Goal: Information Seeking & Learning: Check status

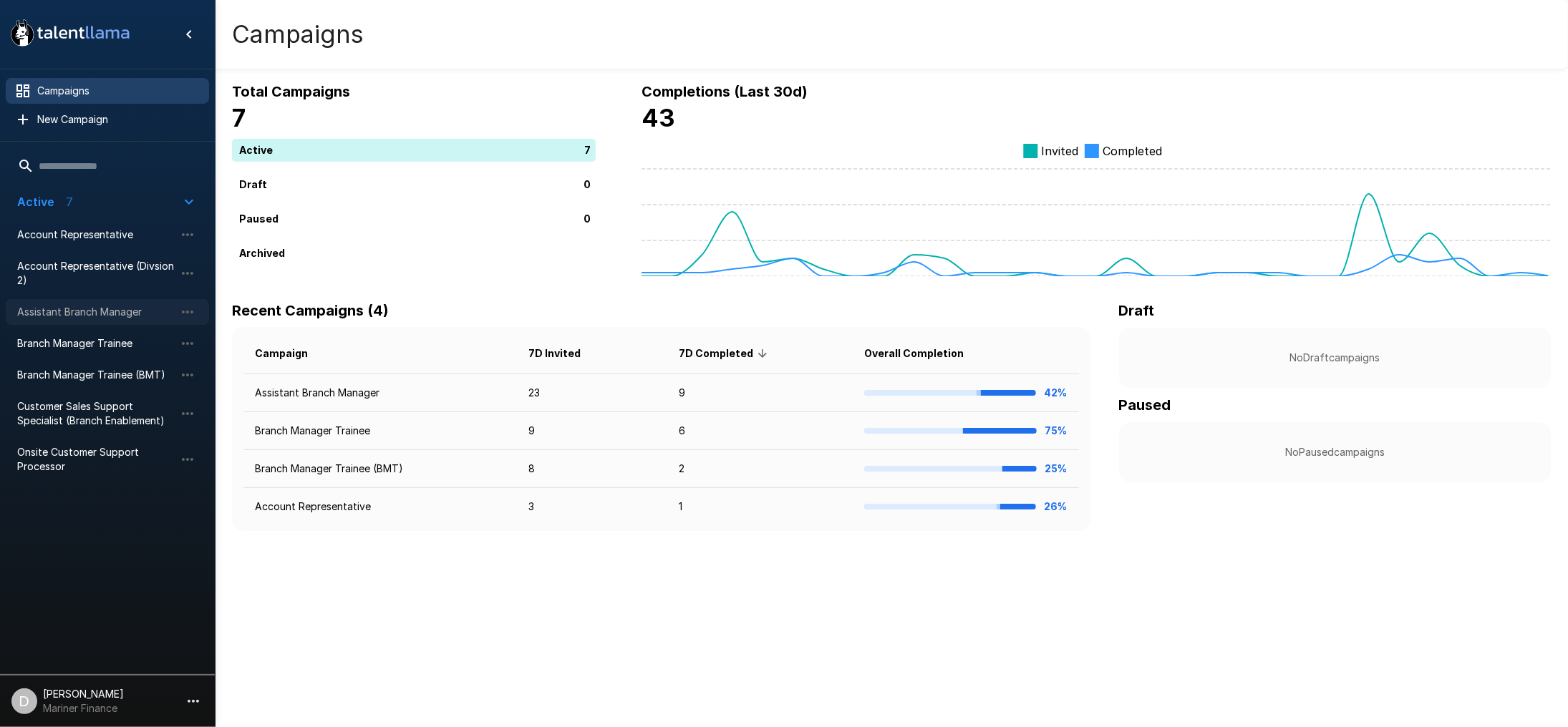
click at [84, 313] on span "Assistant Branch Manager" at bounding box center [95, 312] width 157 height 14
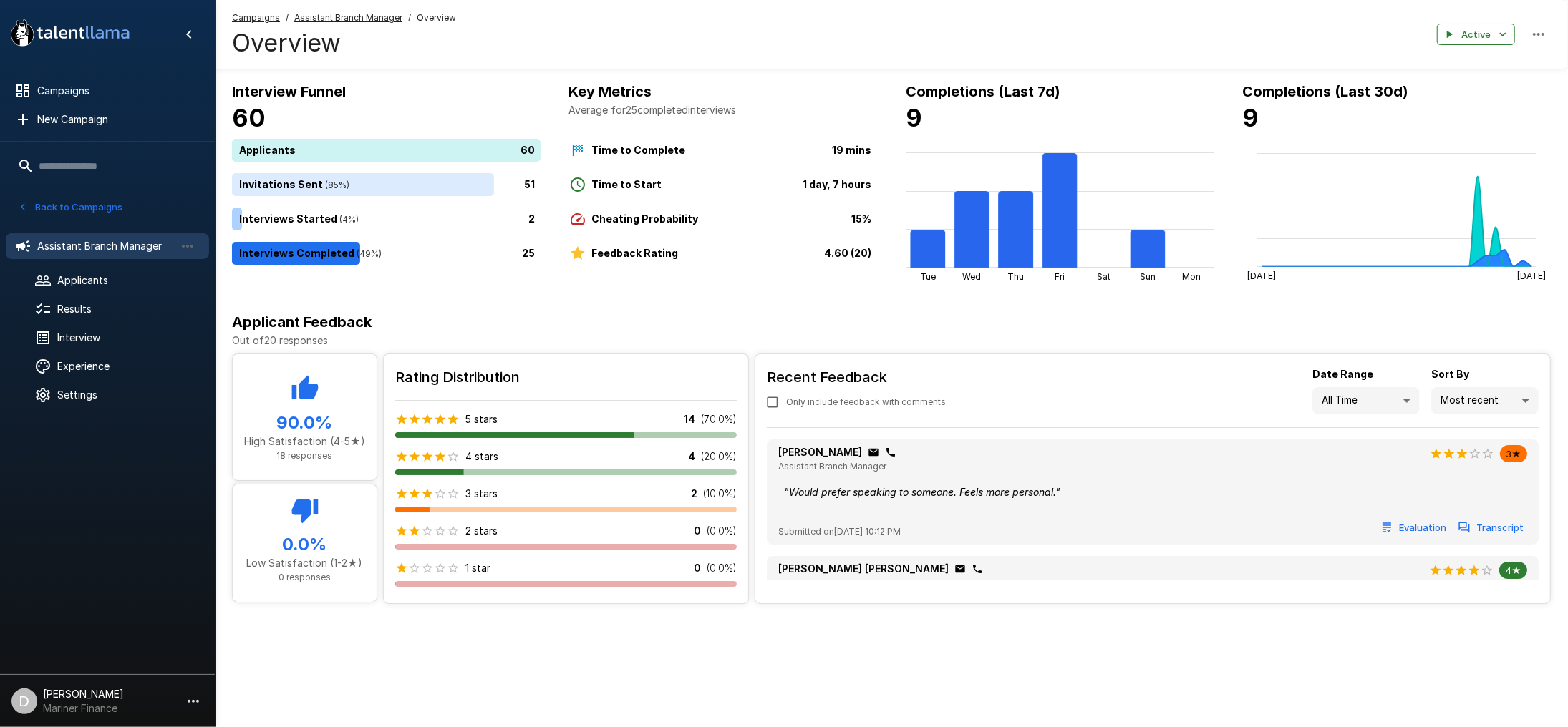
click at [45, 207] on button "Back to Campaigns" at bounding box center [69, 208] width 111 height 22
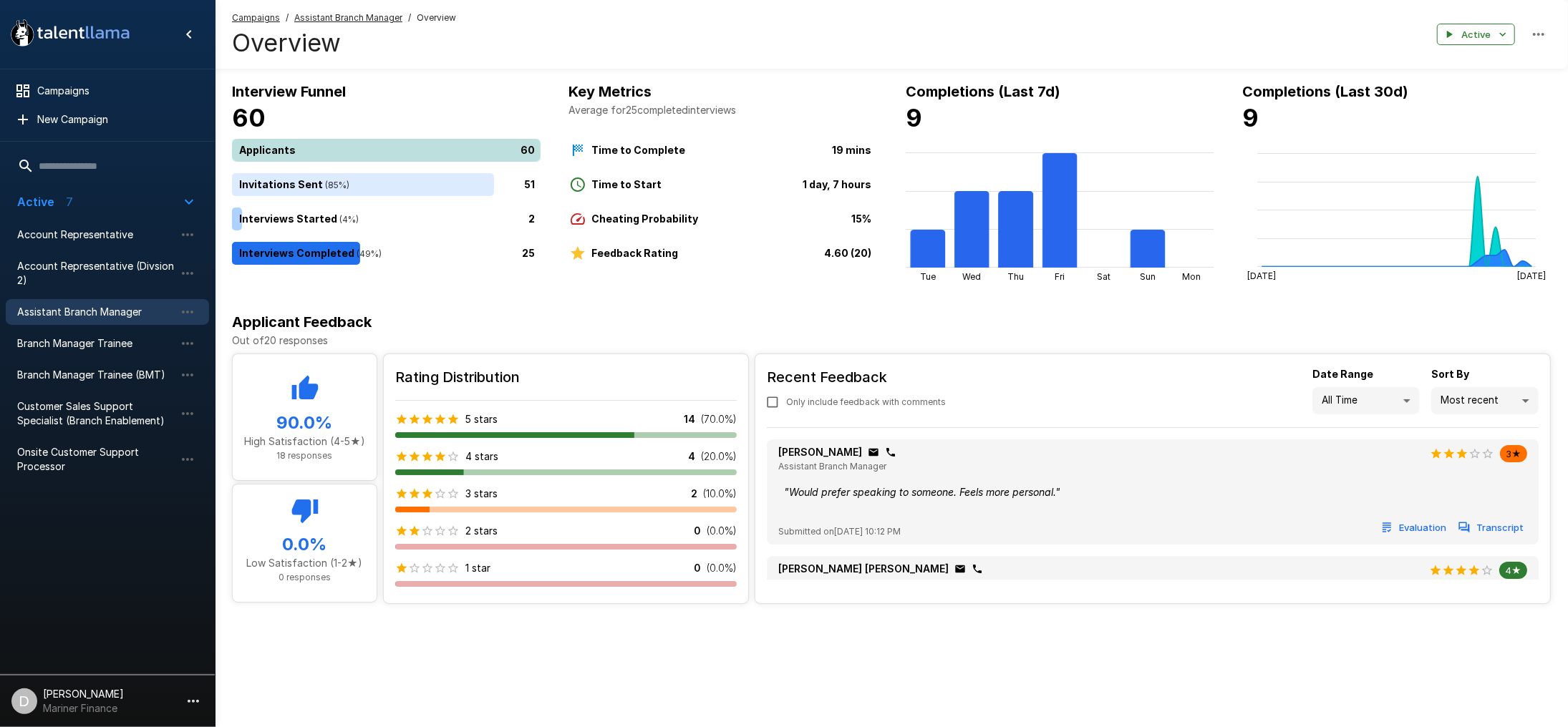
click at [329, 148] on div "60" at bounding box center [389, 150] width 315 height 22
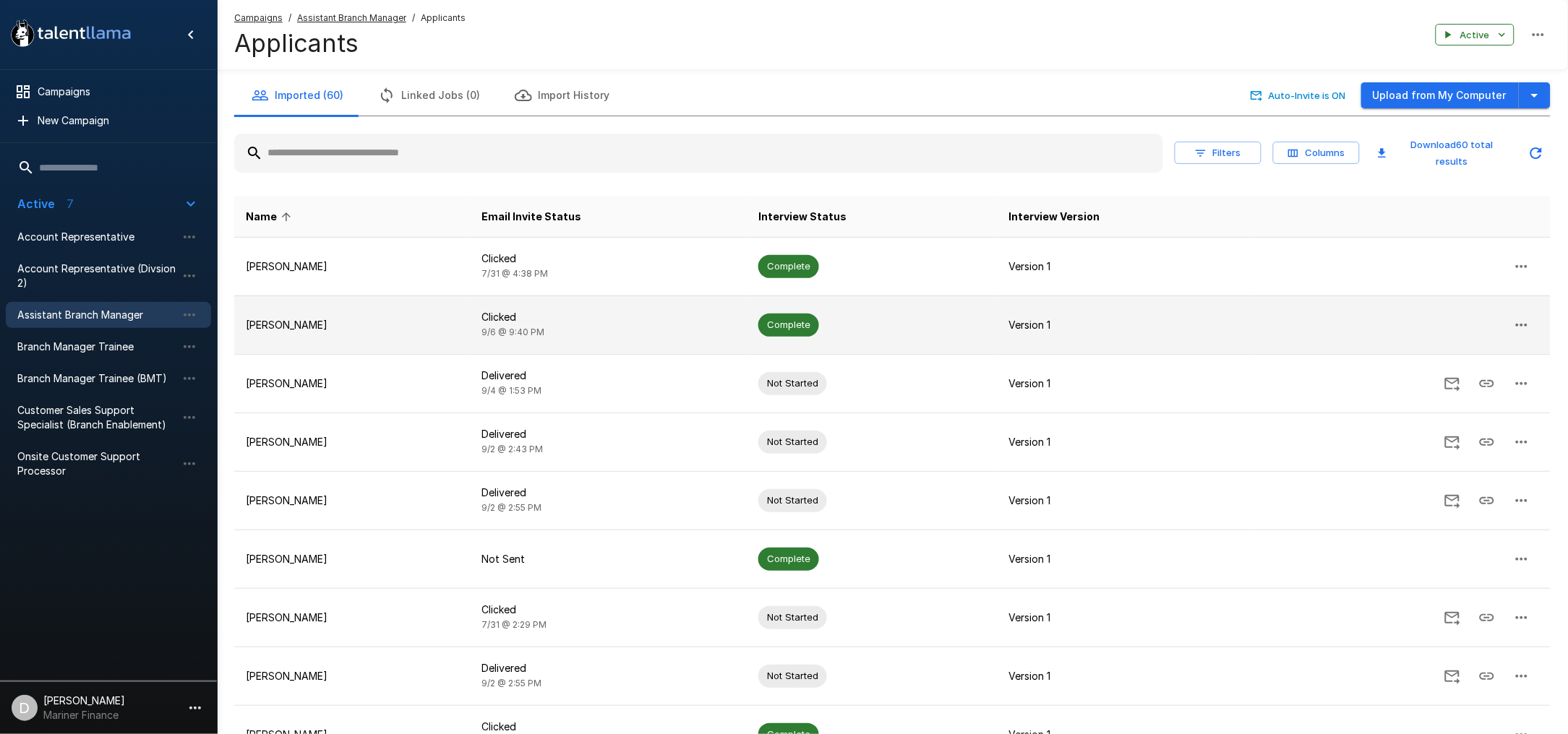
click at [414, 318] on p "Alexis Rivera - Lopez" at bounding box center [352, 325] width 213 height 14
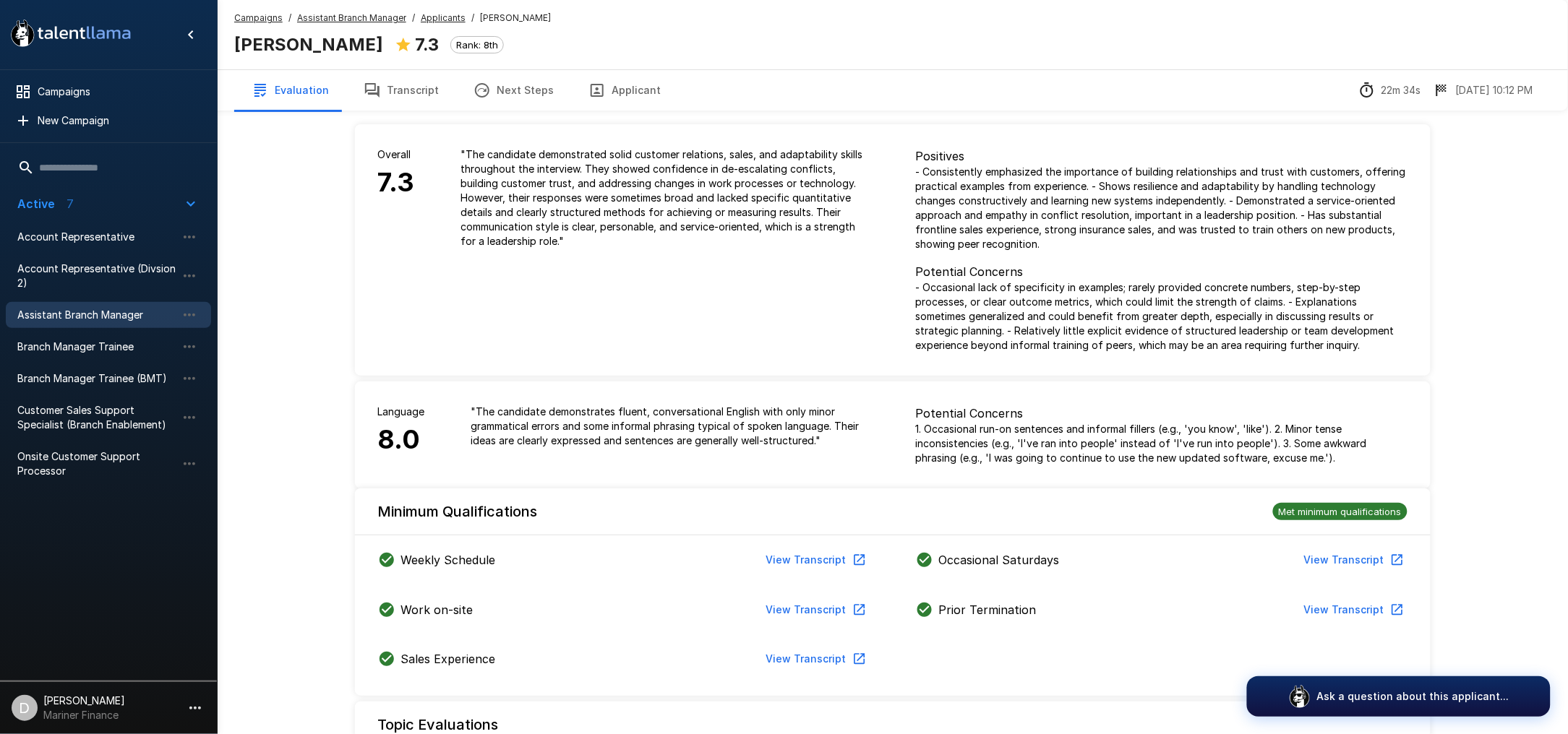
click at [394, 93] on button "Transcript" at bounding box center [401, 90] width 110 height 41
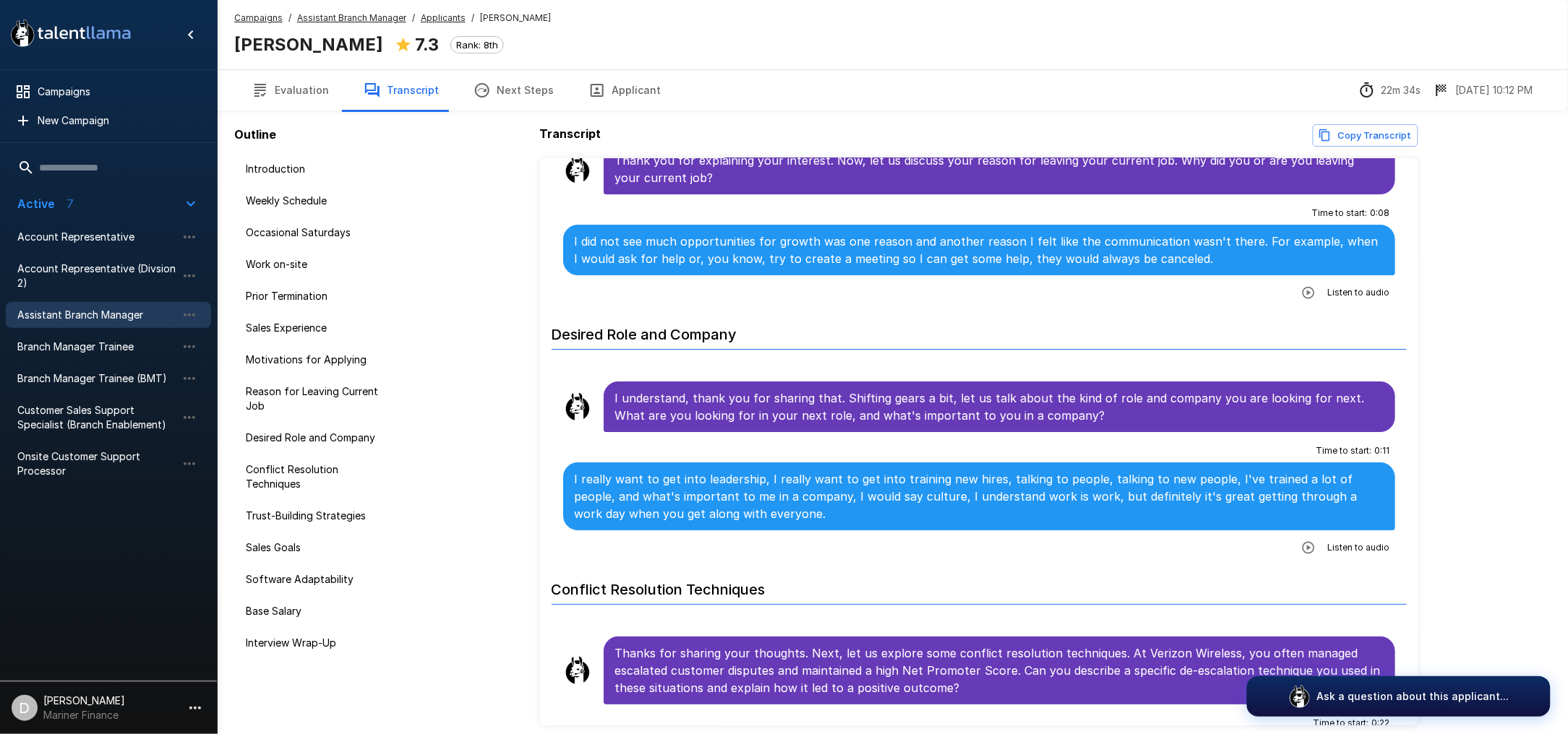
scroll to position [2409, 0]
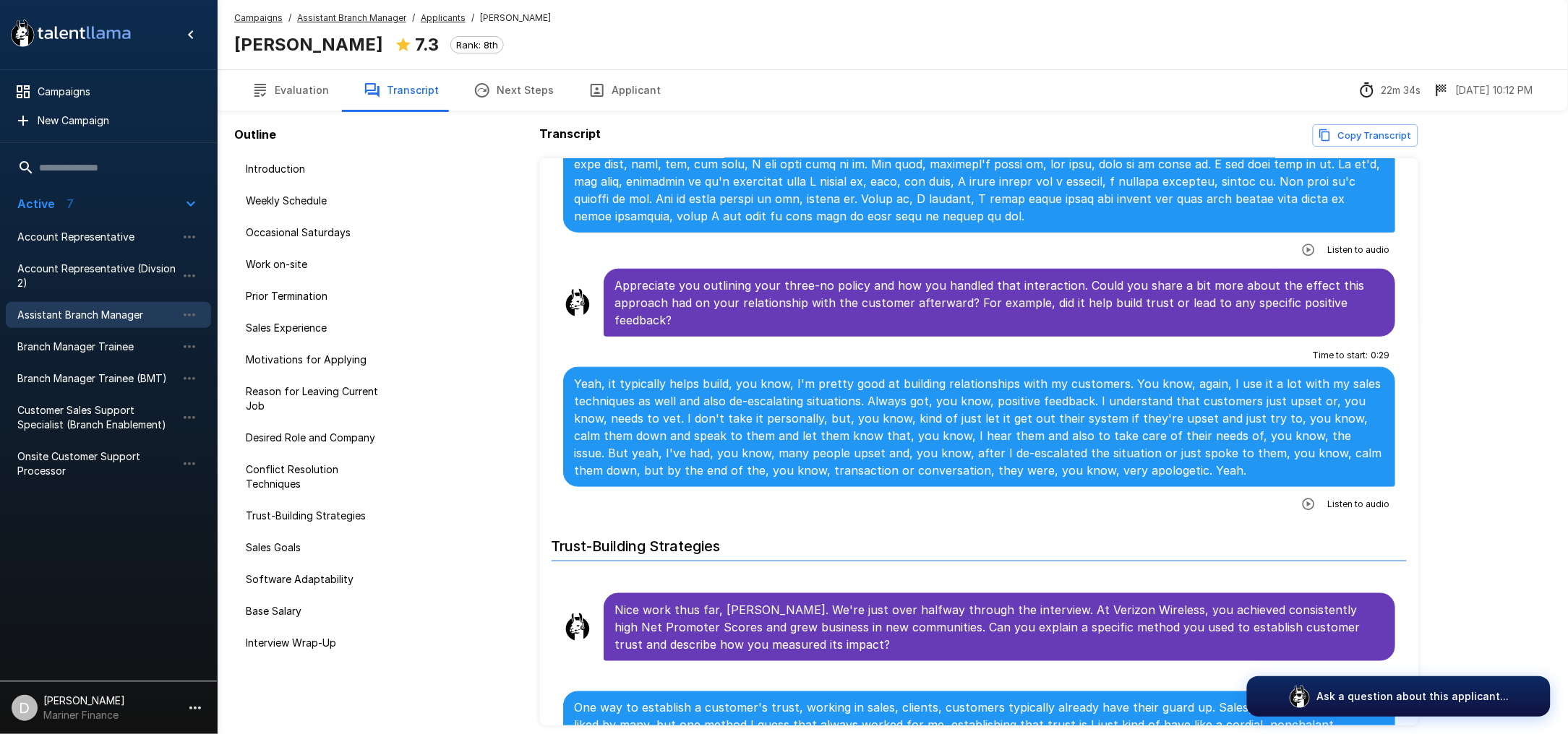
click at [319, 87] on button "Evaluation" at bounding box center [290, 90] width 112 height 41
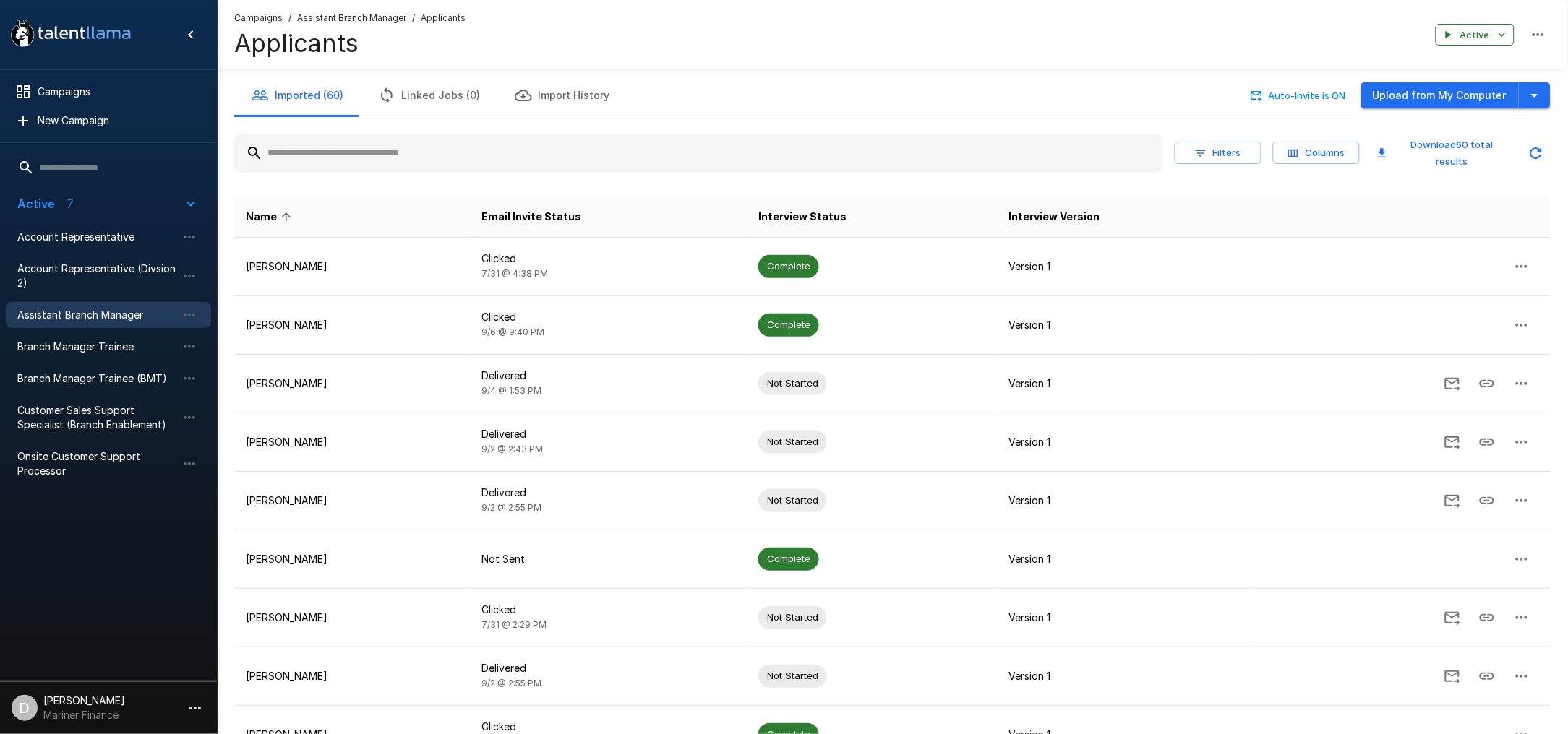
click at [1220, 142] on button "Filters" at bounding box center [1218, 153] width 87 height 23
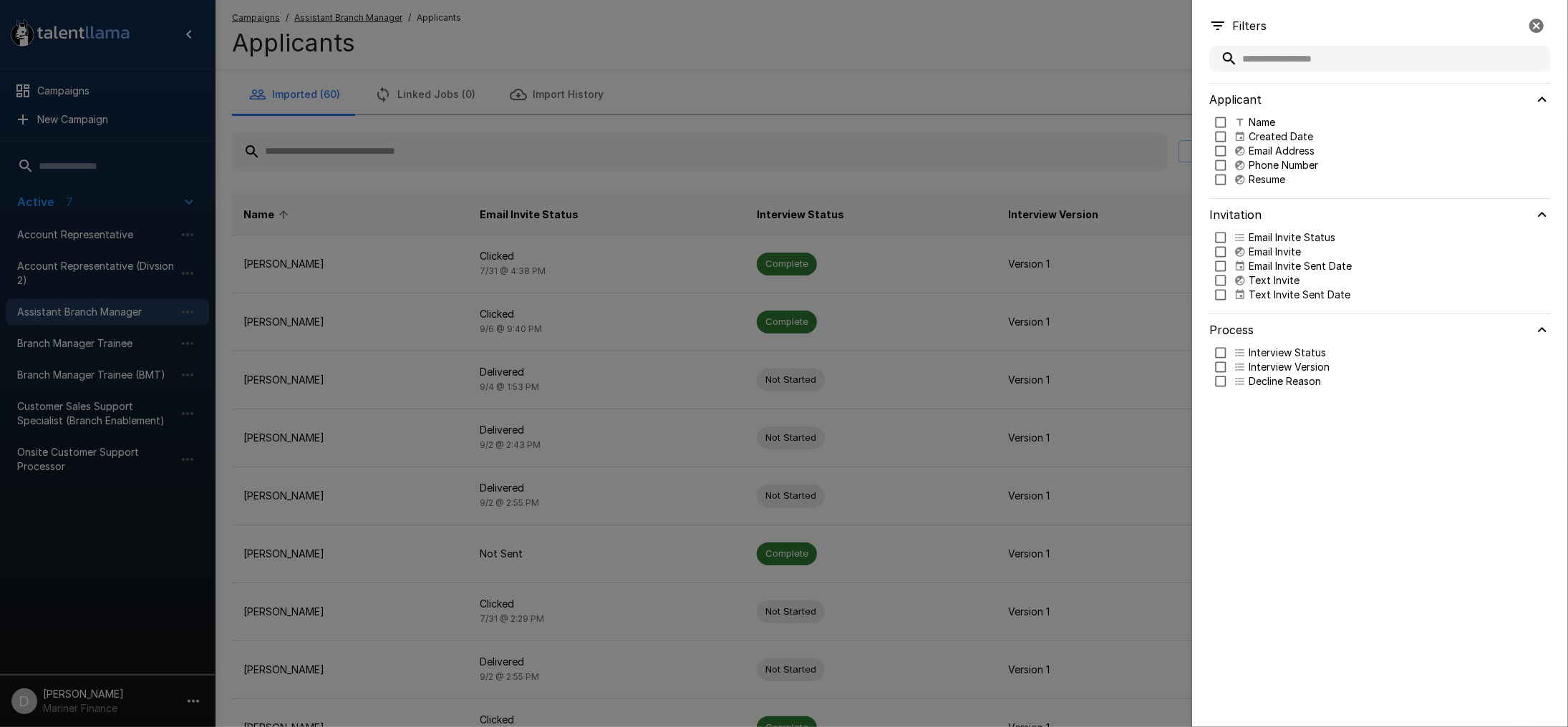
click at [1148, 135] on div at bounding box center [784, 363] width 1568 height 727
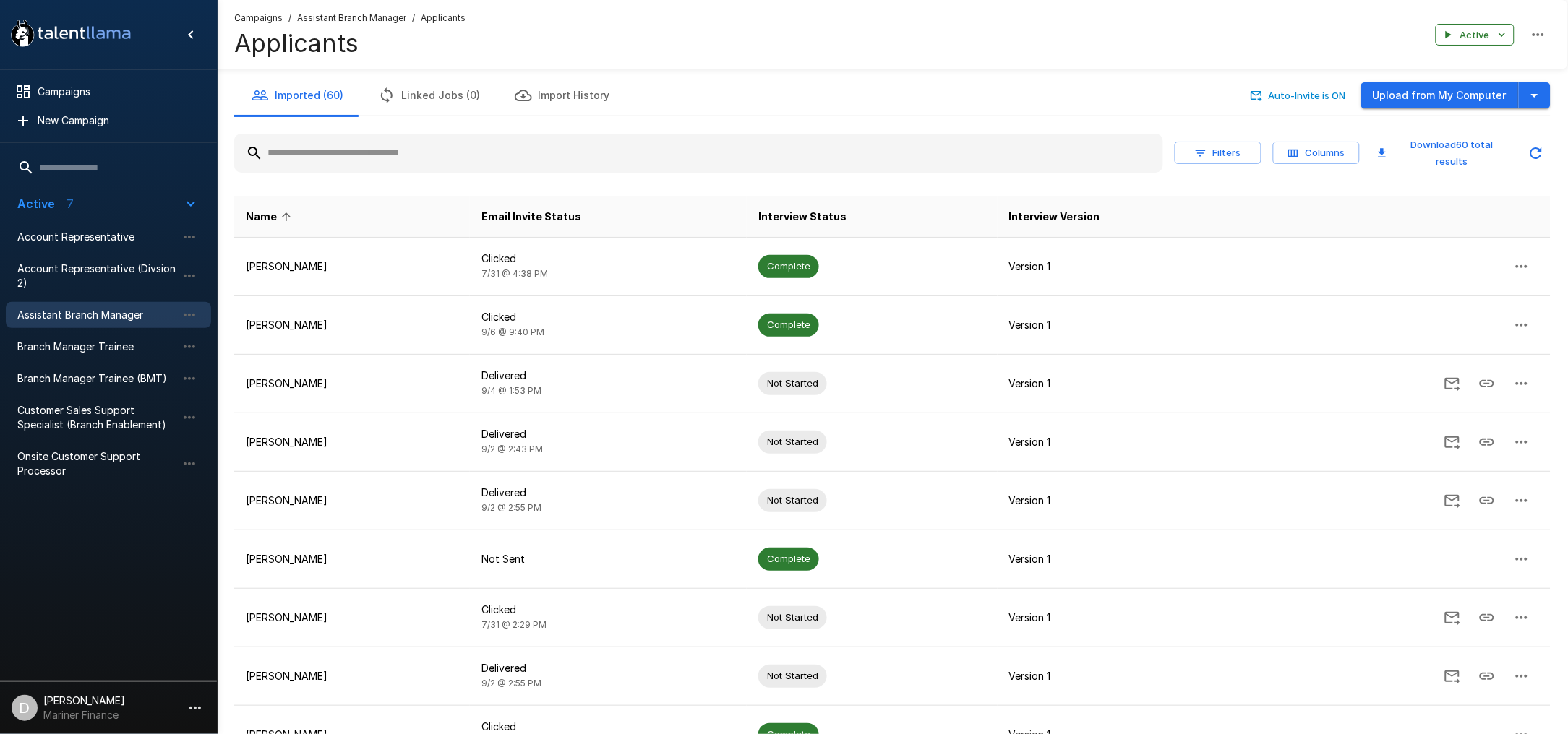
click at [1315, 142] on button "Columns" at bounding box center [1317, 153] width 87 height 23
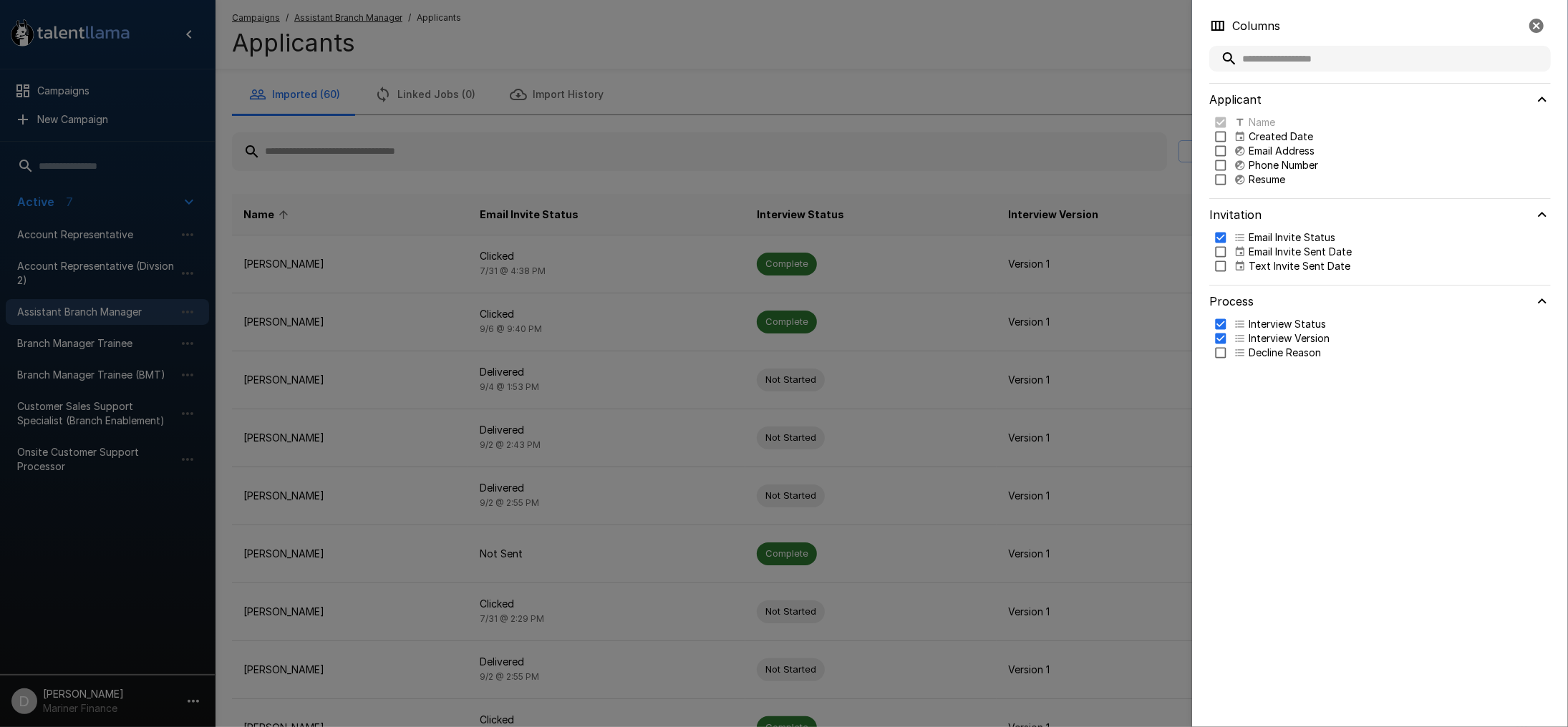
click at [1049, 124] on div at bounding box center [784, 363] width 1568 height 727
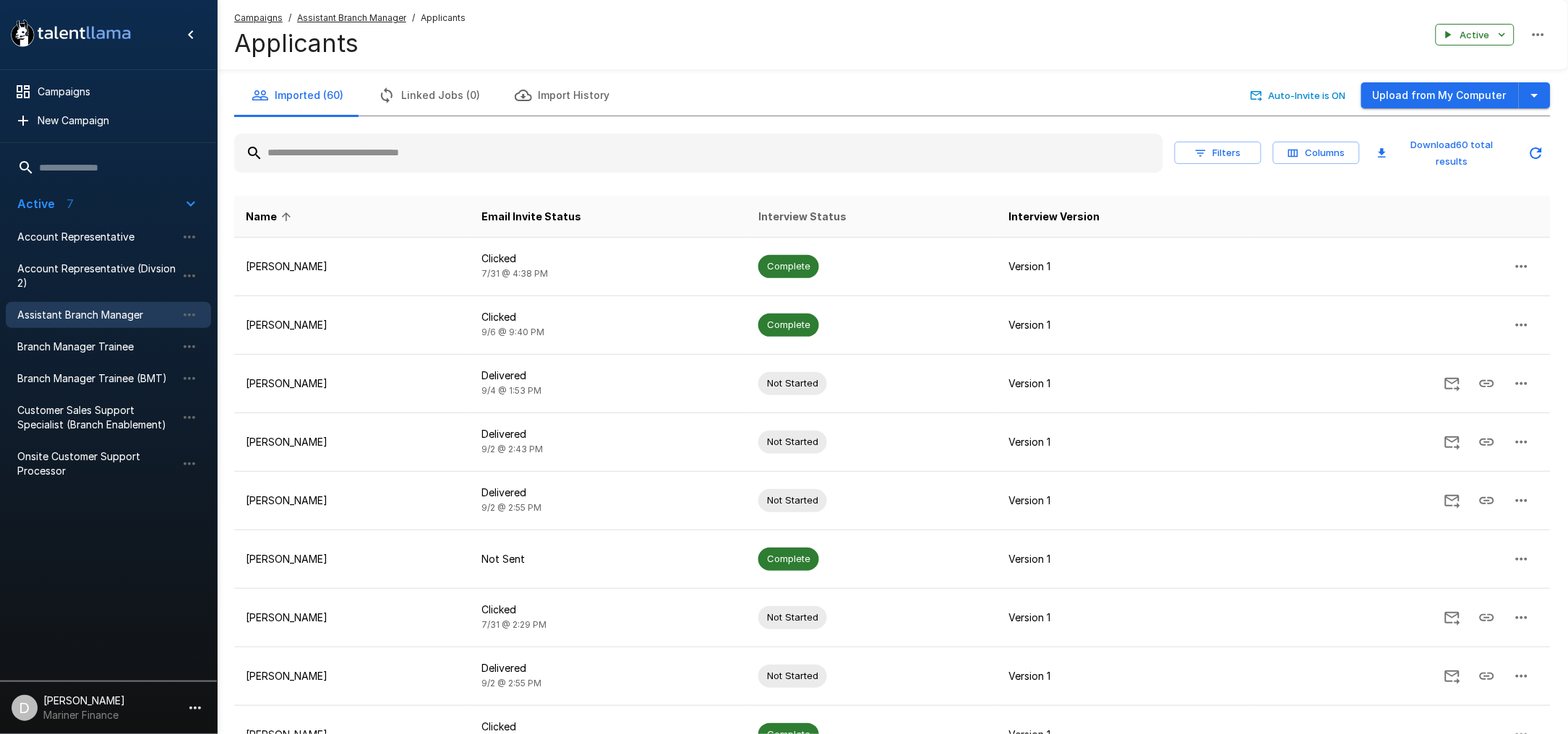
click at [814, 208] on span "Interview Status" at bounding box center [801, 216] width 88 height 17
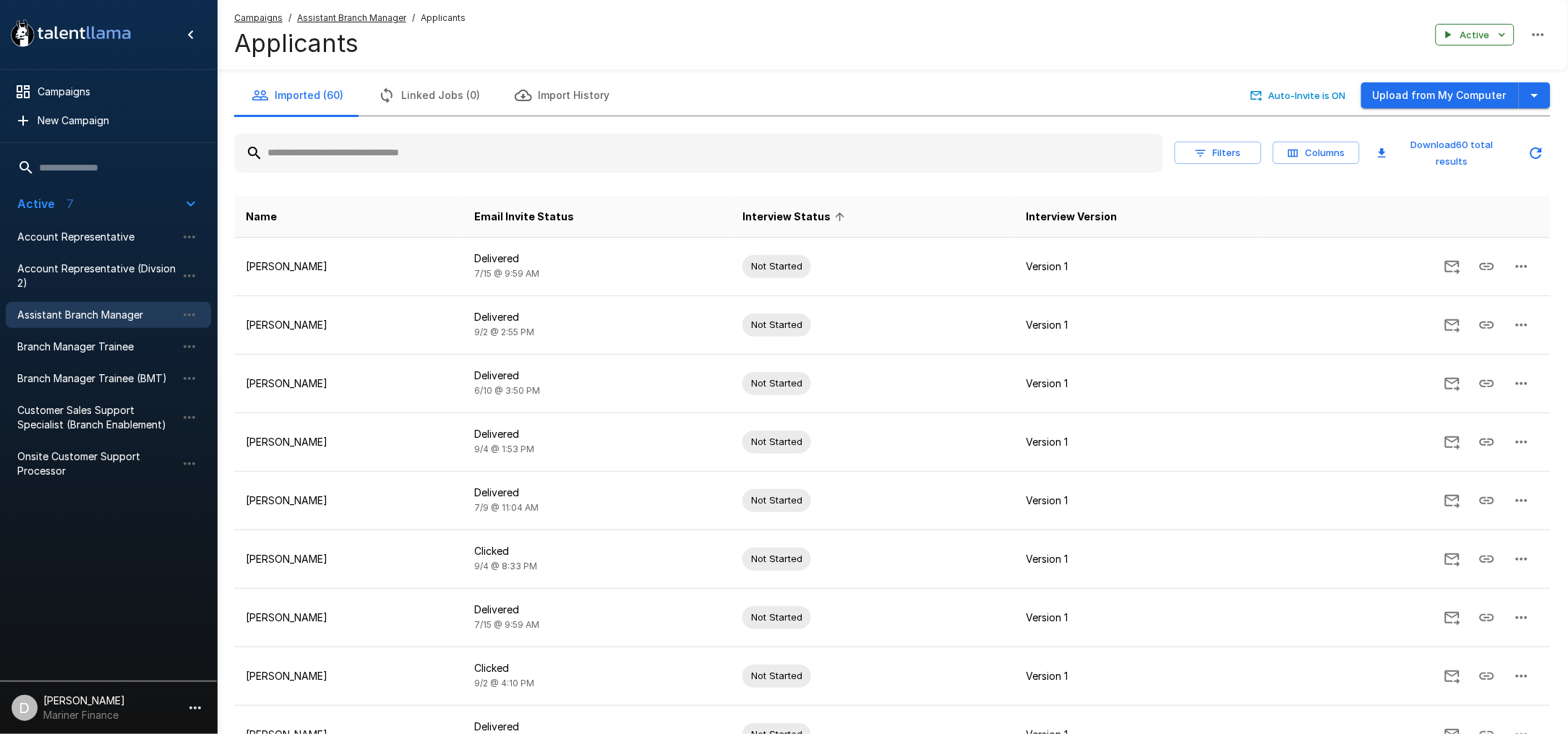
click at [814, 208] on span "Interview Status" at bounding box center [796, 216] width 107 height 17
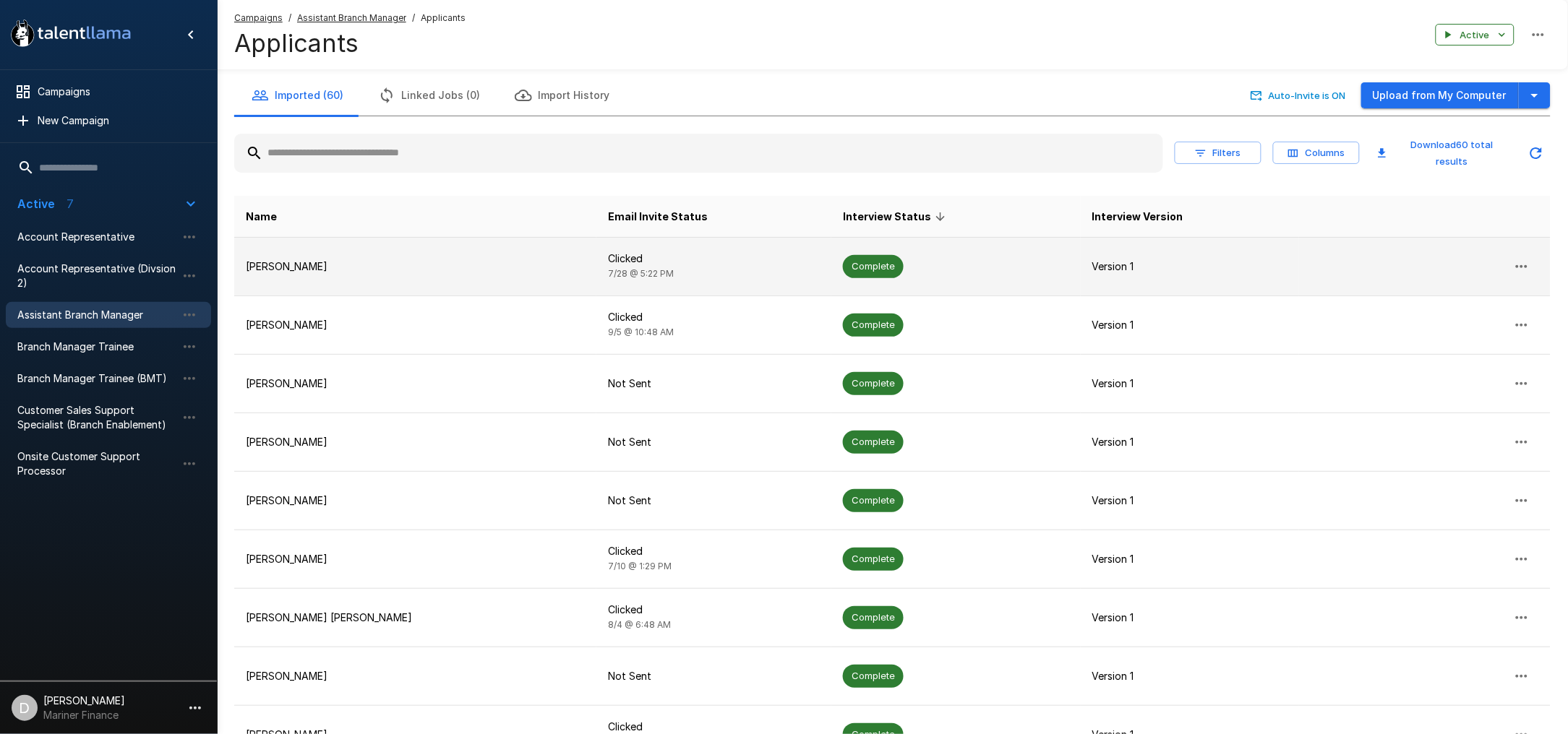
scroll to position [185, 0]
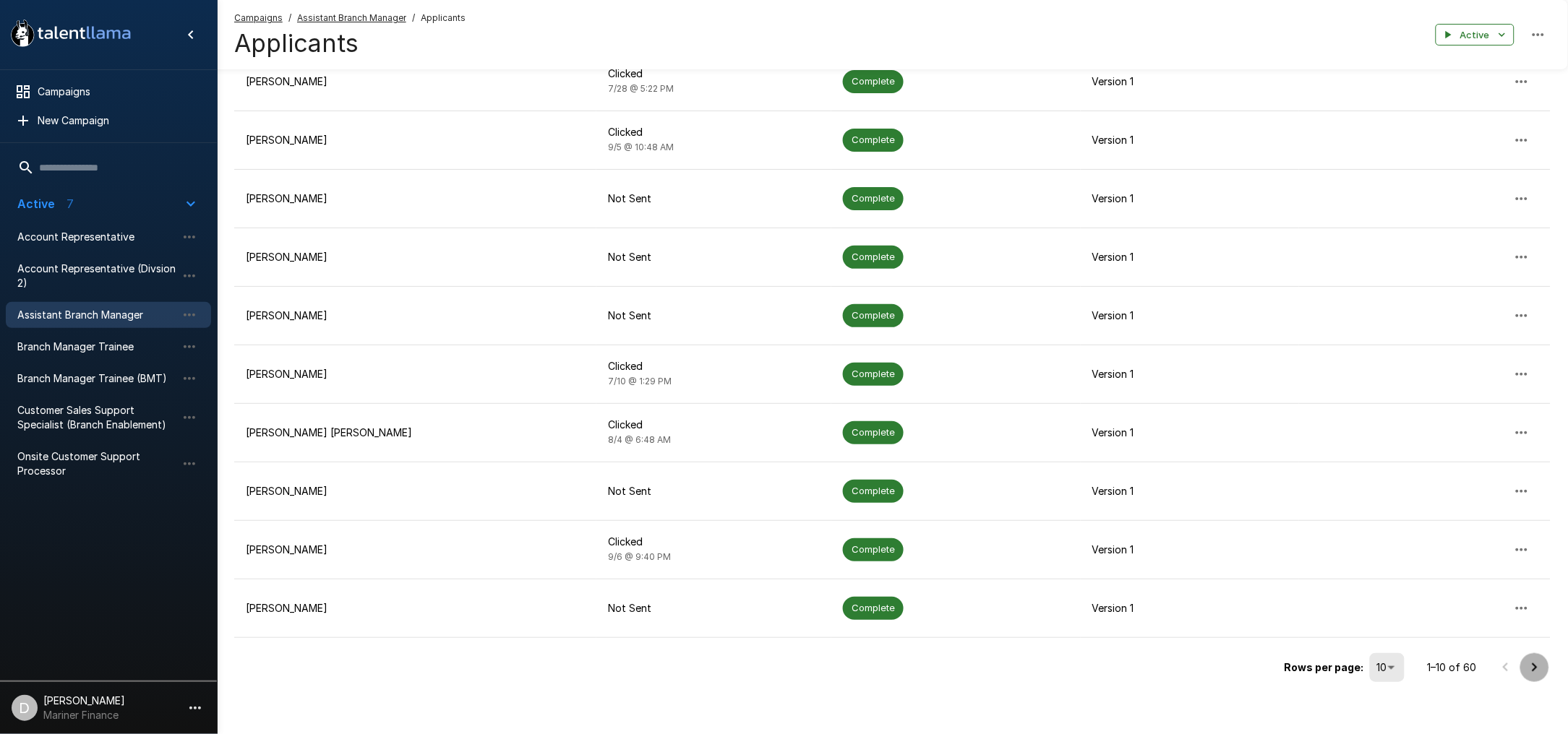
click at [1529, 661] on icon "Go to next page" at bounding box center [1535, 668] width 17 height 17
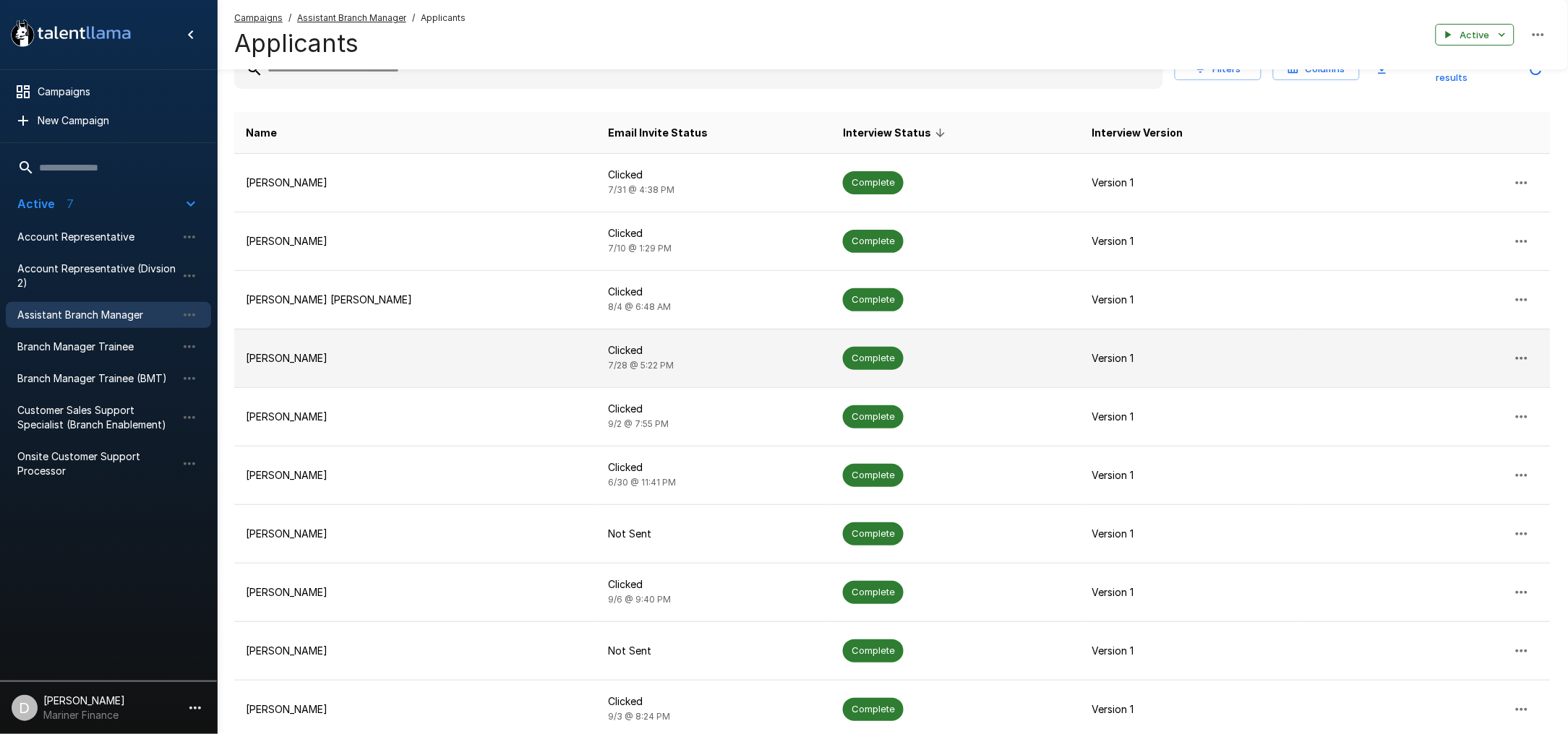
scroll to position [0, 0]
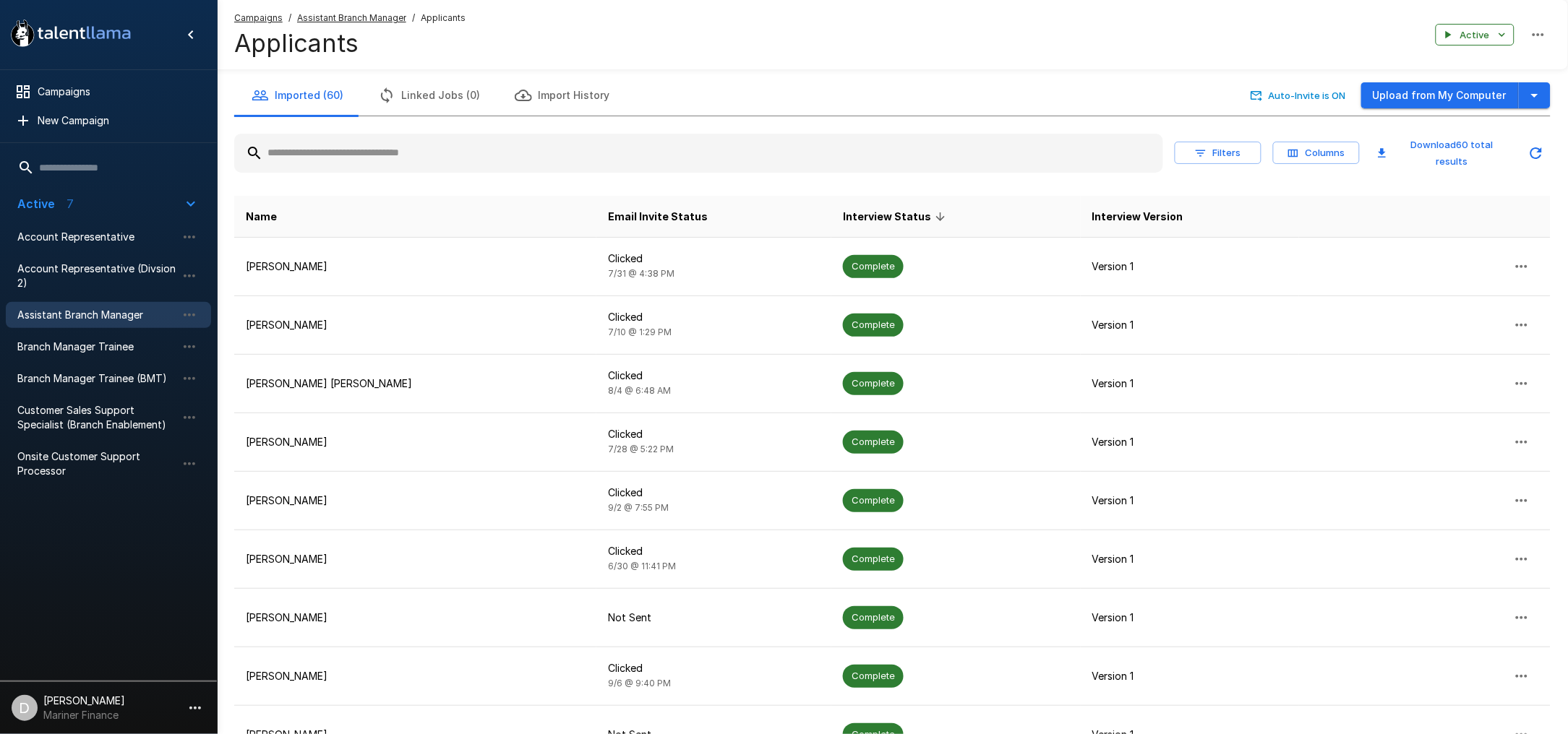
click at [291, 94] on button "Imported (60)" at bounding box center [298, 95] width 127 height 41
click at [1490, 29] on button "Active" at bounding box center [1474, 35] width 78 height 23
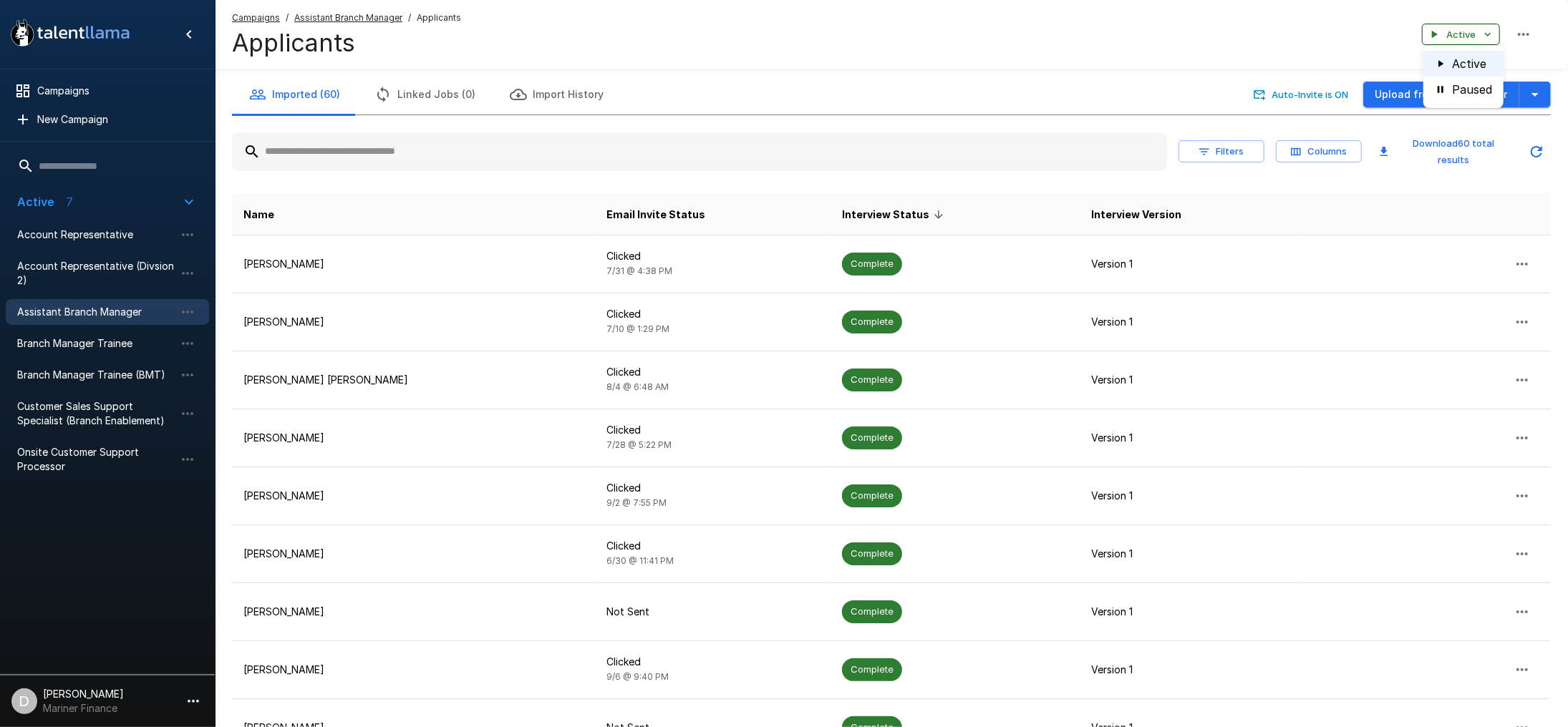
click at [1476, 29] on div at bounding box center [784, 363] width 1568 height 727
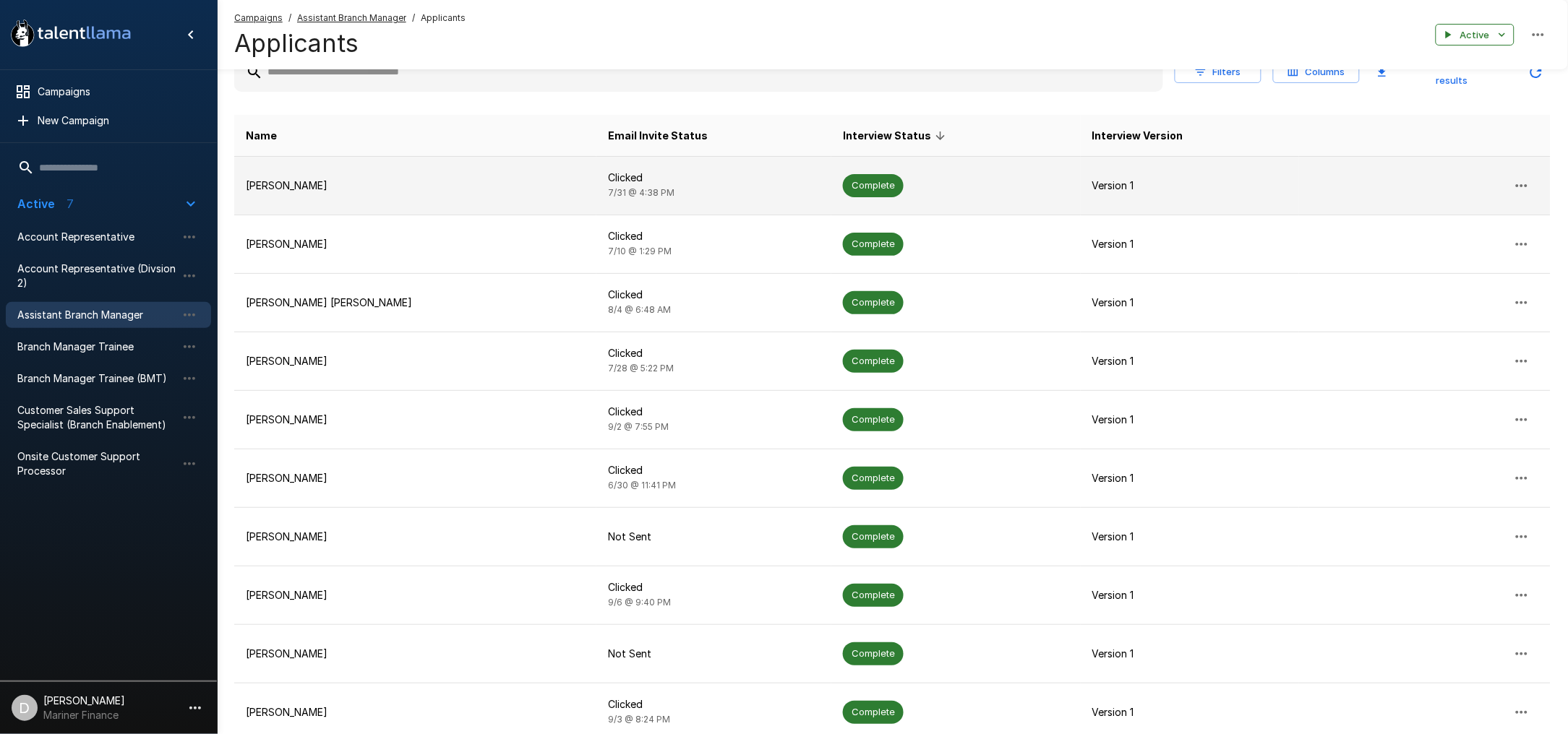
scroll to position [185, 0]
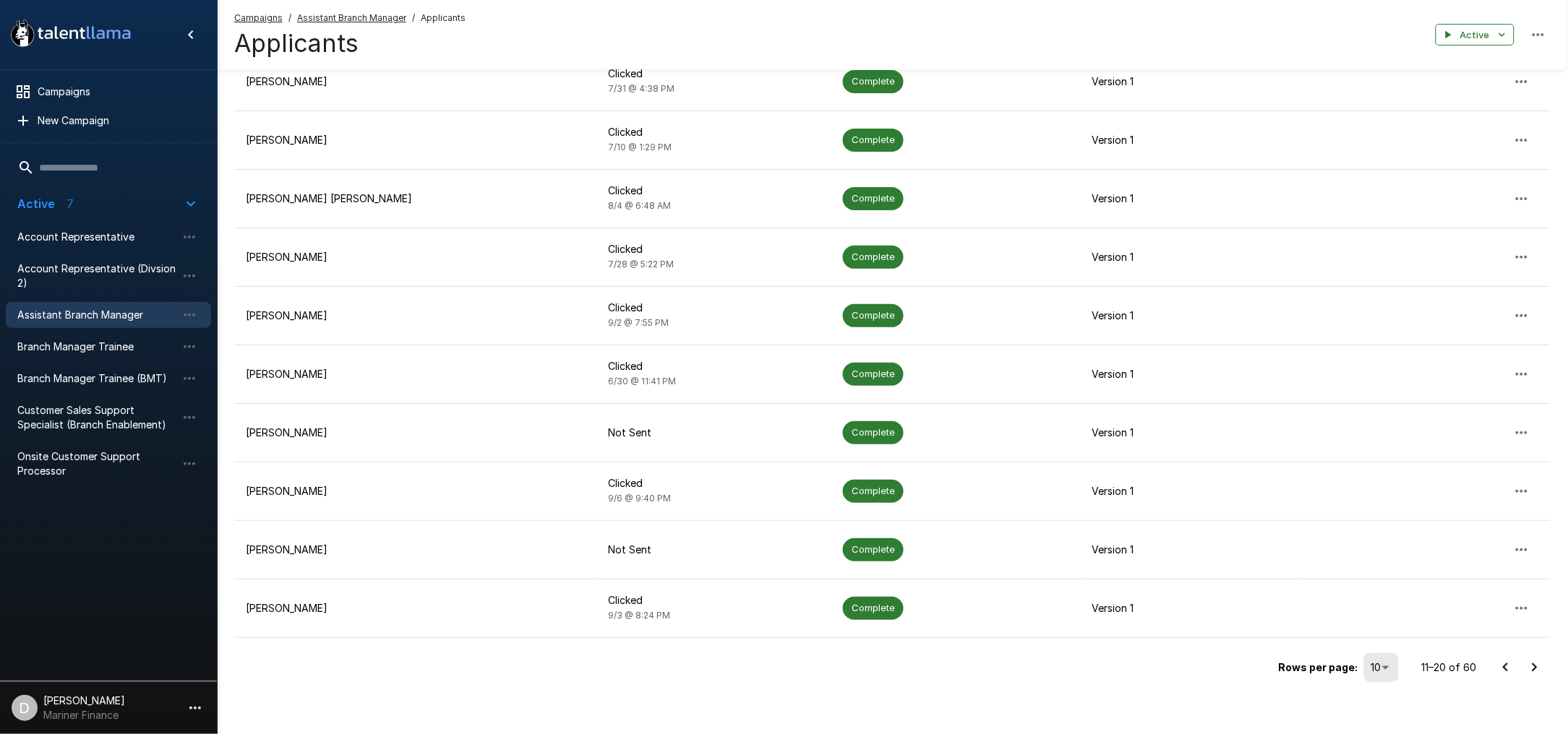
click at [1535, 662] on icon "Go to next page" at bounding box center [1535, 668] width 17 height 17
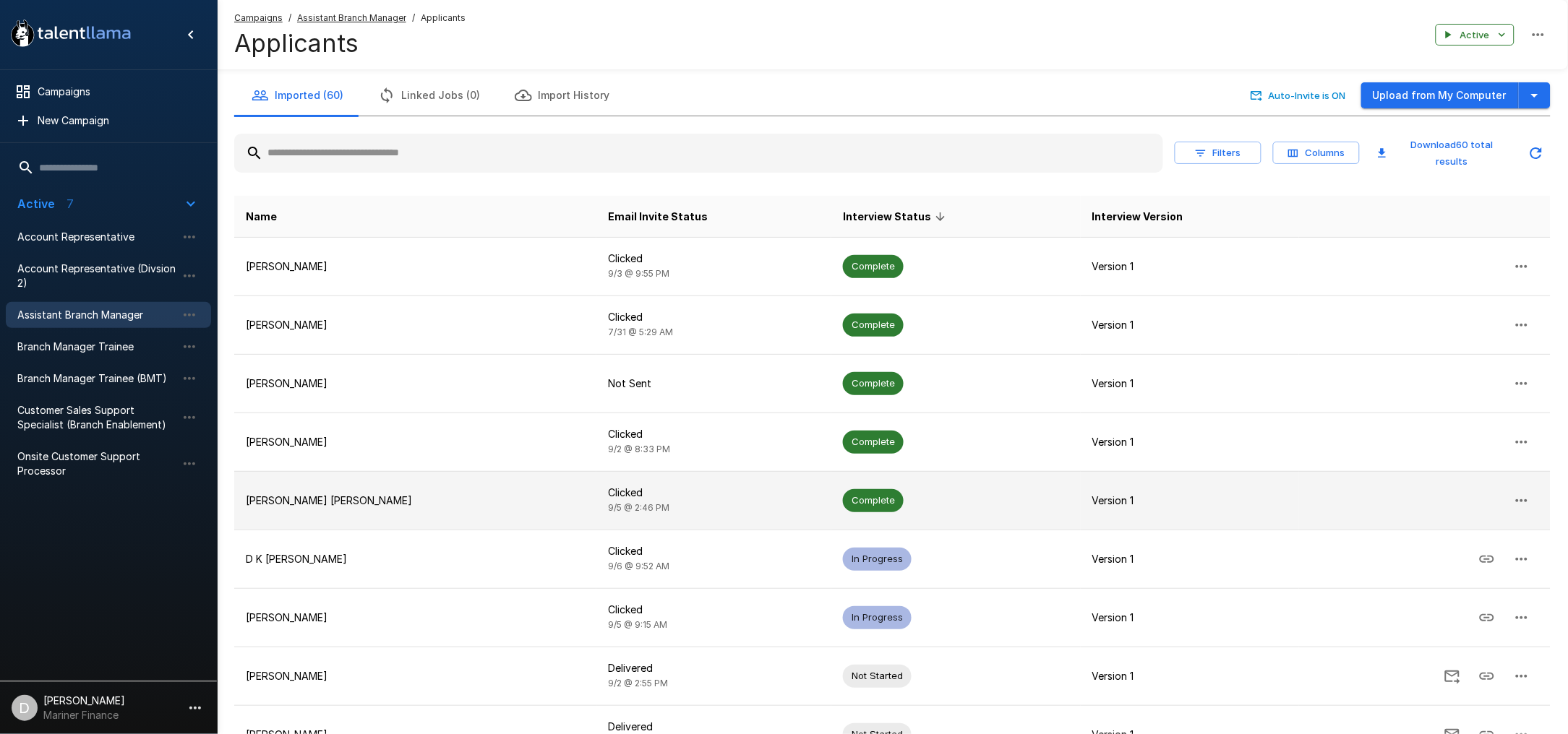
click at [324, 493] on p "Kelly Pyle Lane" at bounding box center [415, 500] width 339 height 14
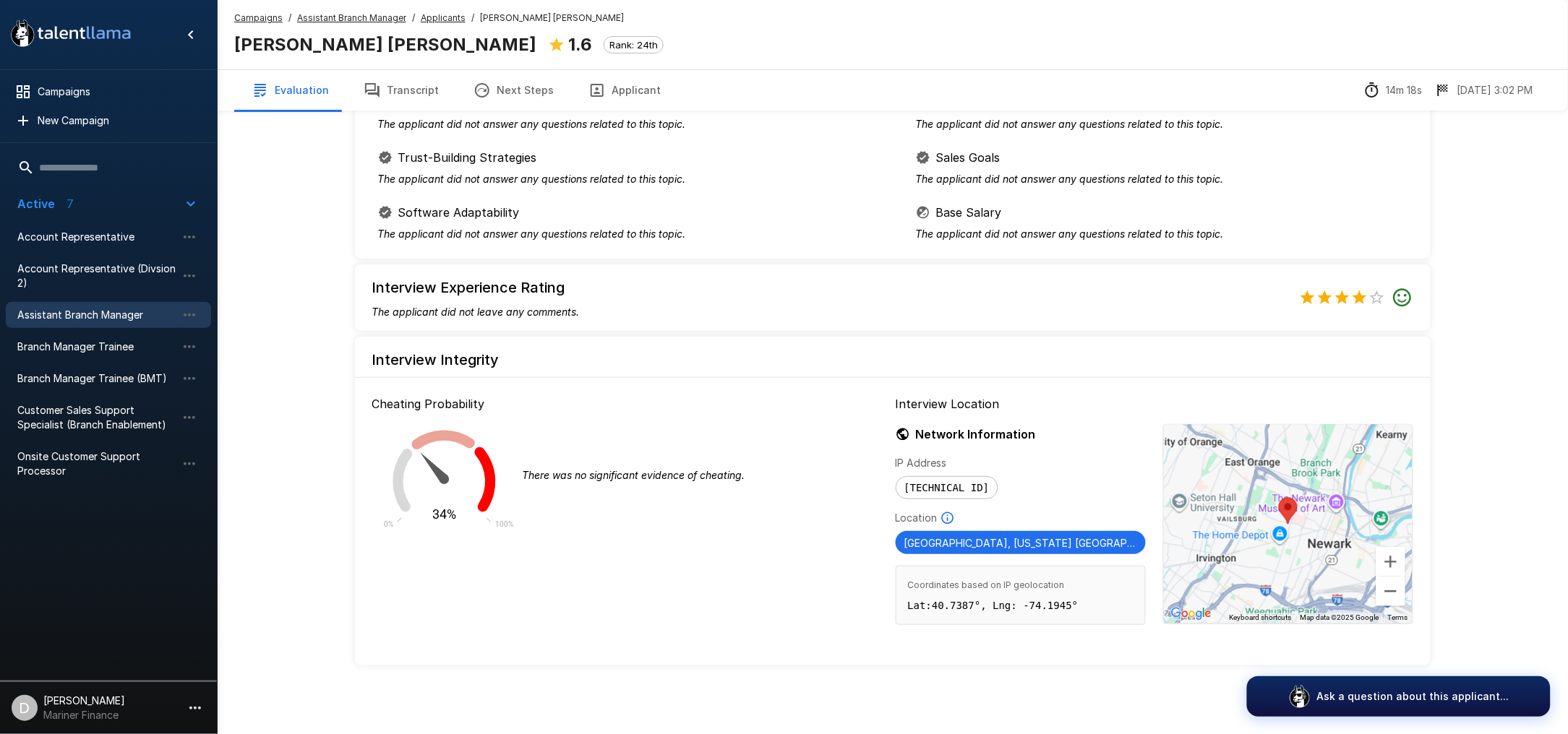
scroll to position [623, 0]
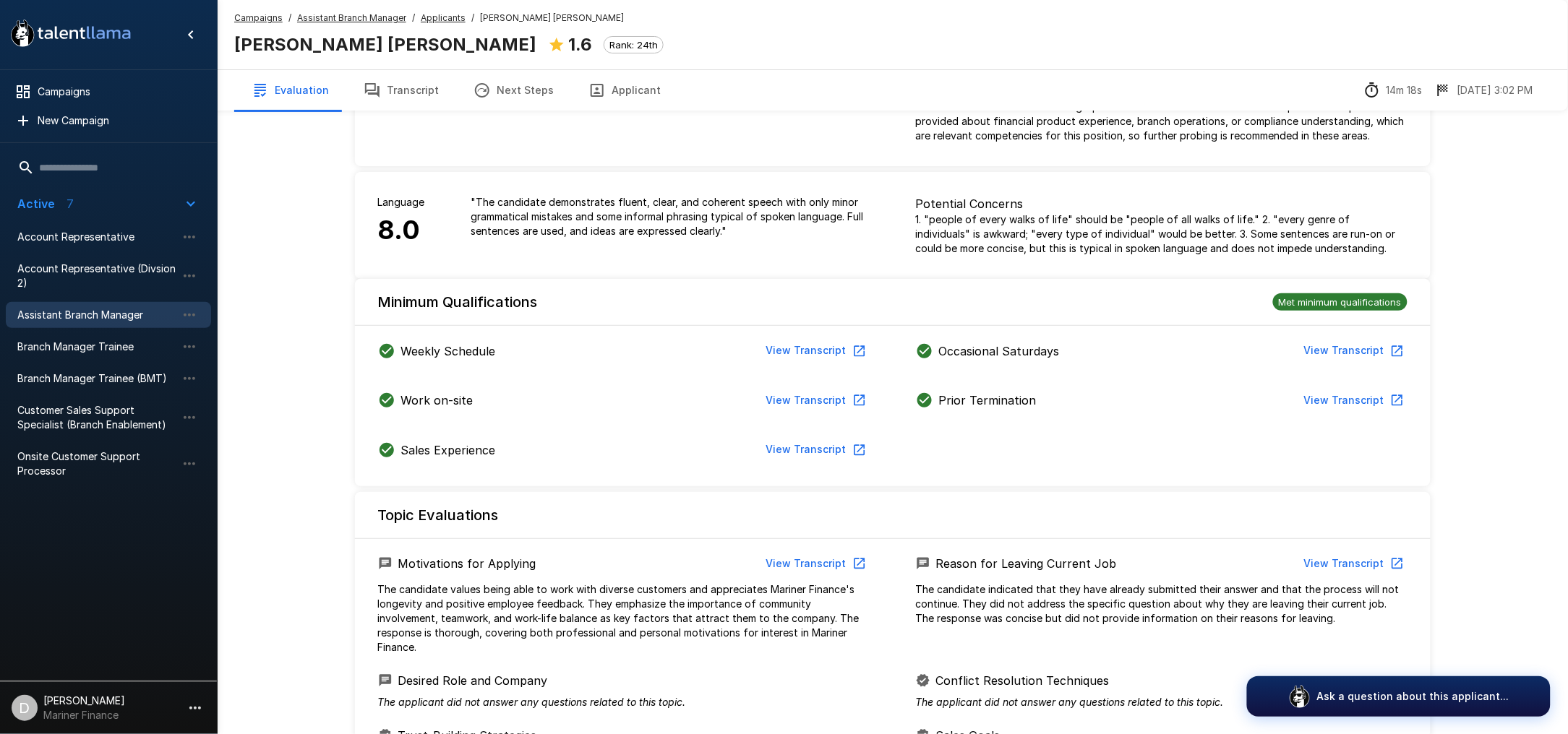
click at [405, 89] on button "Transcript" at bounding box center [401, 90] width 110 height 41
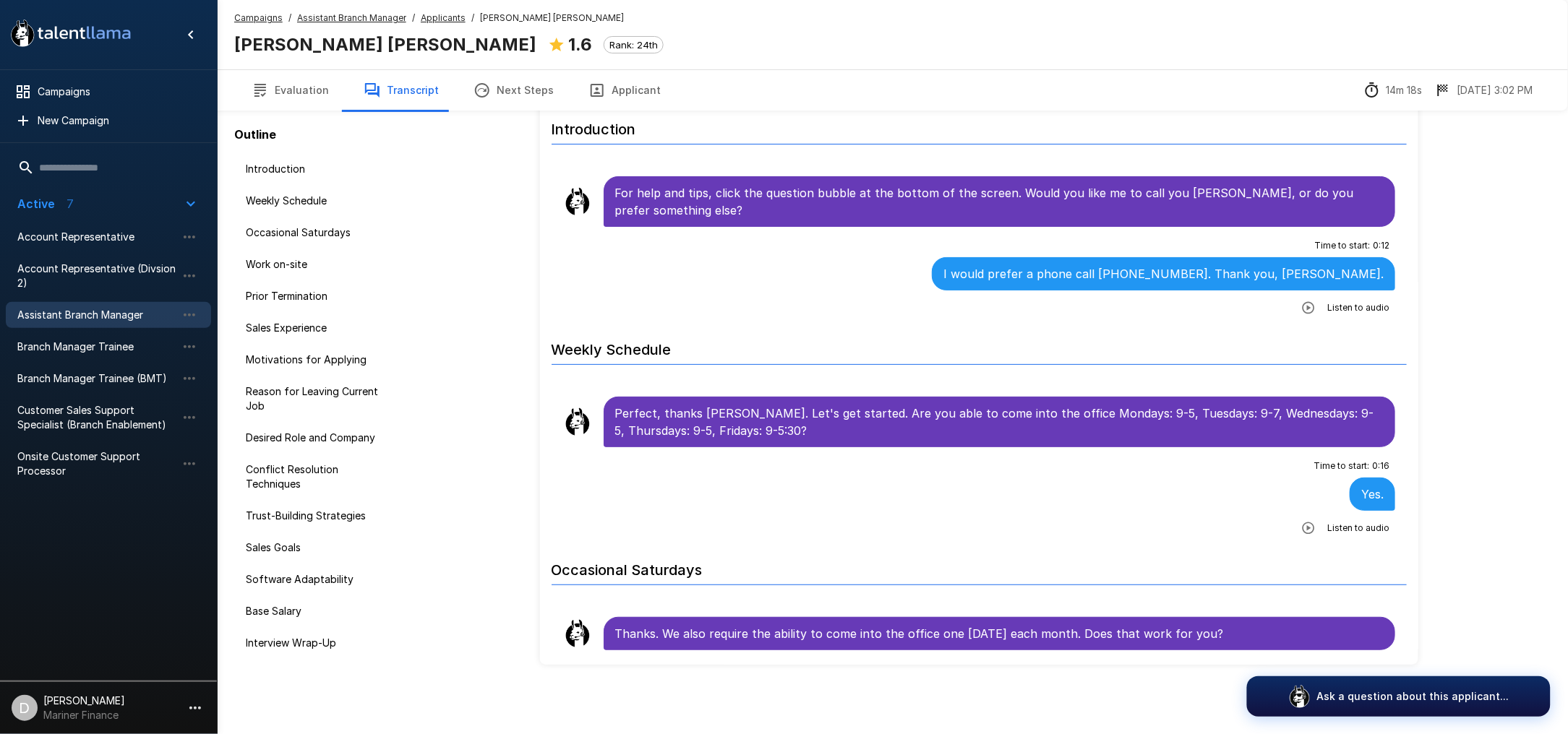
scroll to position [60, 0]
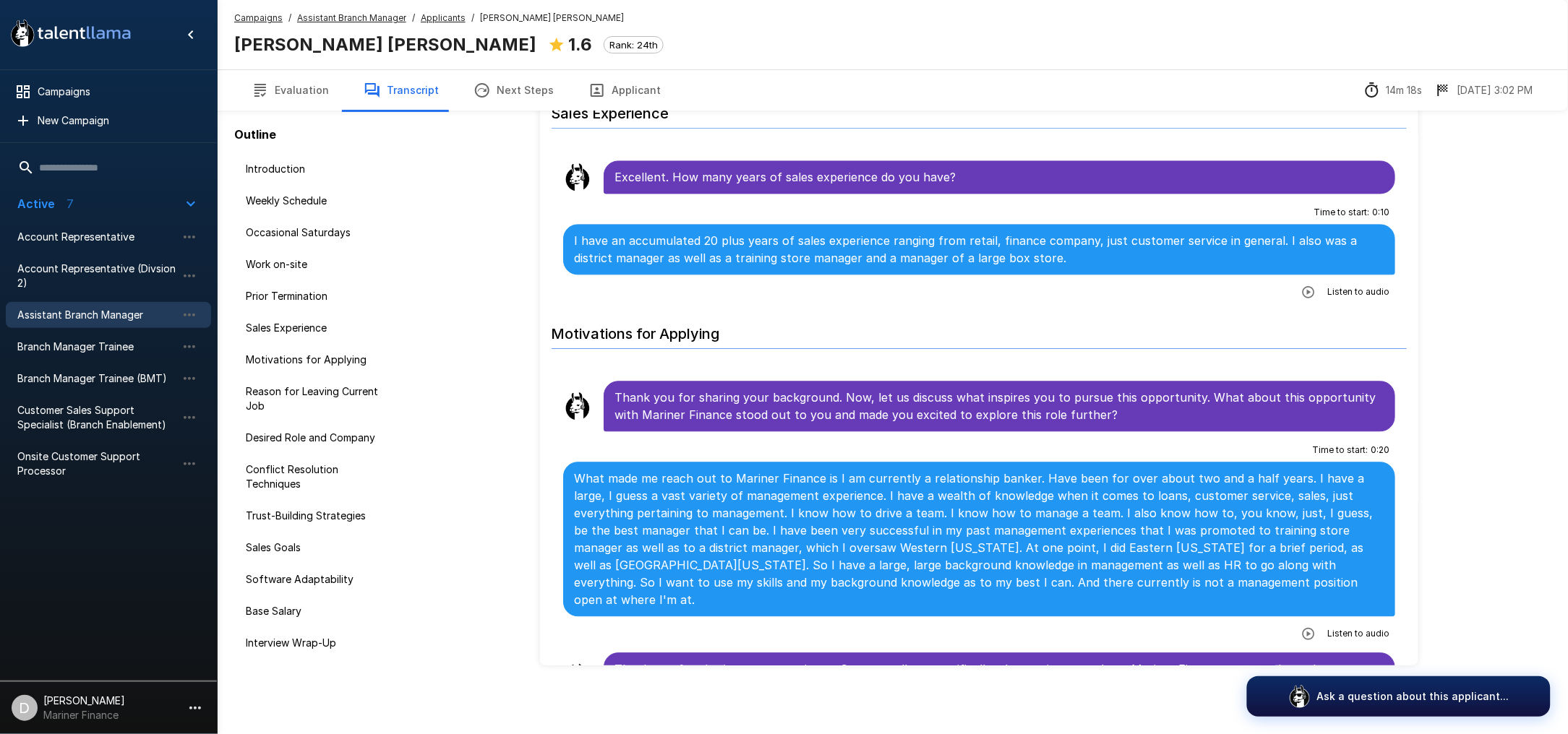
scroll to position [1059, 0]
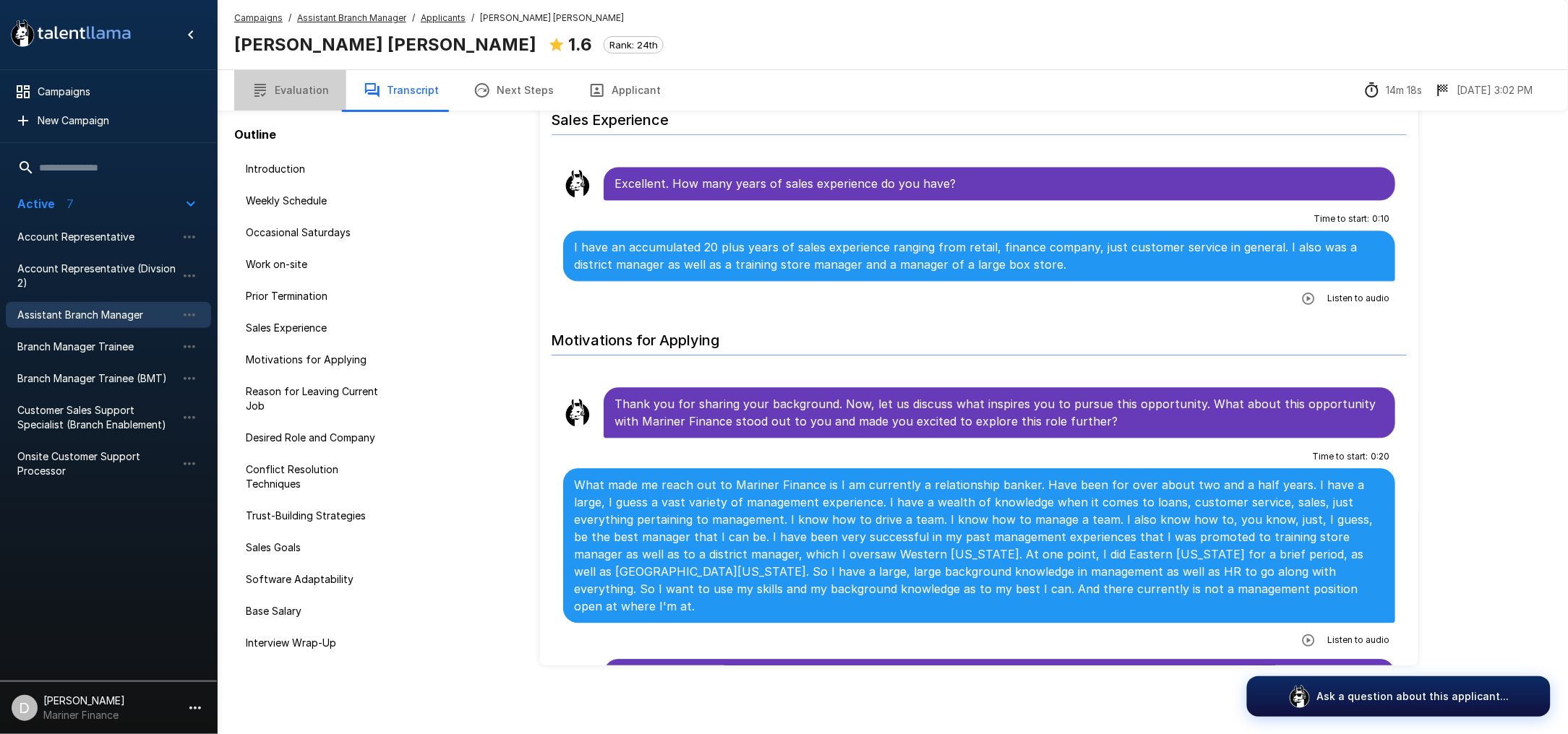
click at [294, 98] on button "Evaluation" at bounding box center [290, 90] width 112 height 41
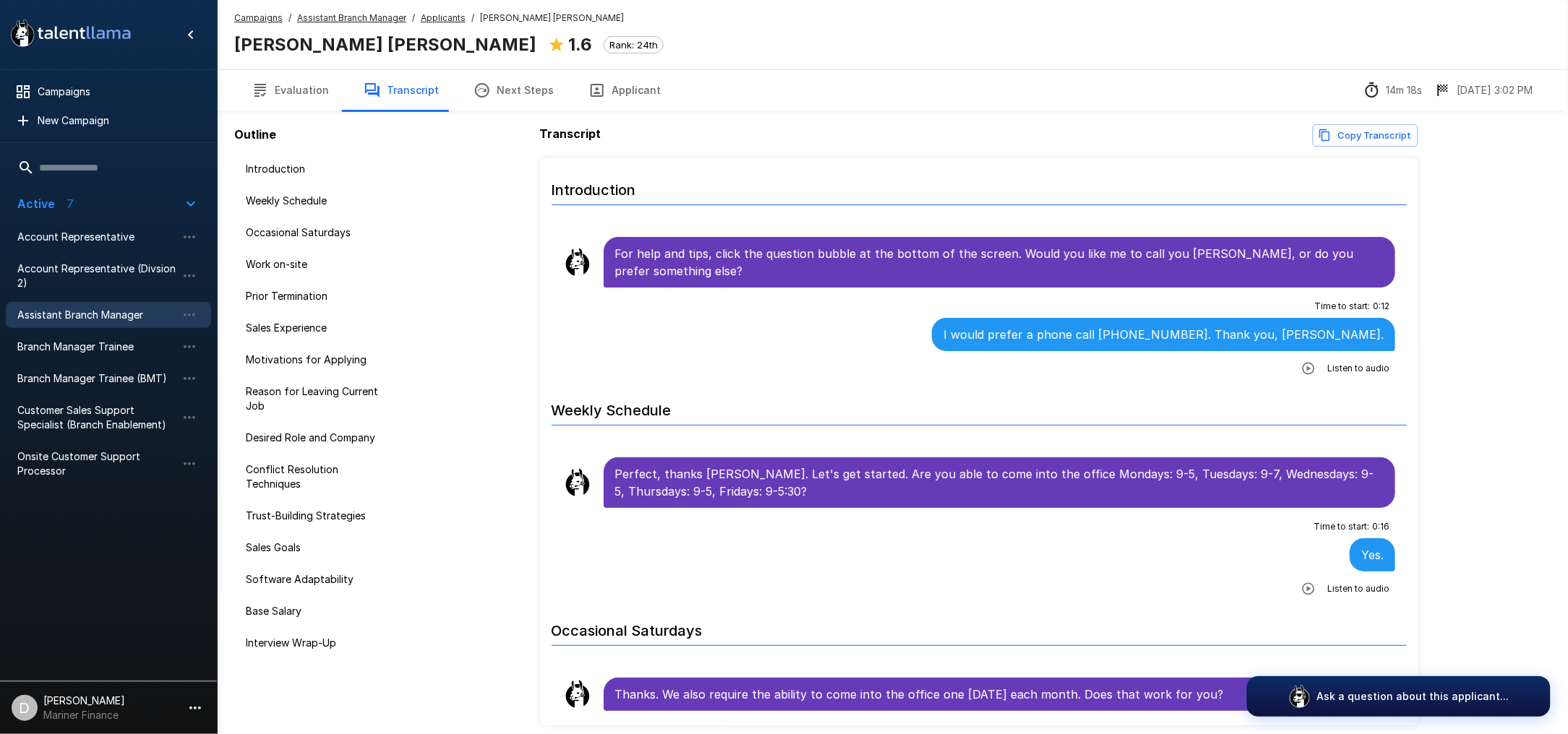
scroll to position [60, 0]
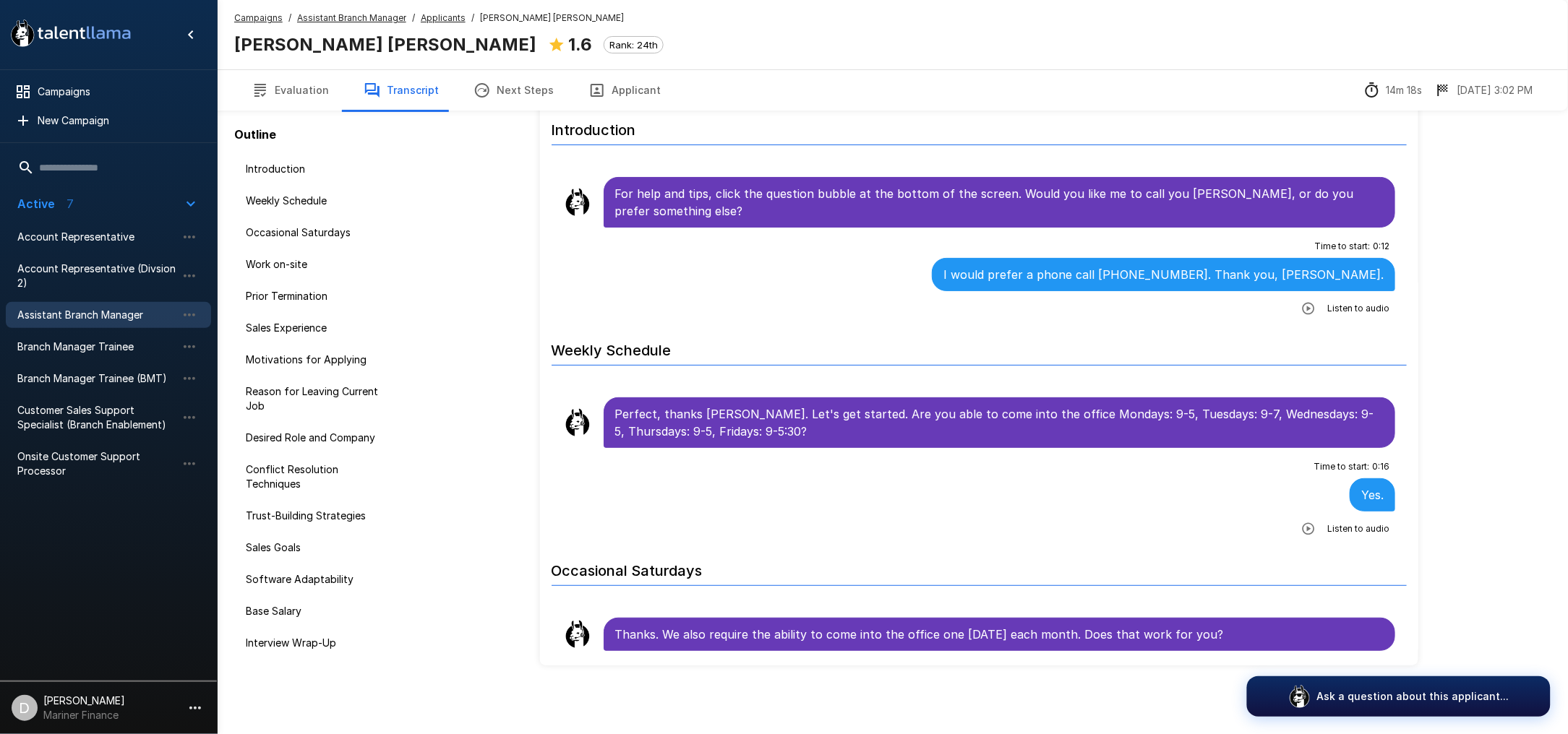
scroll to position [238, 0]
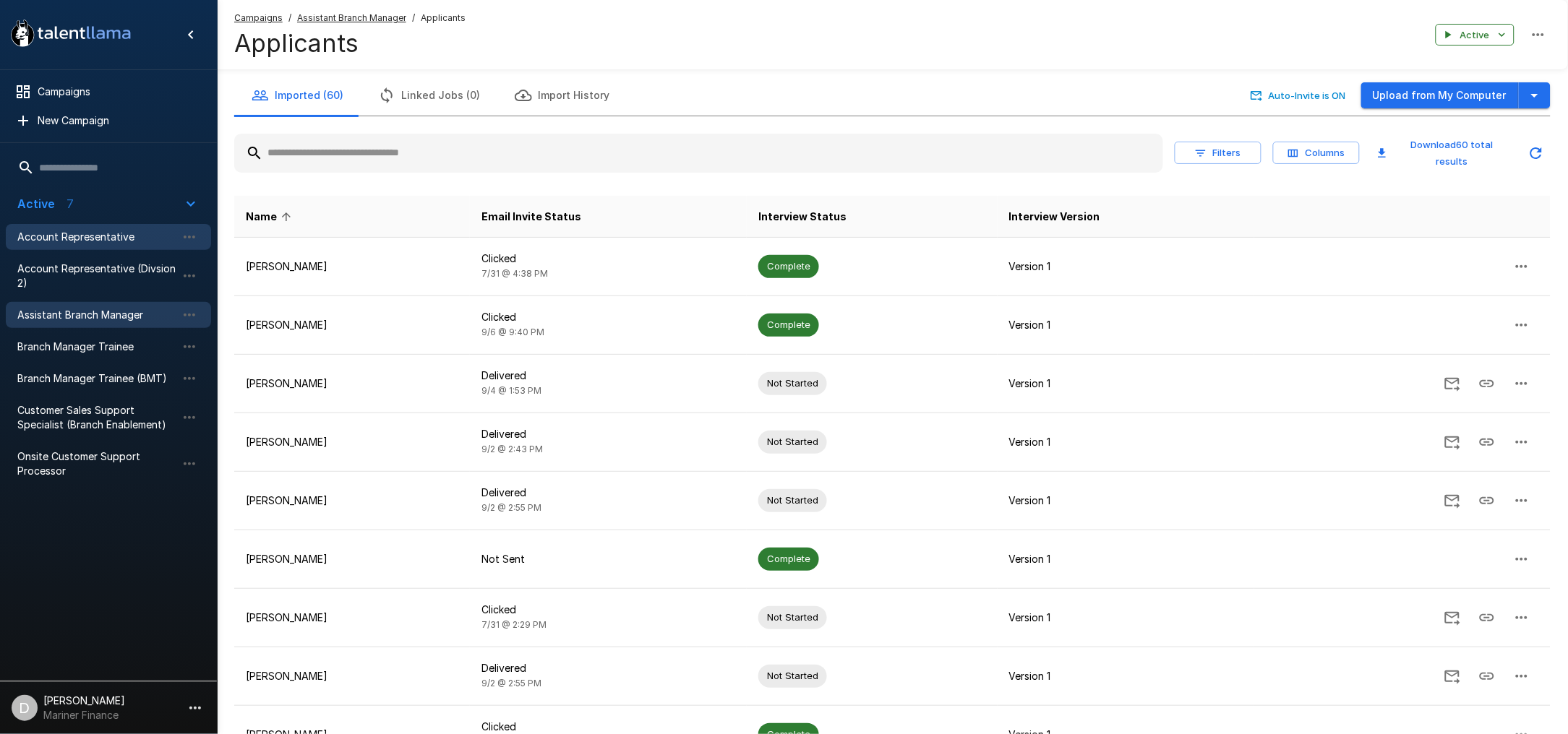
click at [101, 234] on span "Account Representative" at bounding box center [96, 236] width 159 height 14
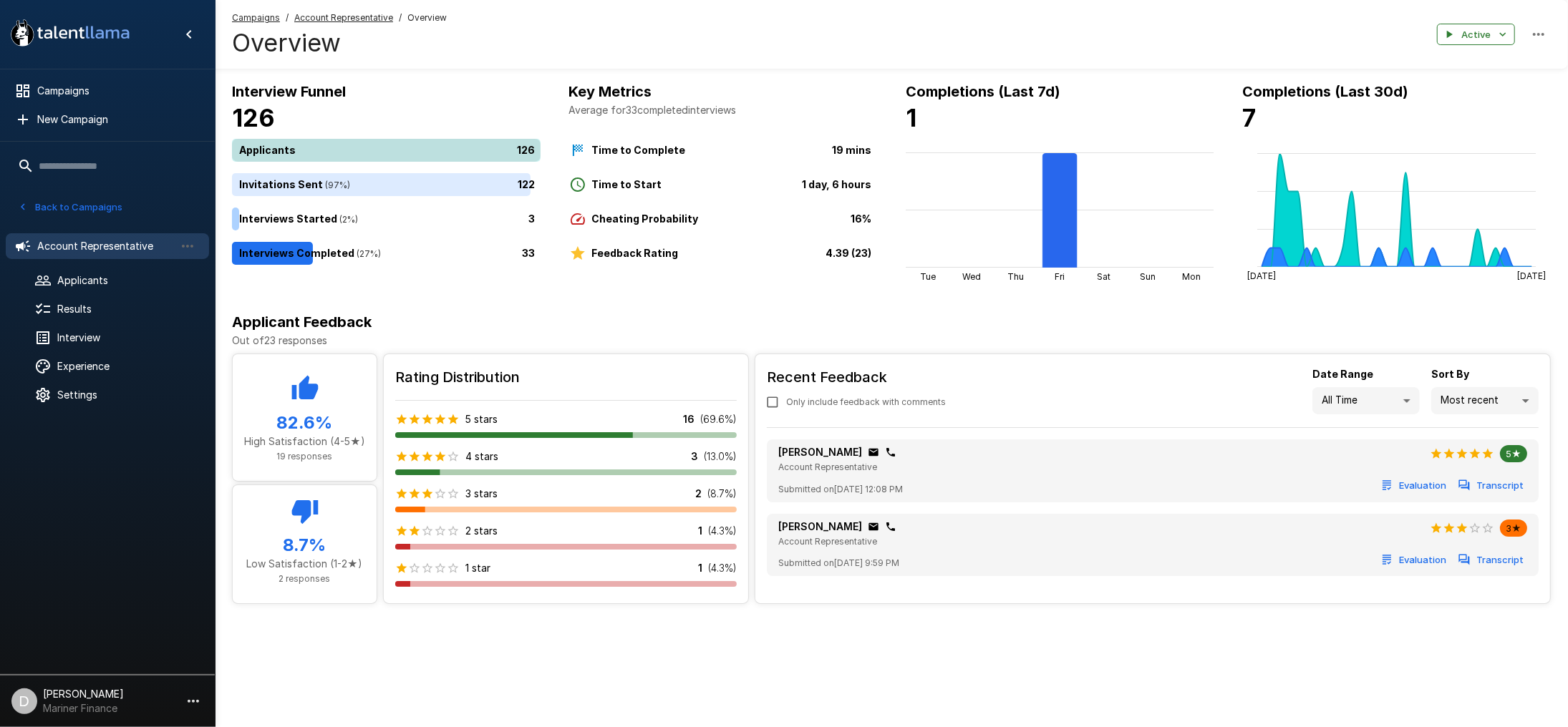
click at [380, 151] on div "126" at bounding box center [389, 150] width 315 height 22
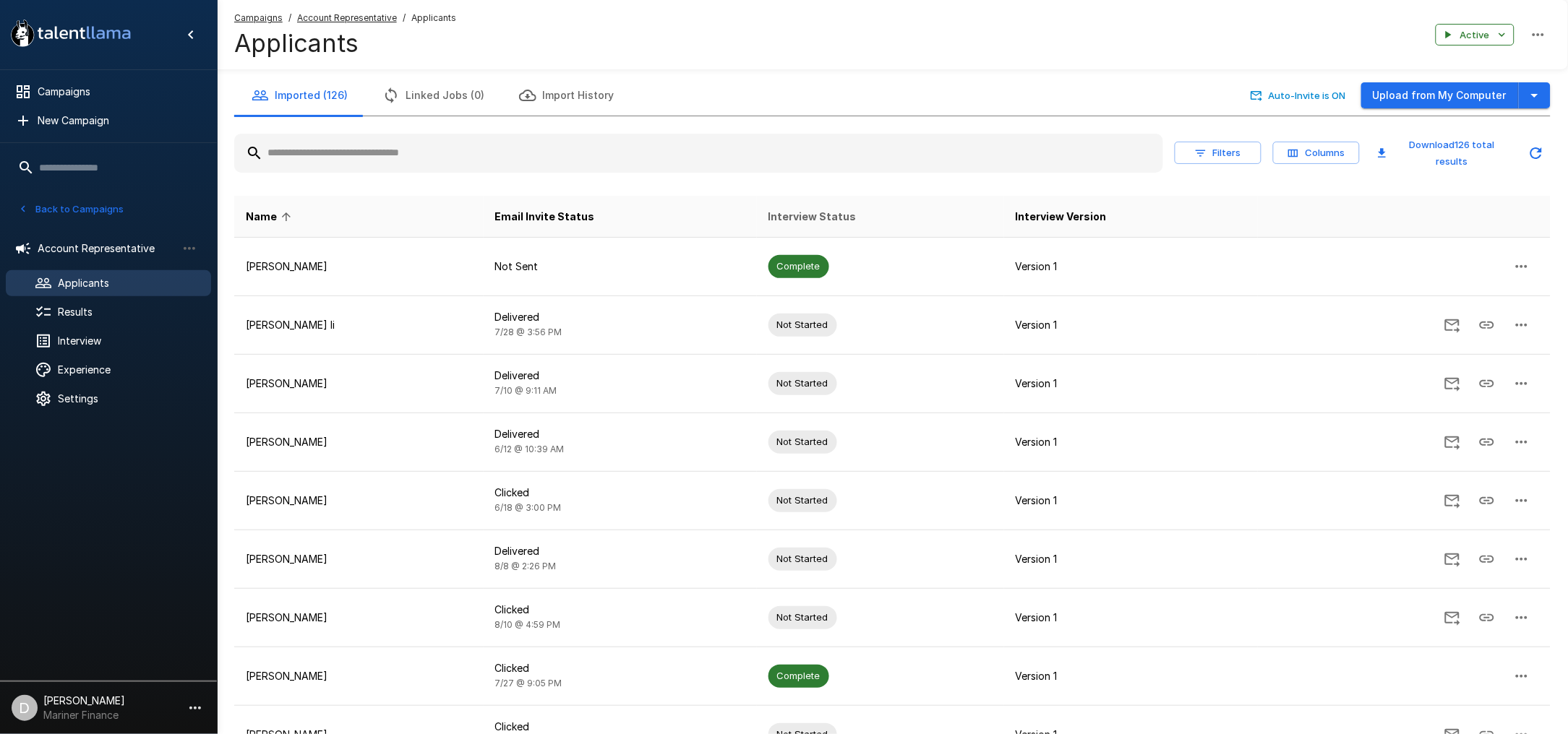
click at [801, 212] on span "Interview Status" at bounding box center [812, 216] width 88 height 17
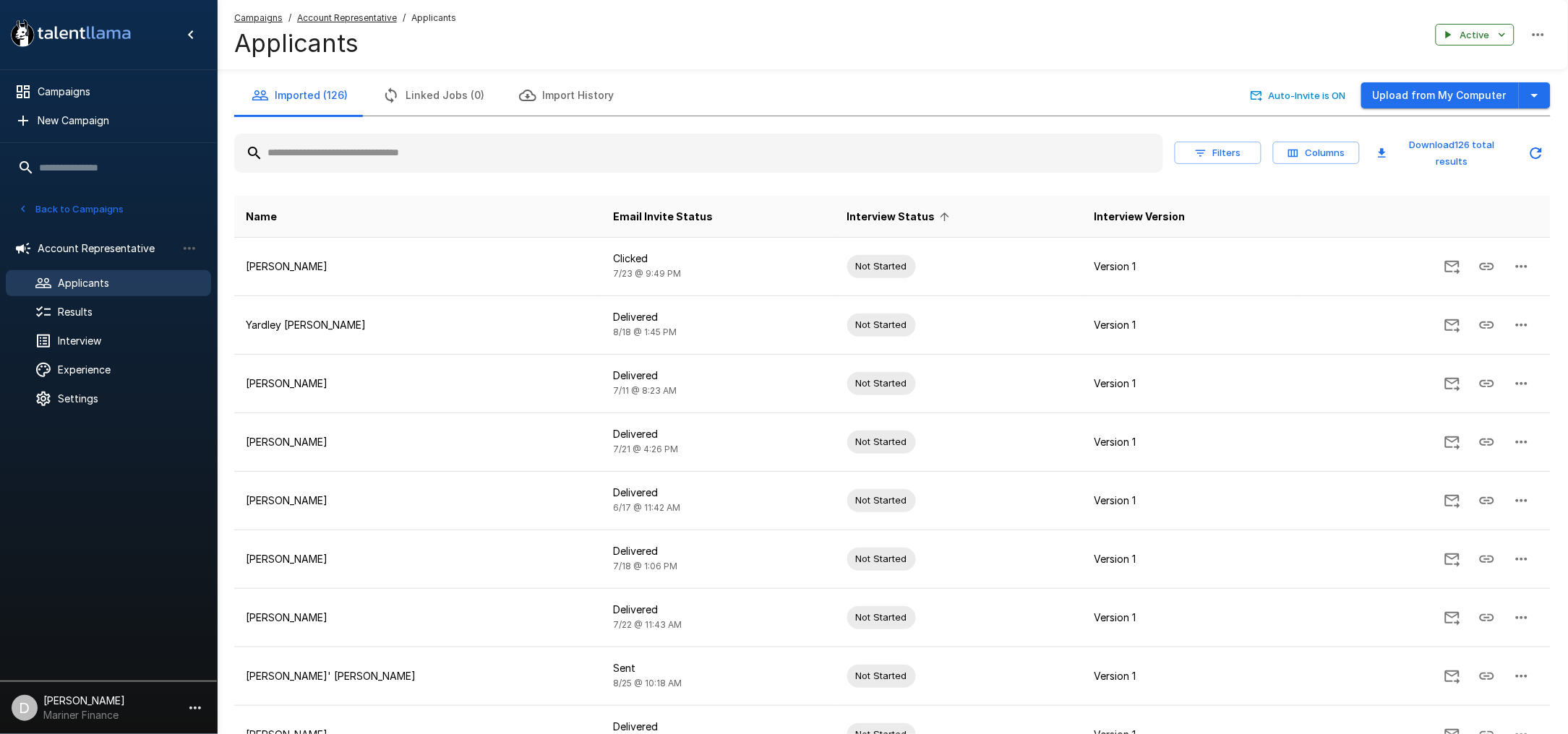
click at [836, 208] on th "Interview Status" at bounding box center [959, 216] width 248 height 42
click at [848, 213] on span "Interview Status" at bounding box center [901, 216] width 107 height 17
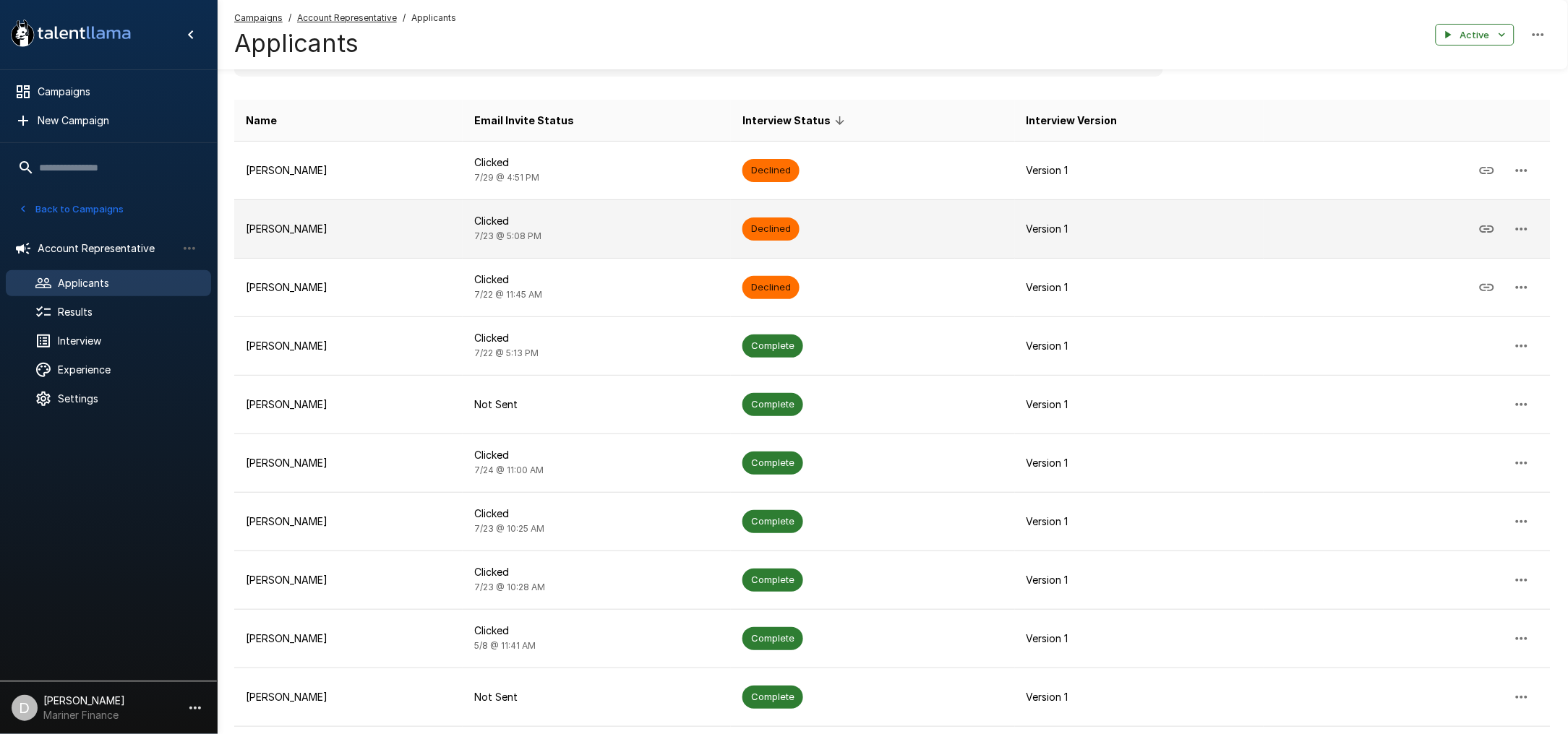
scroll to position [192, 0]
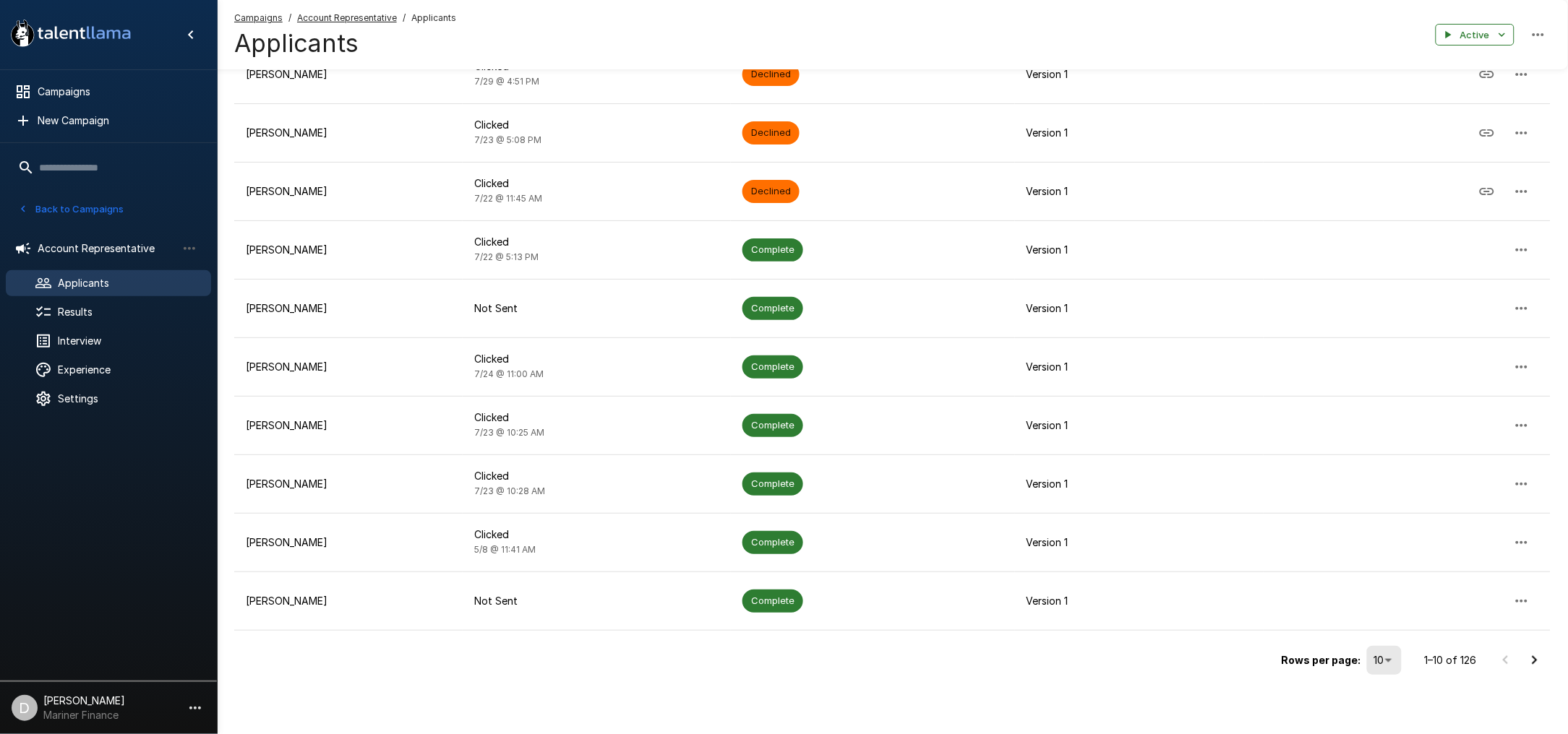
click at [1531, 657] on icon "Go to next page" at bounding box center [1535, 660] width 17 height 17
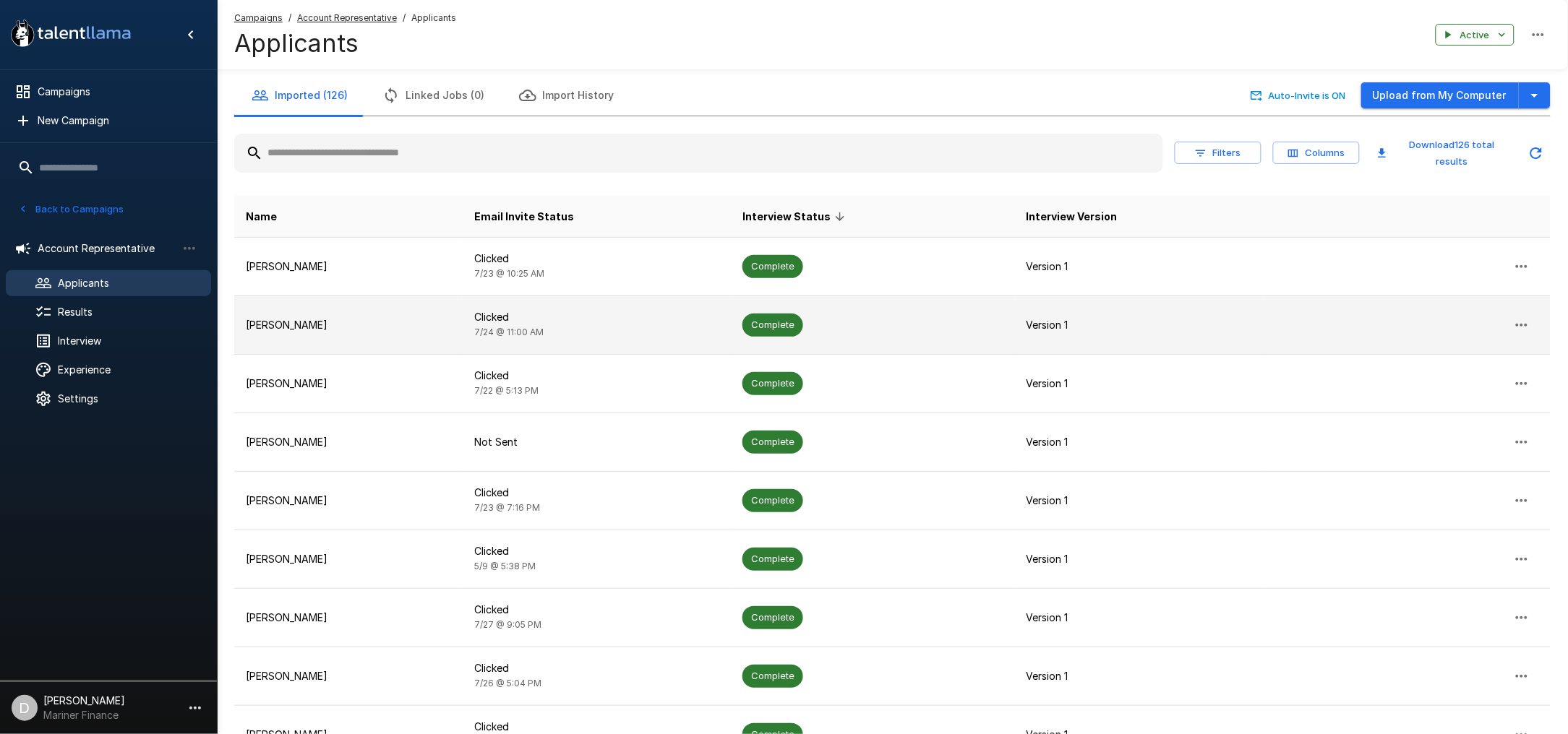
scroll to position [196, 0]
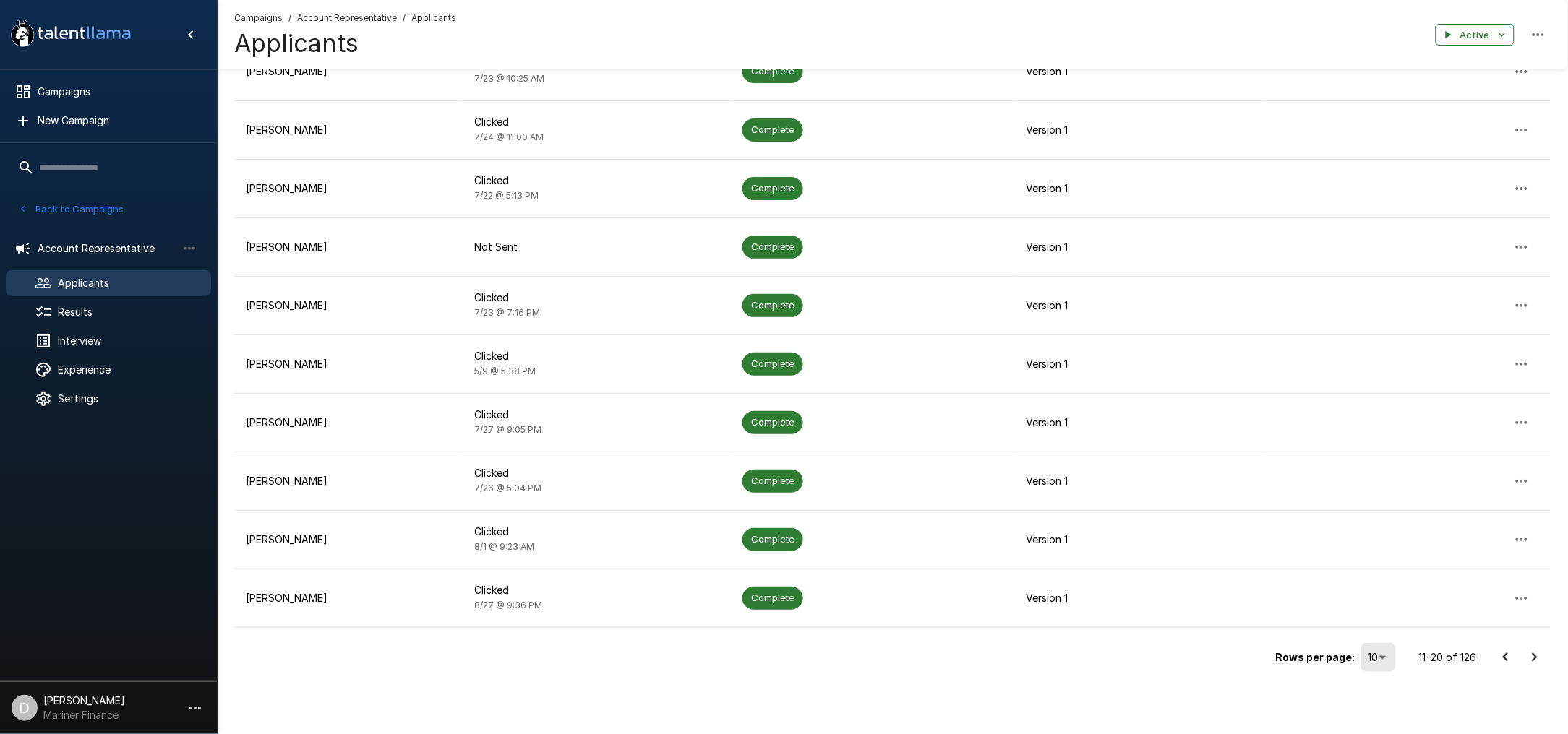
click at [1531, 654] on icon "Go to next page" at bounding box center [1535, 657] width 17 height 17
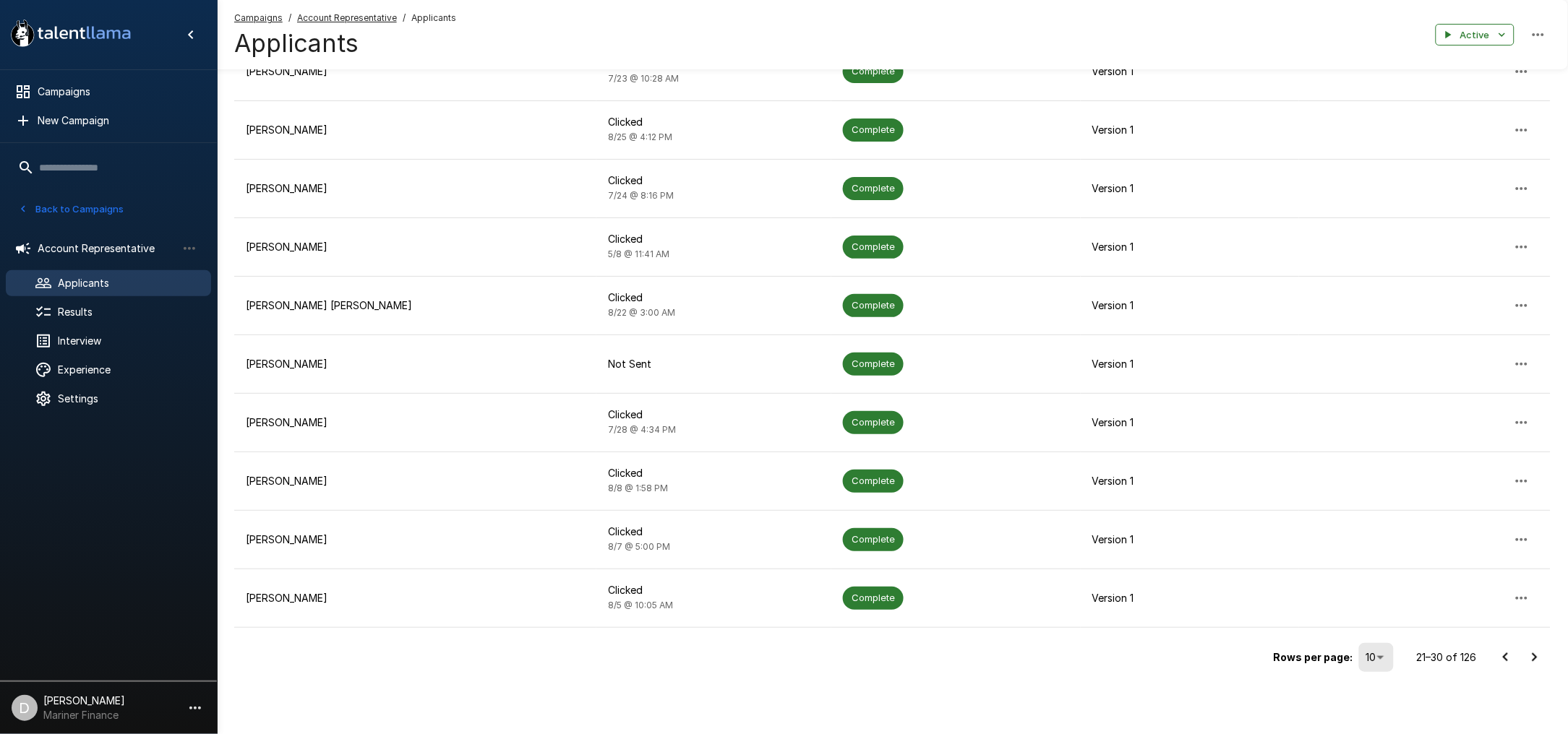
click at [1537, 658] on icon "Go to next page" at bounding box center [1535, 657] width 5 height 9
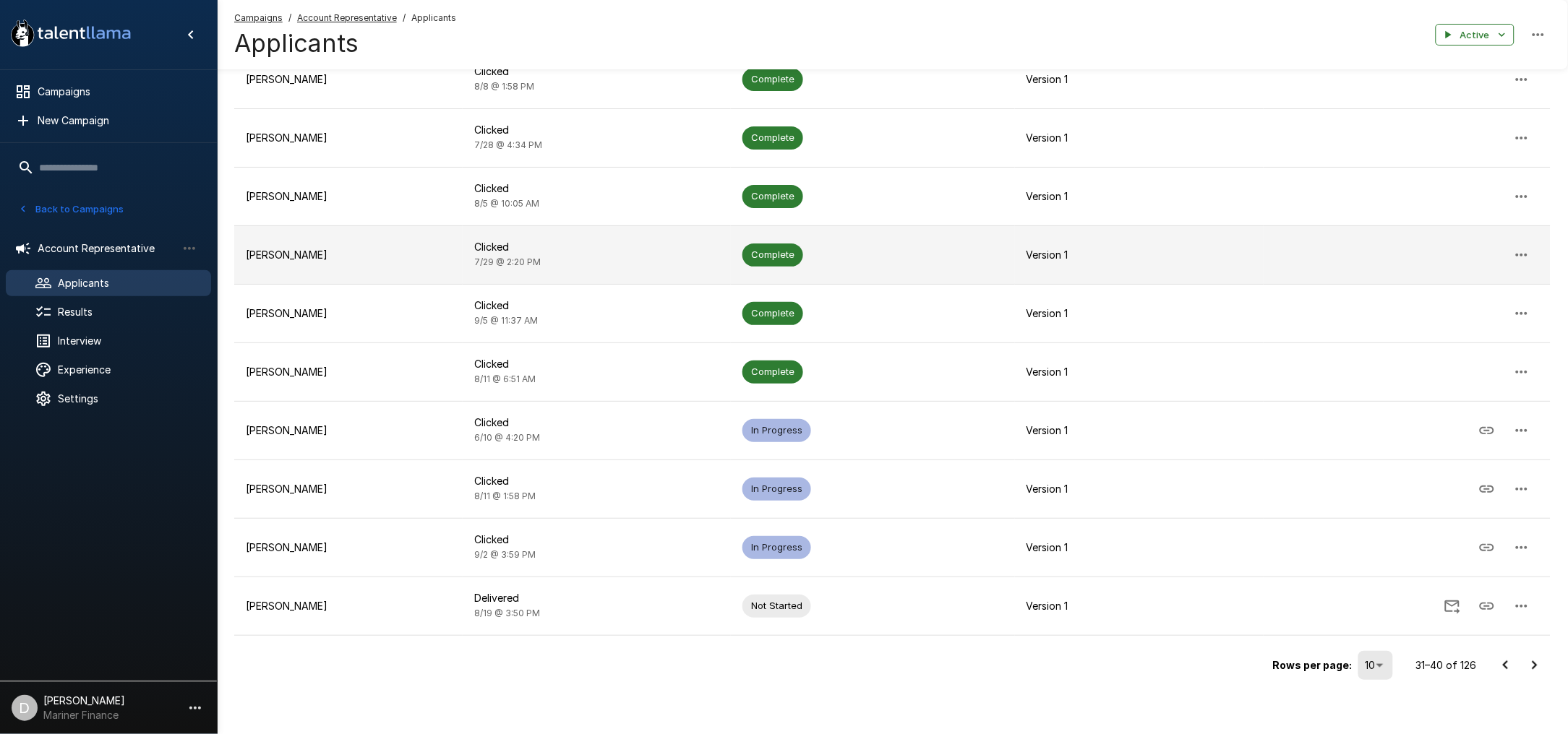
scroll to position [192, 0]
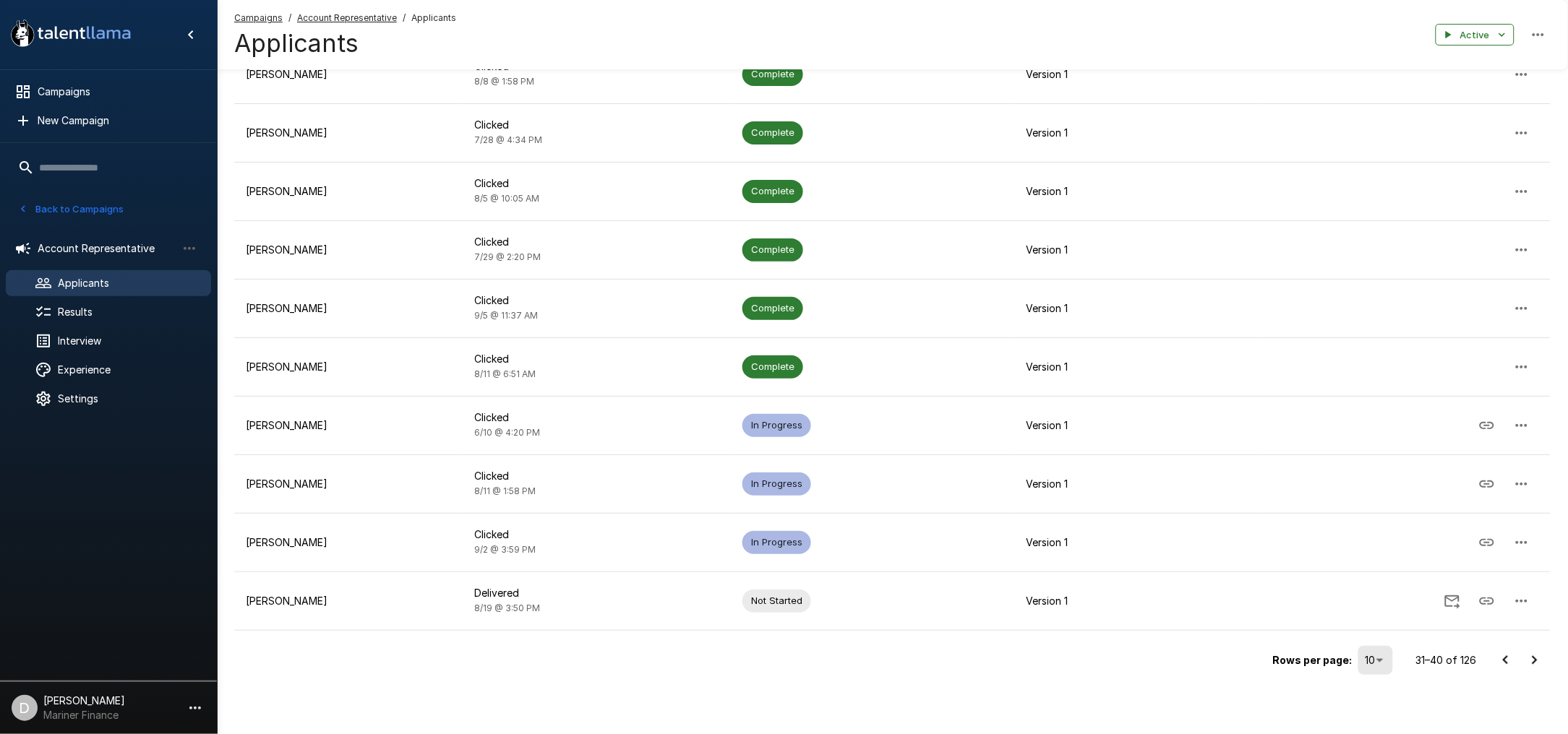
click at [1538, 653] on icon "Go to next page" at bounding box center [1535, 660] width 17 height 17
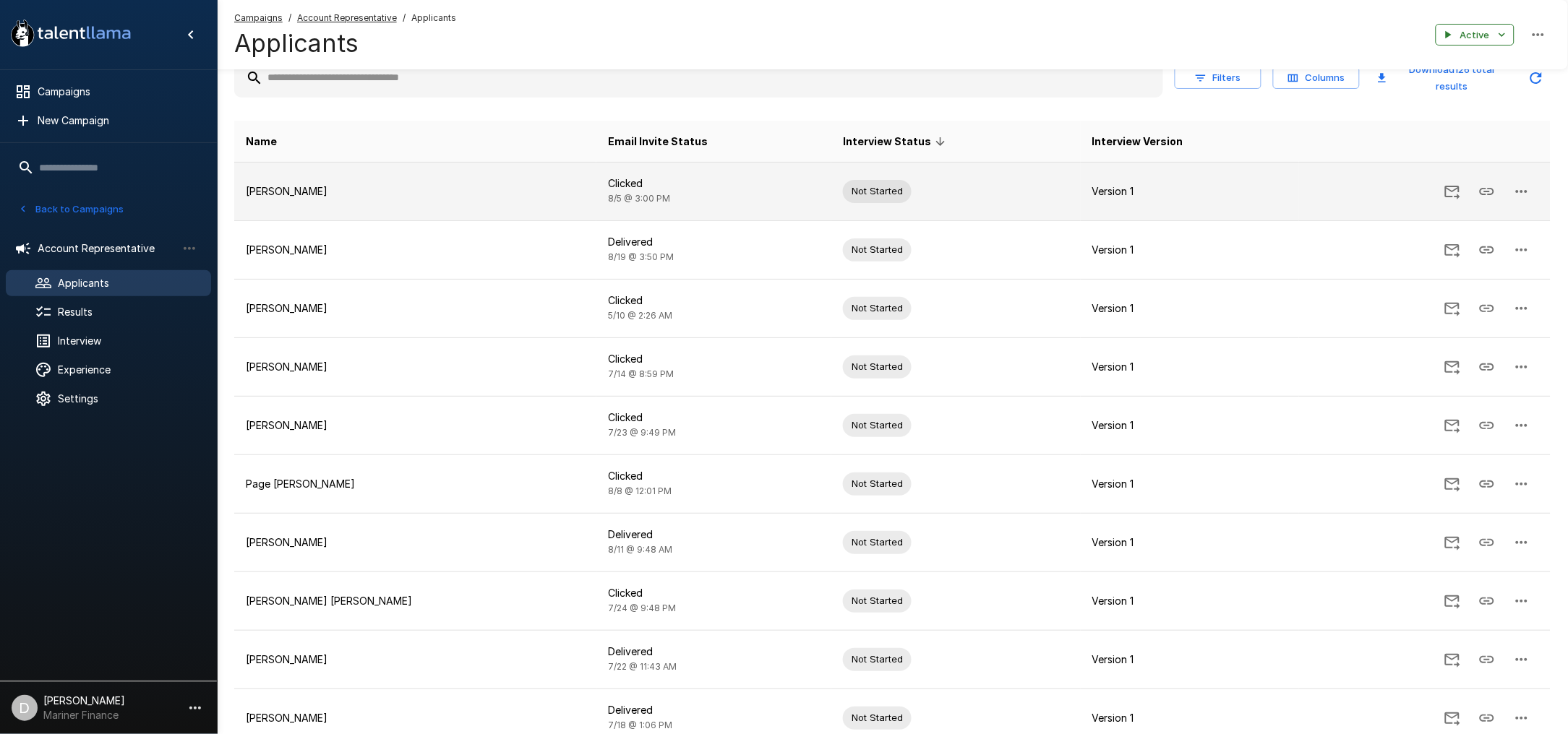
scroll to position [0, 0]
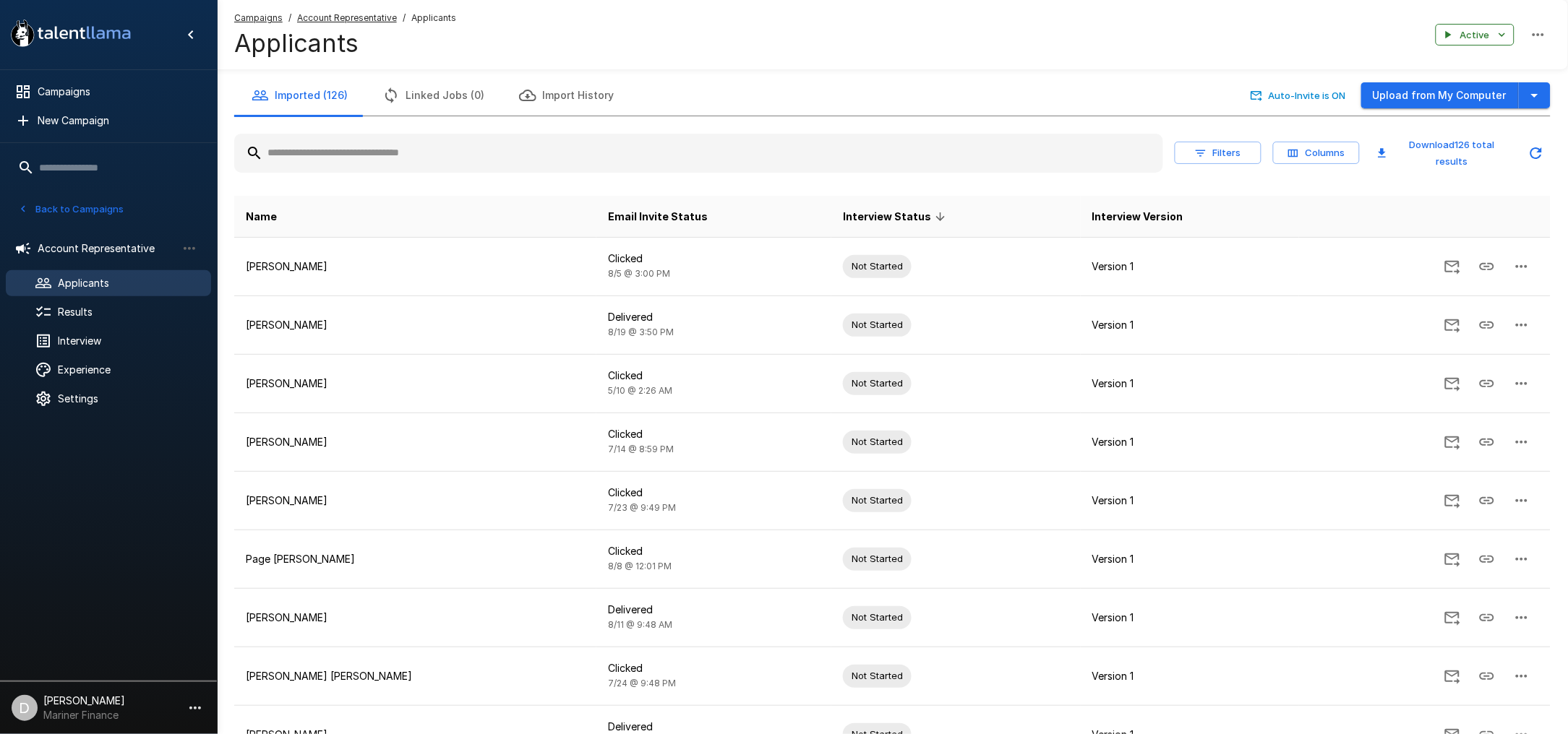
click at [37, 209] on button "Back to Campaigns" at bounding box center [70, 210] width 112 height 23
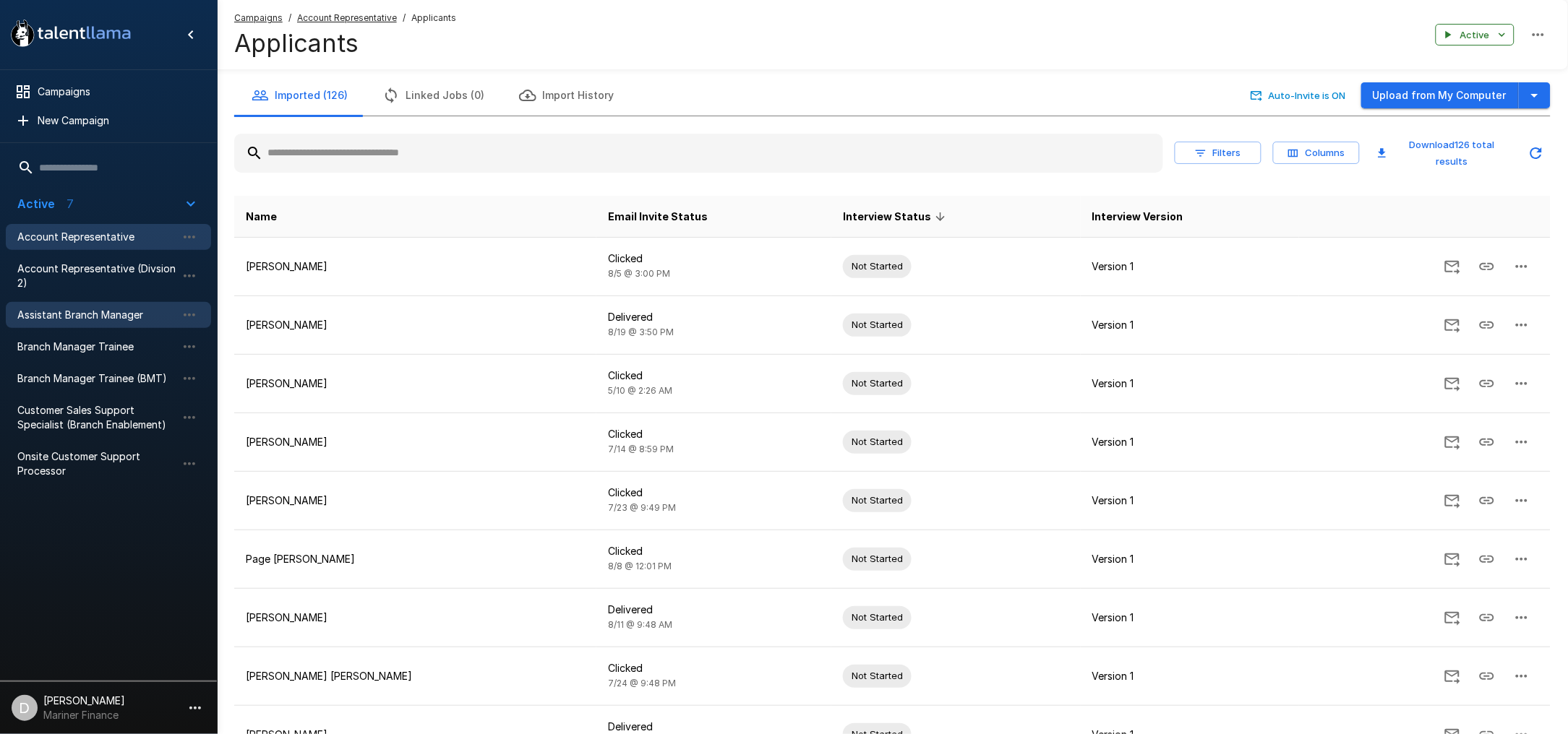
click at [81, 321] on span "Assistant Branch Manager" at bounding box center [96, 315] width 159 height 14
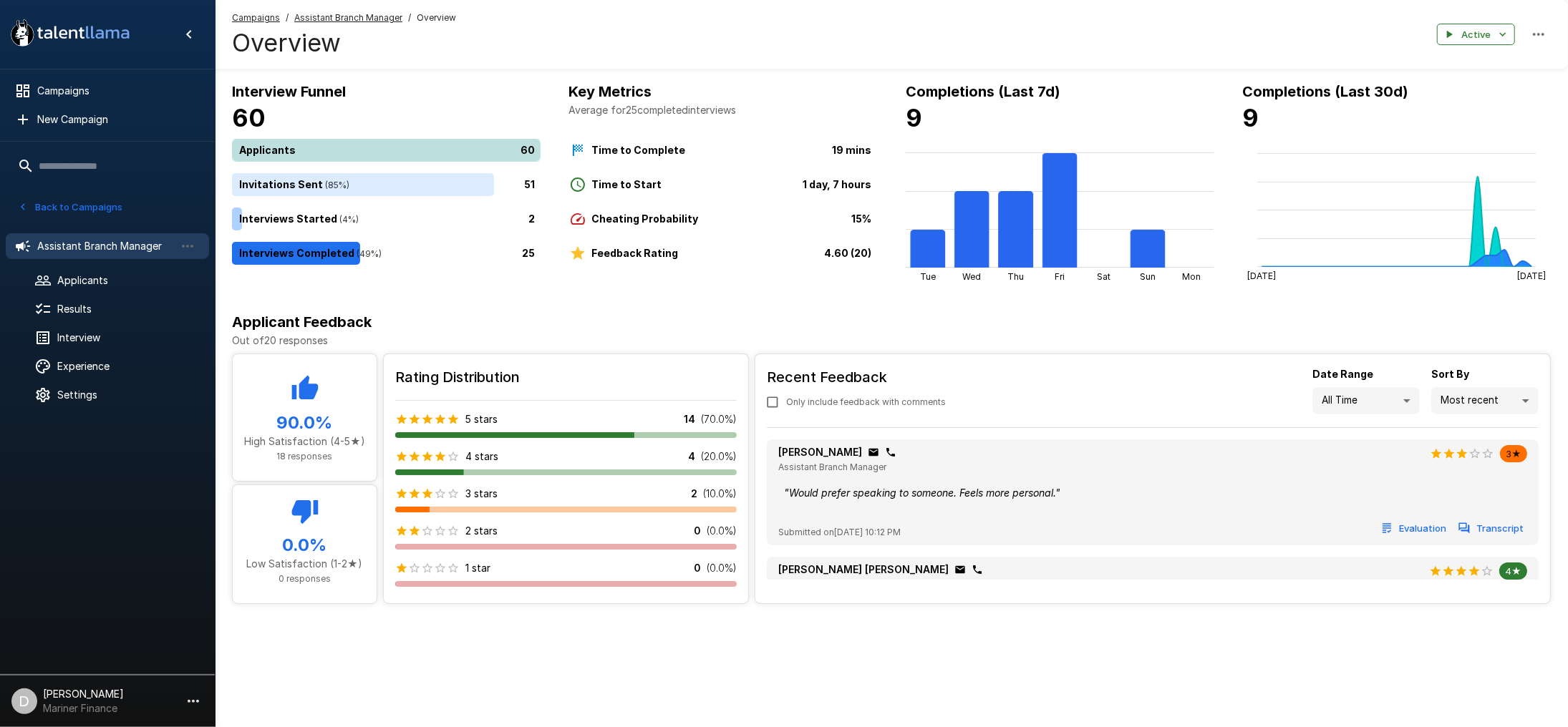
click at [349, 150] on div "60" at bounding box center [389, 150] width 315 height 22
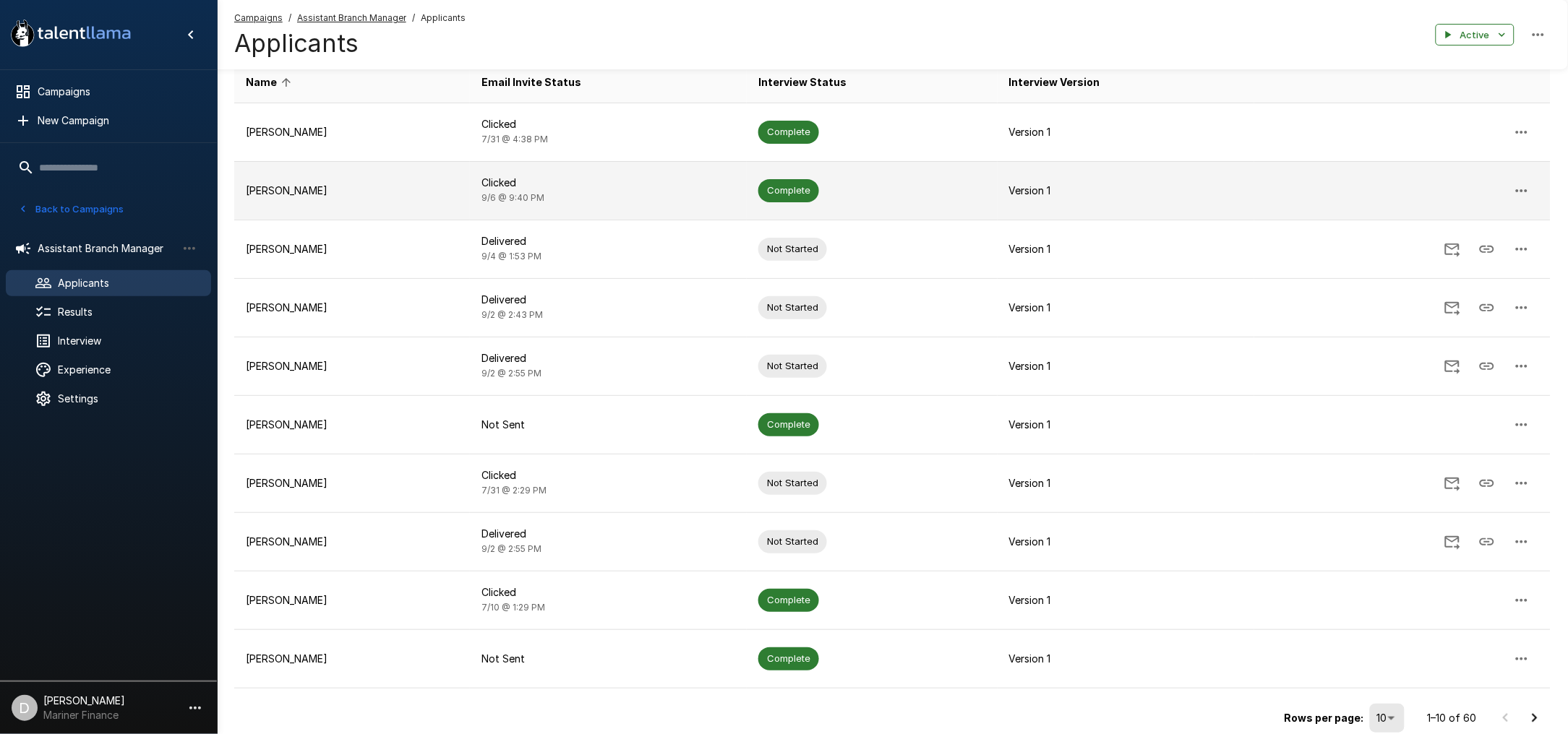
scroll to position [89, 0]
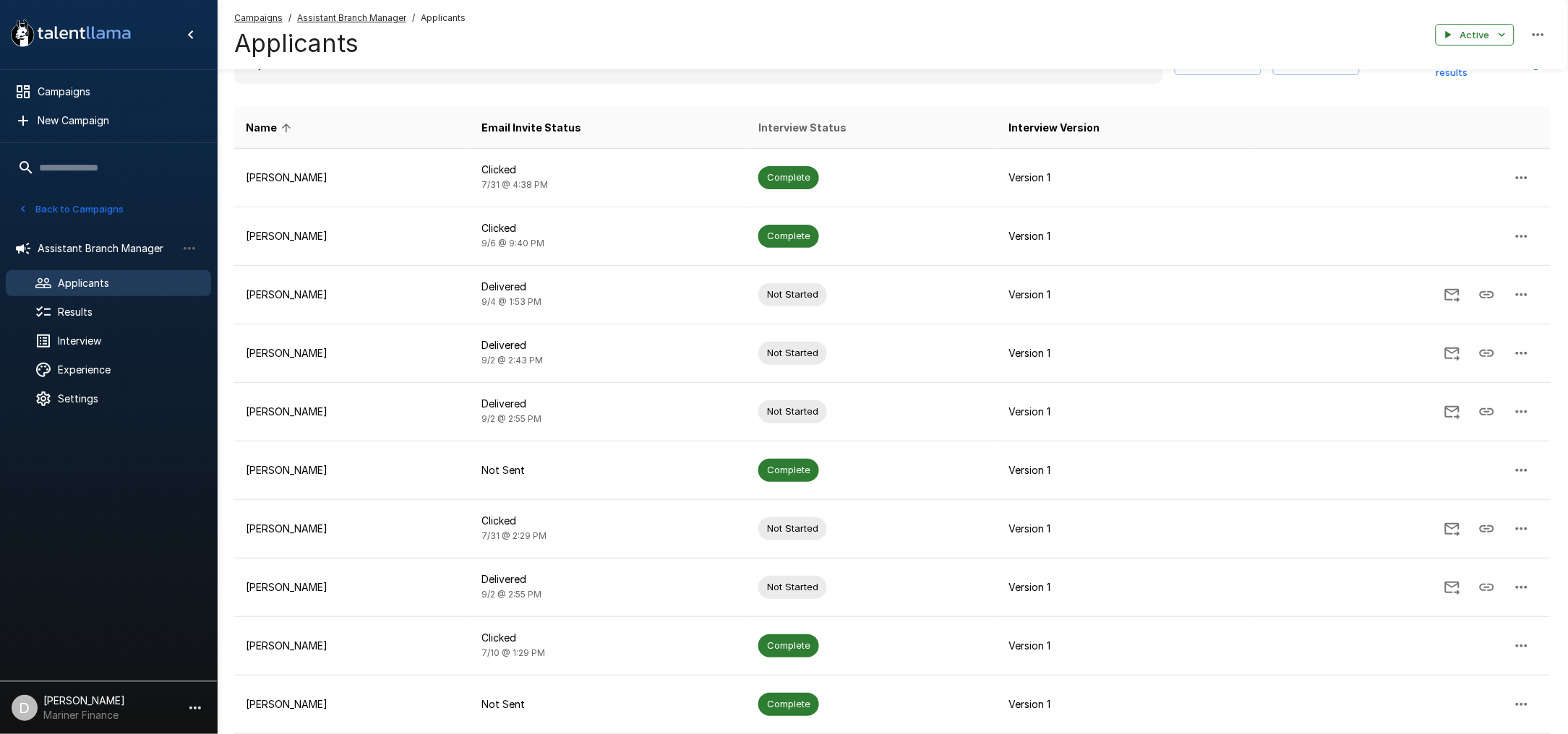
click at [847, 119] on span "Interview Status" at bounding box center [801, 128] width 88 height 17
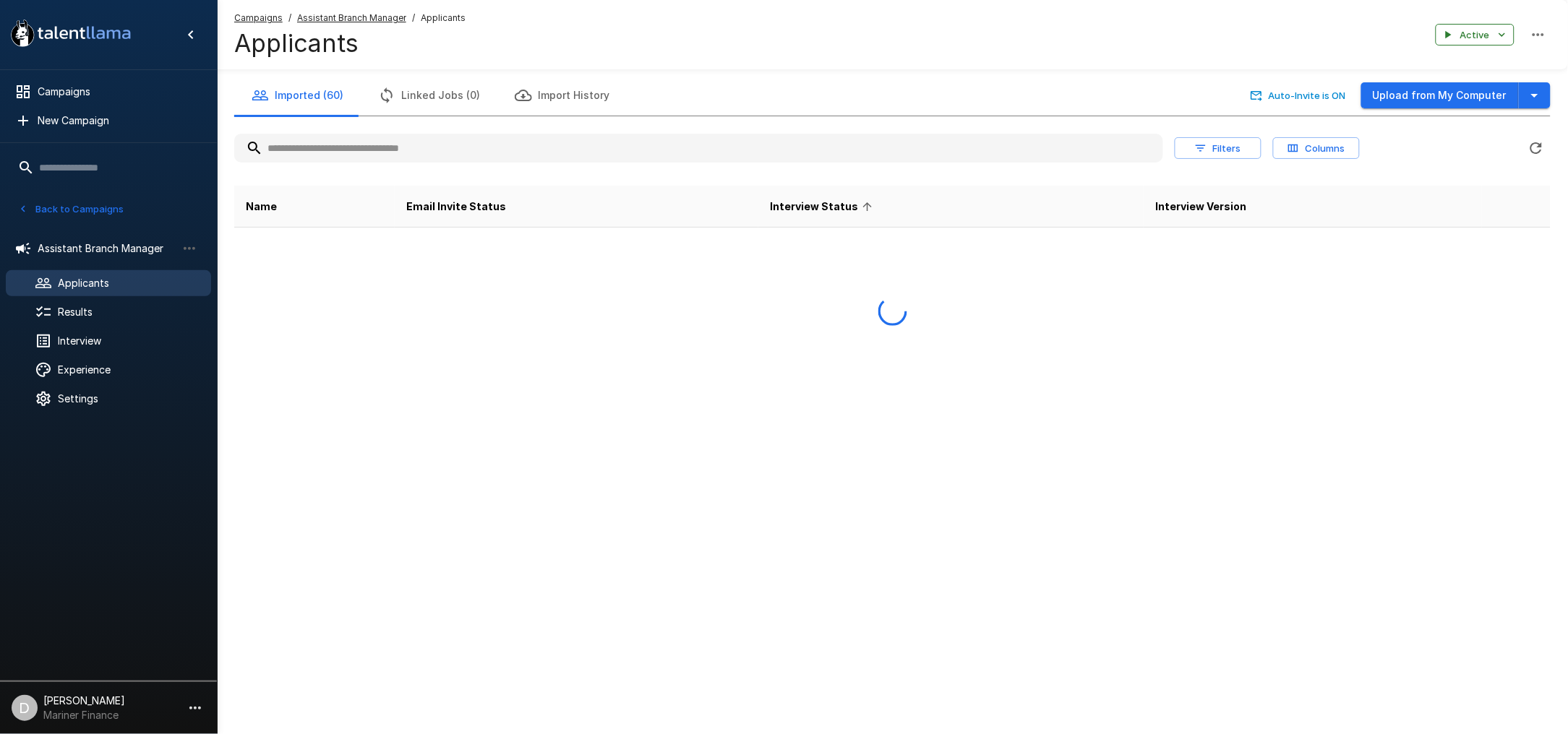
scroll to position [0, 0]
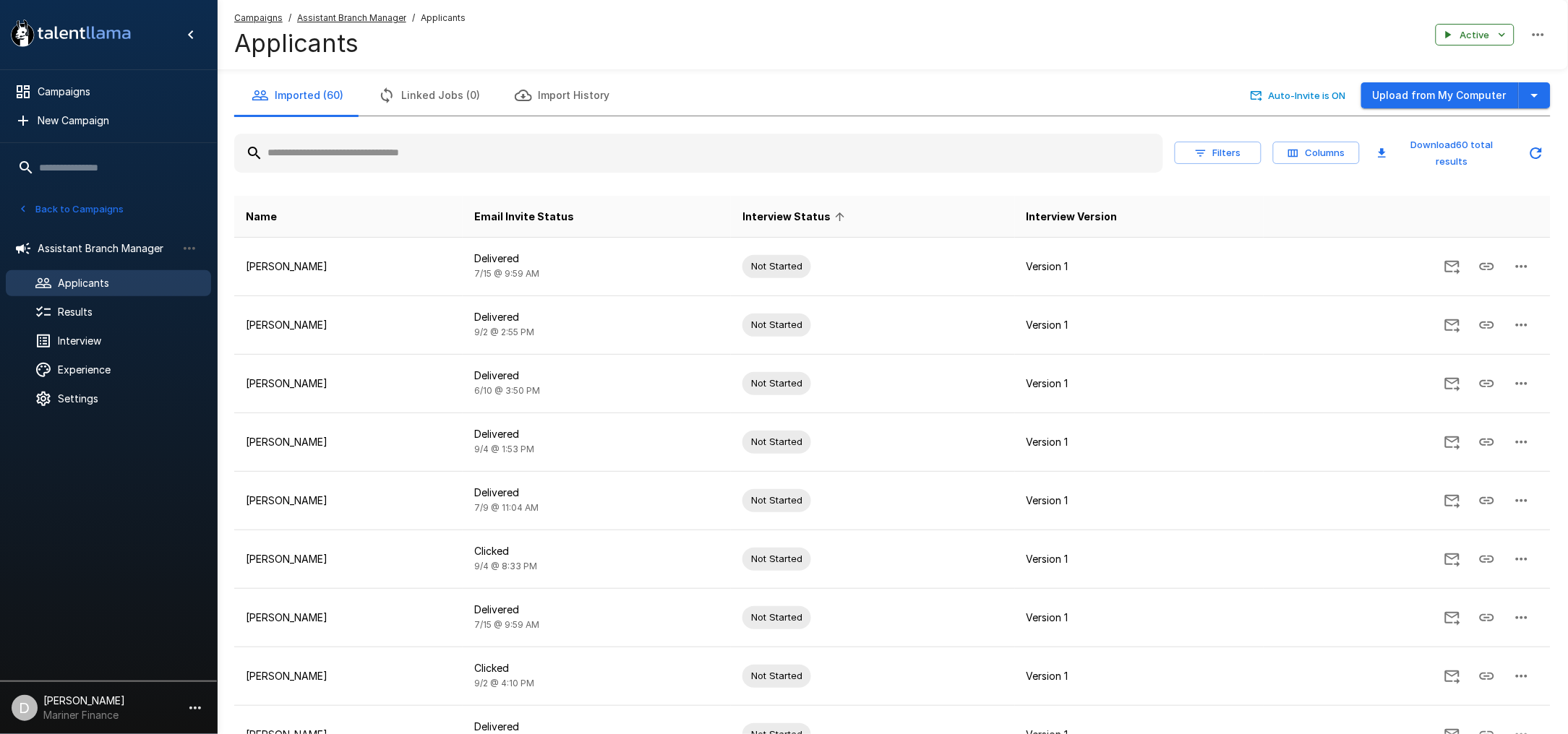
click at [836, 208] on span "Interview Status" at bounding box center [796, 216] width 107 height 17
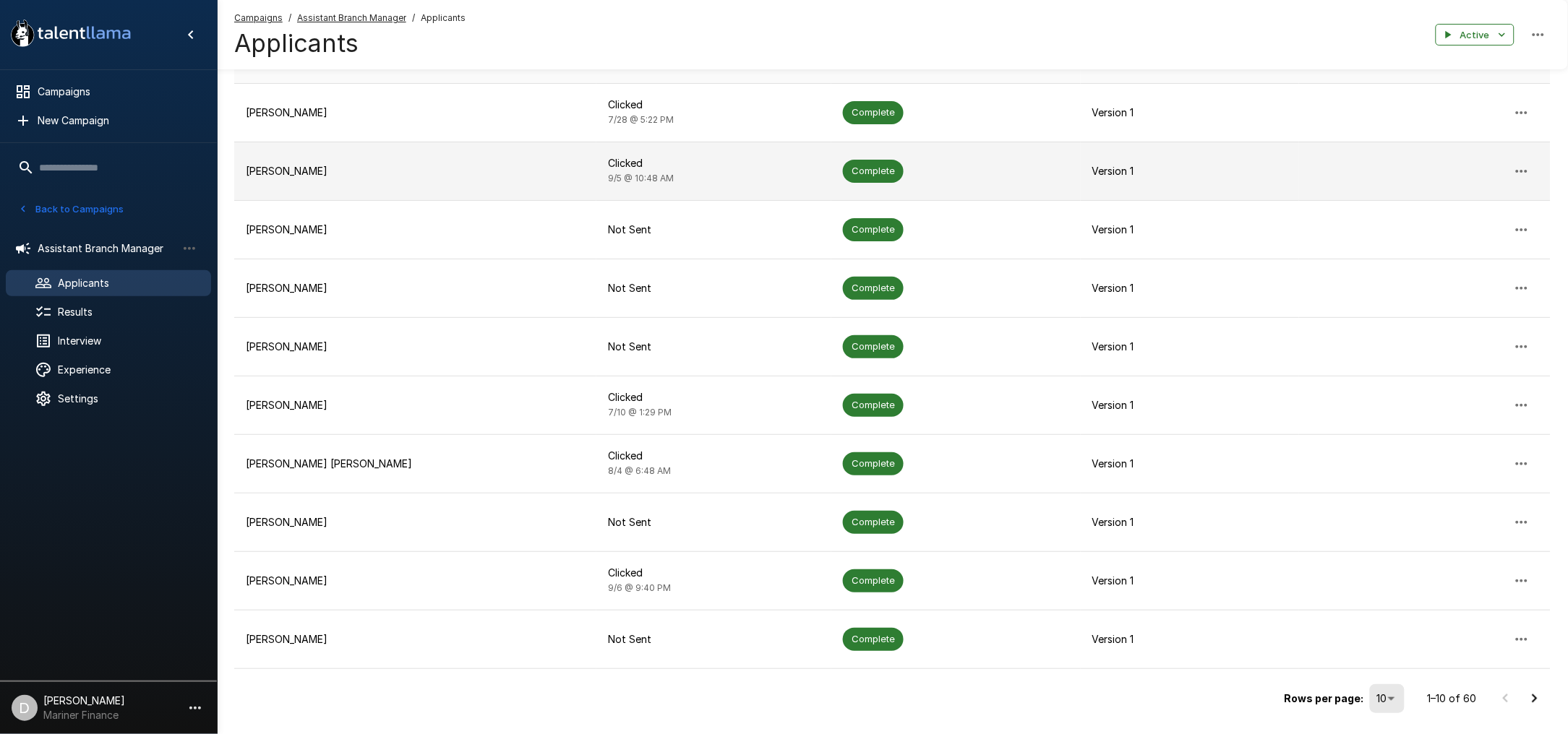
scroll to position [185, 0]
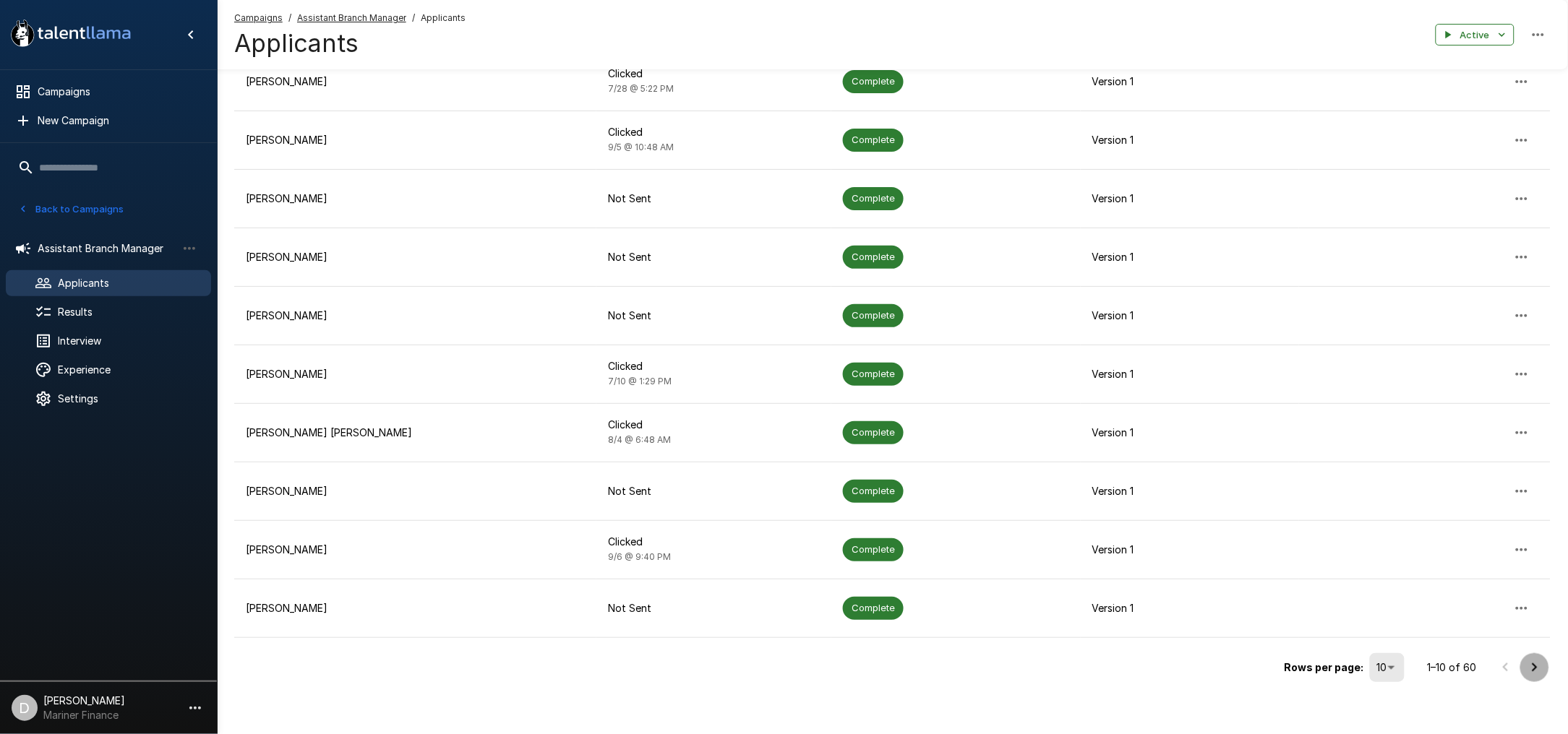
click at [1532, 659] on icon "Go to next page" at bounding box center [1535, 668] width 17 height 17
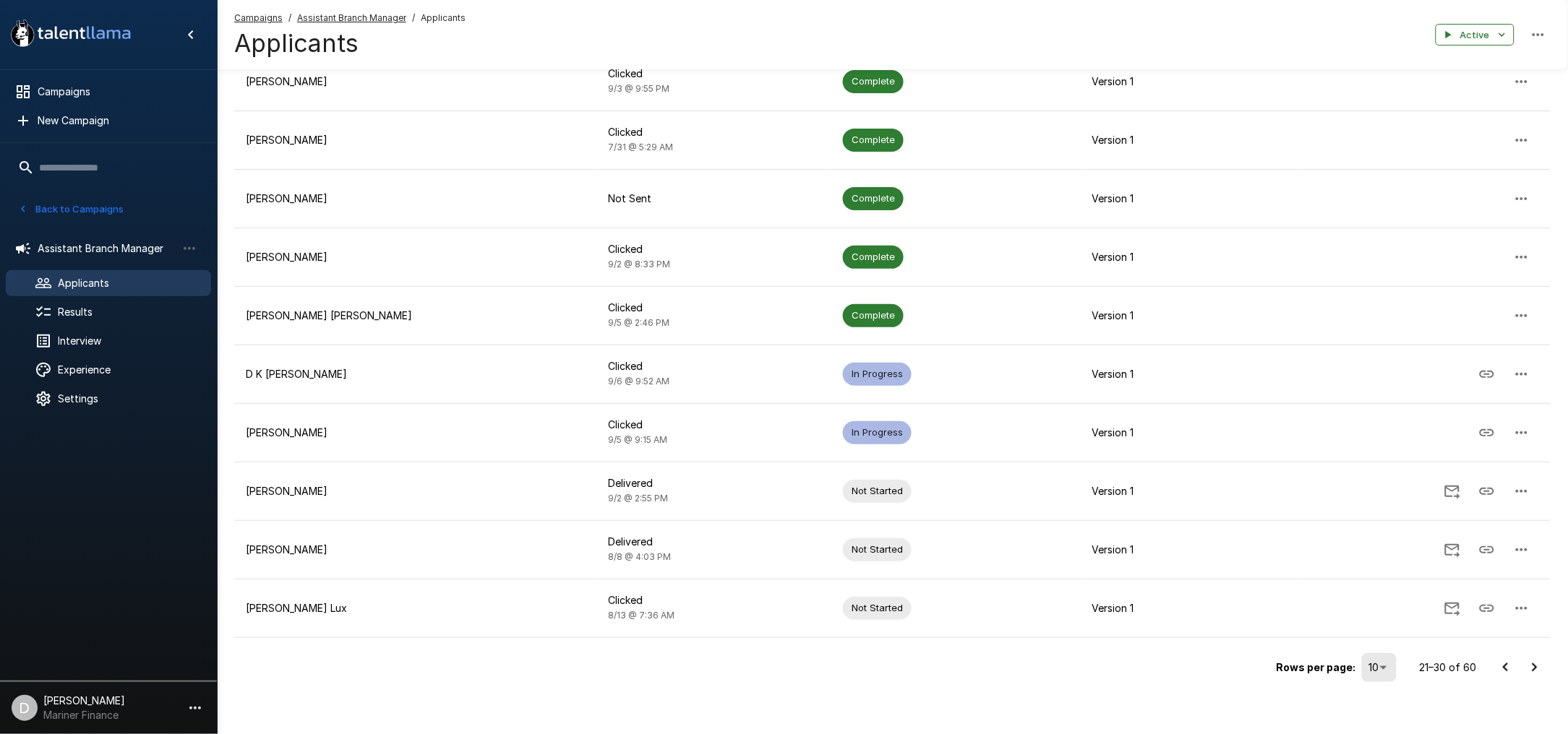
click at [1530, 659] on icon "Go to next page" at bounding box center [1535, 668] width 17 height 17
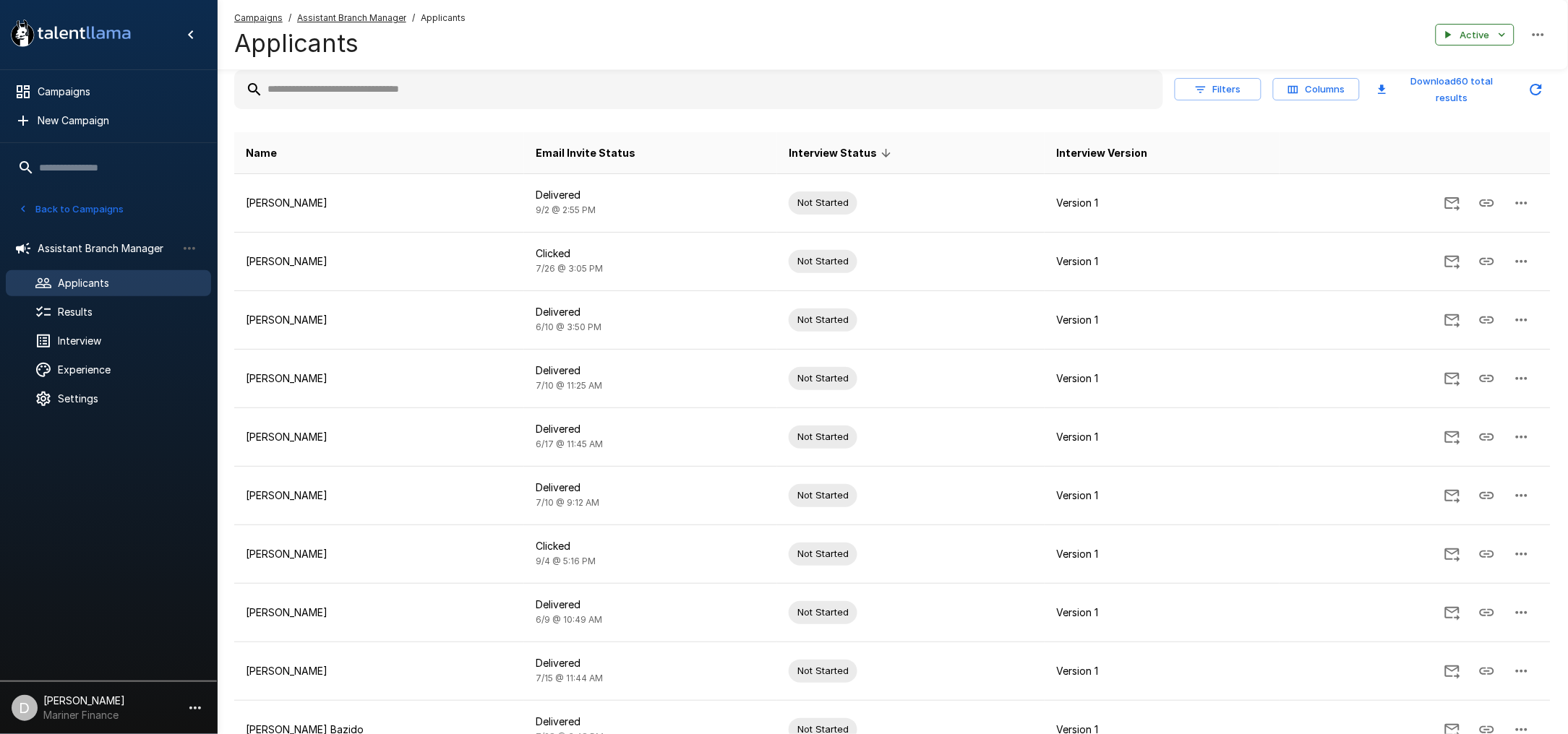
scroll to position [0, 0]
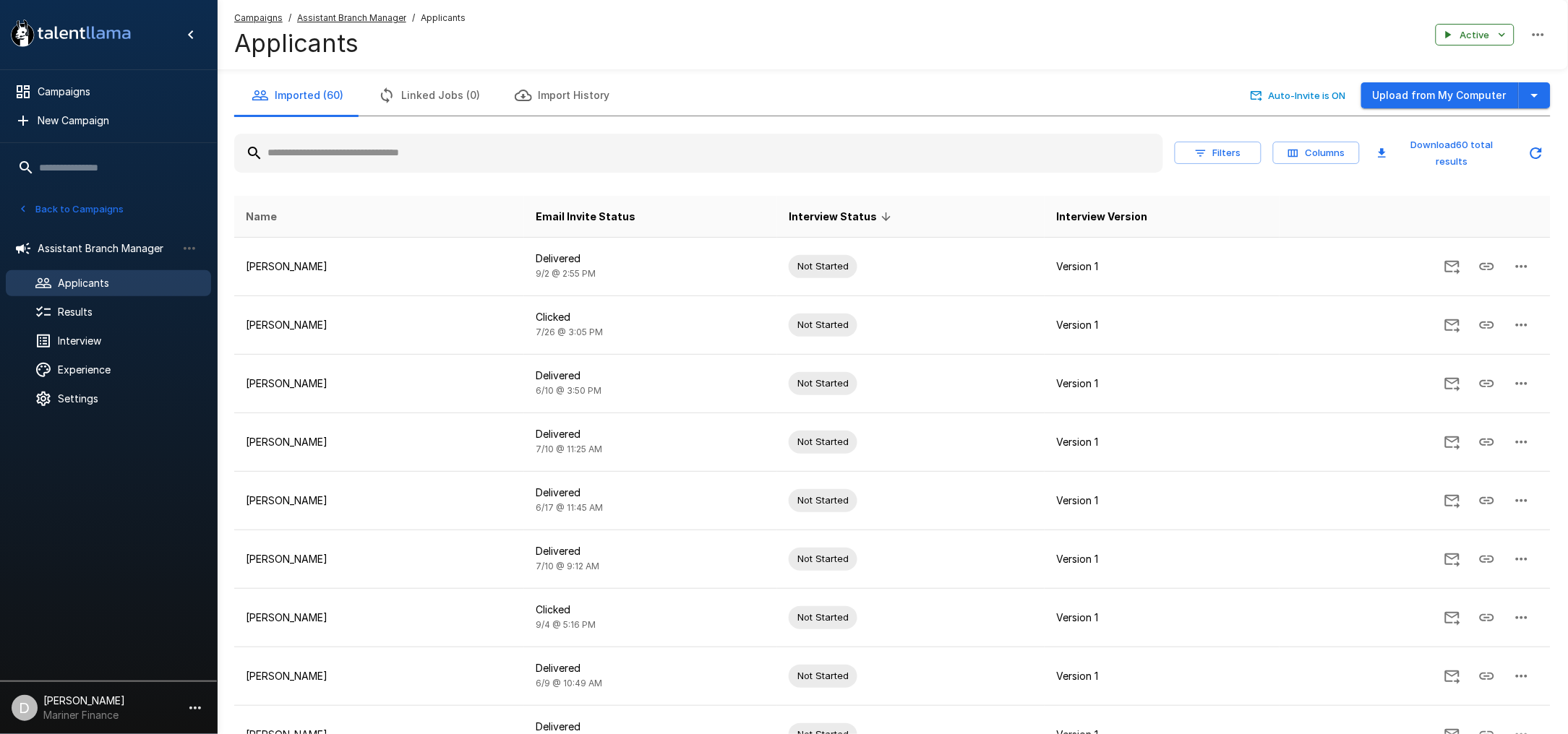
click at [253, 208] on span "Name" at bounding box center [261, 216] width 31 height 17
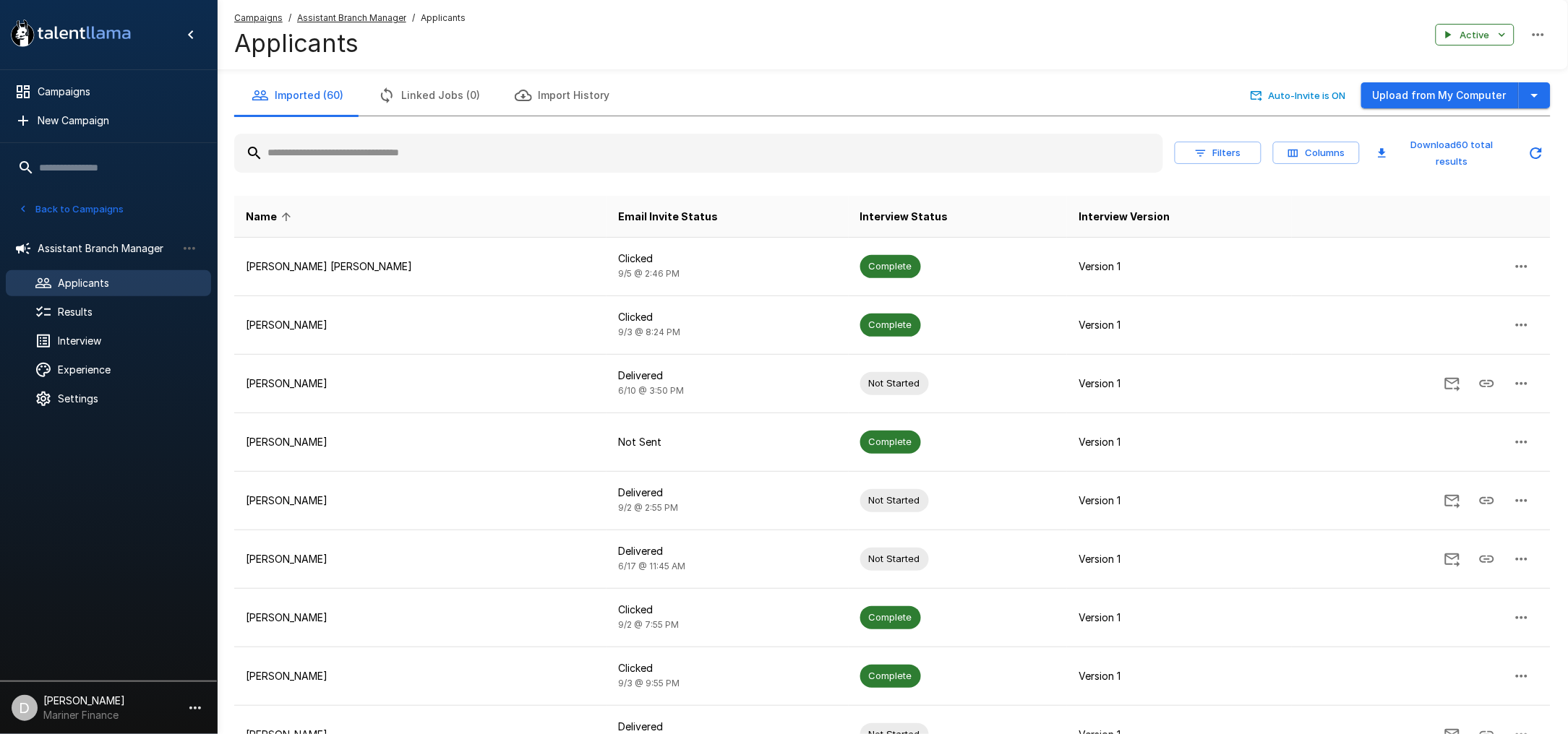
click at [257, 208] on span "Name" at bounding box center [270, 216] width 50 height 17
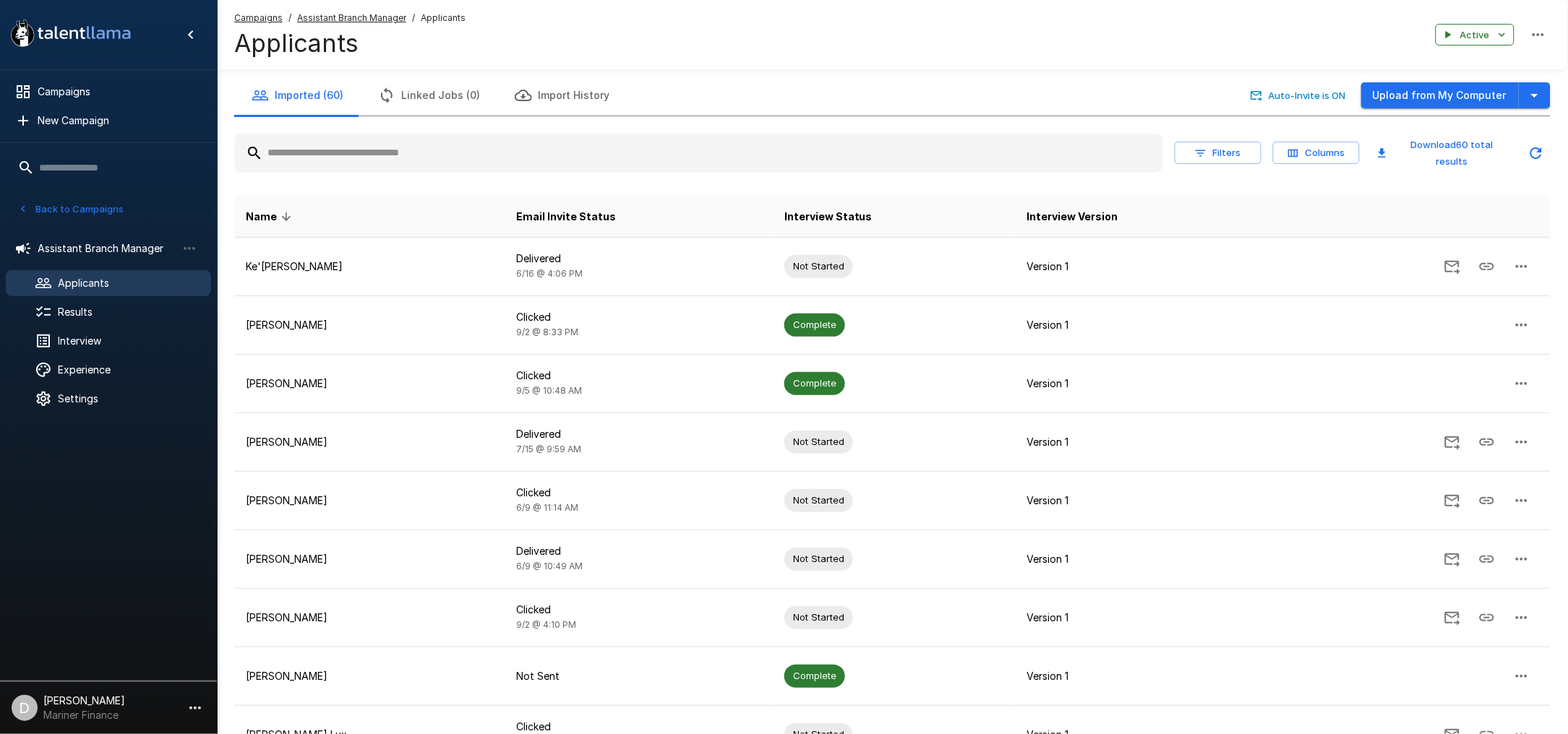
click at [257, 208] on span "Name" at bounding box center [270, 216] width 50 height 17
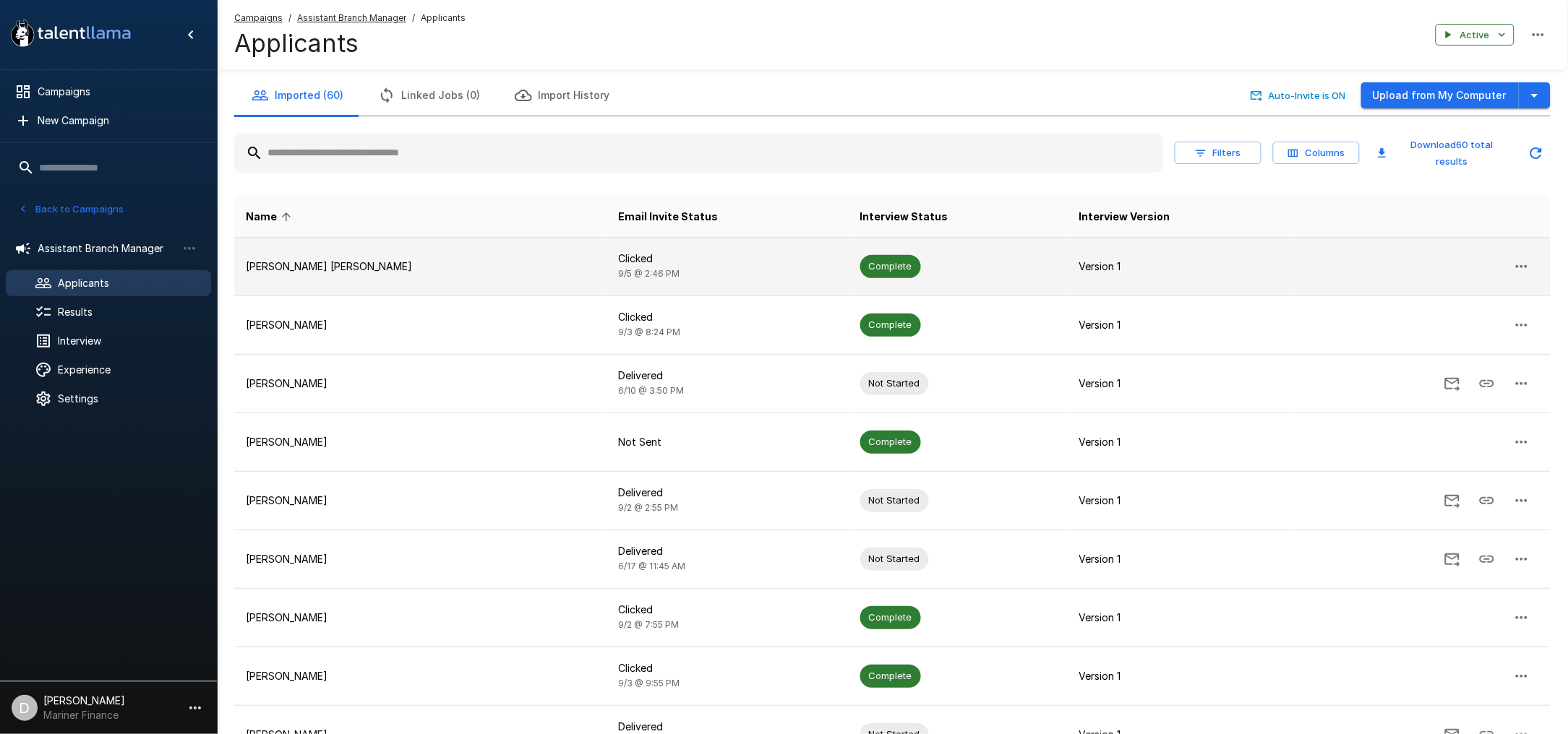
click at [382, 238] on td "Kelly Pyle Lane" at bounding box center [421, 266] width 372 height 59
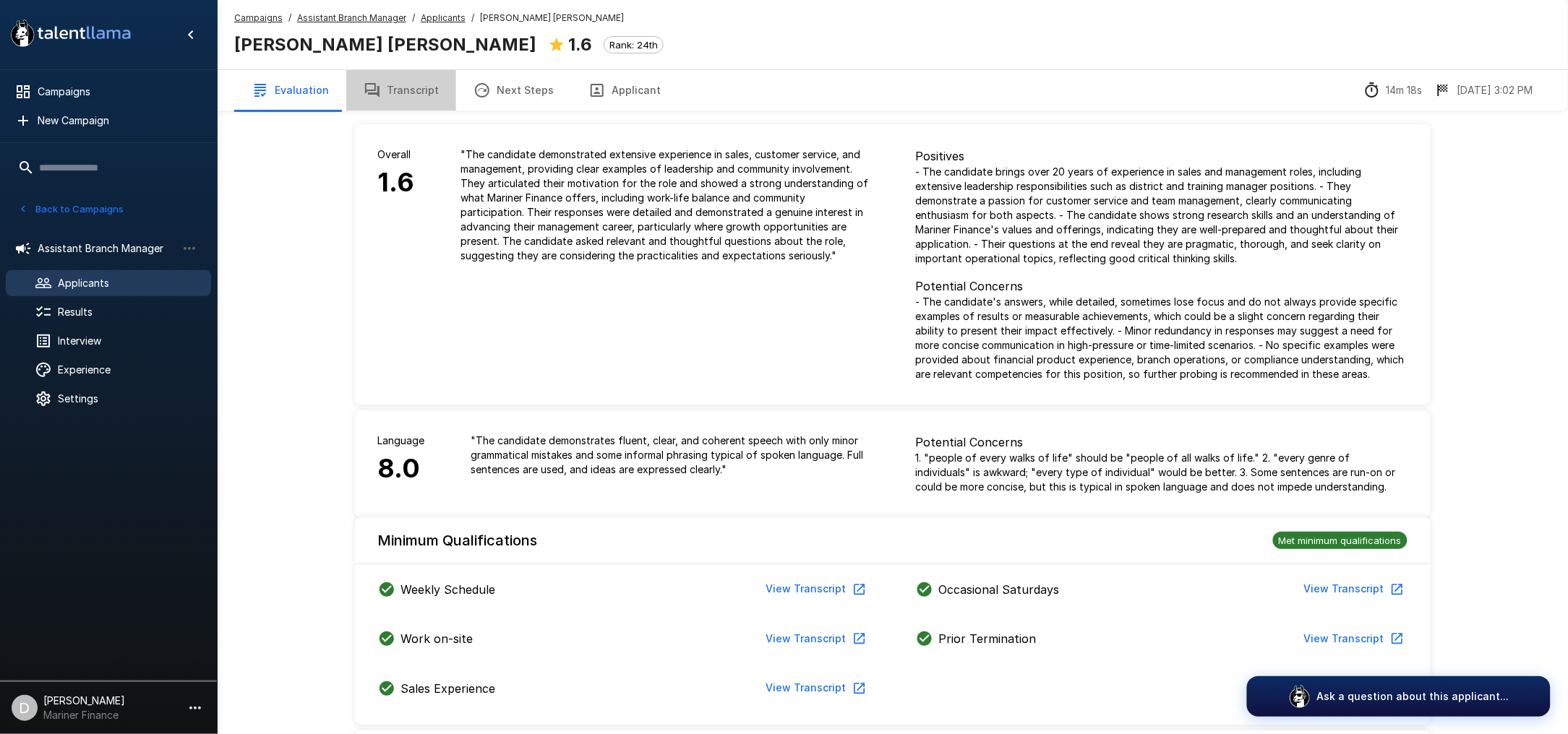
click at [422, 91] on button "Transcript" at bounding box center [401, 90] width 110 height 41
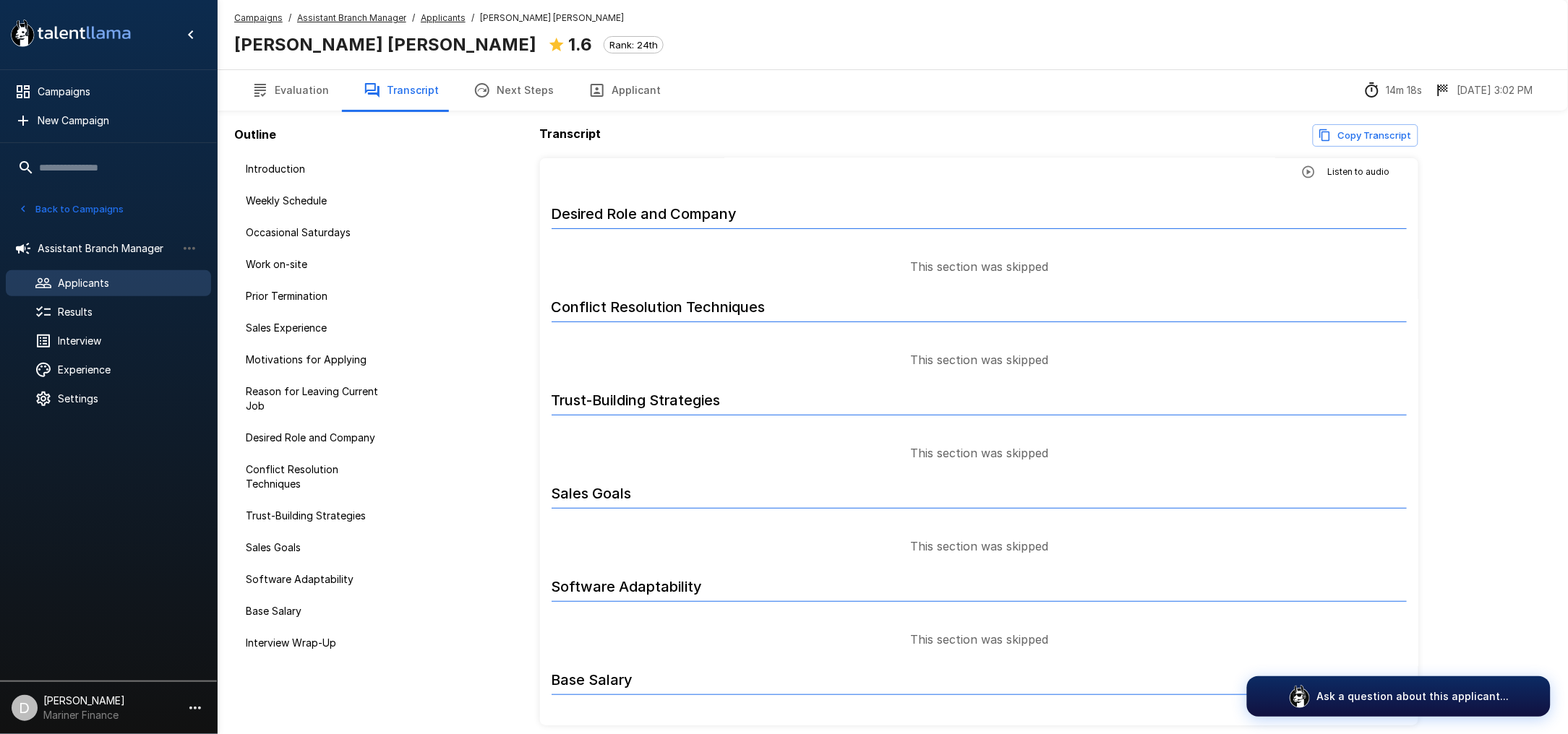
scroll to position [2409, 0]
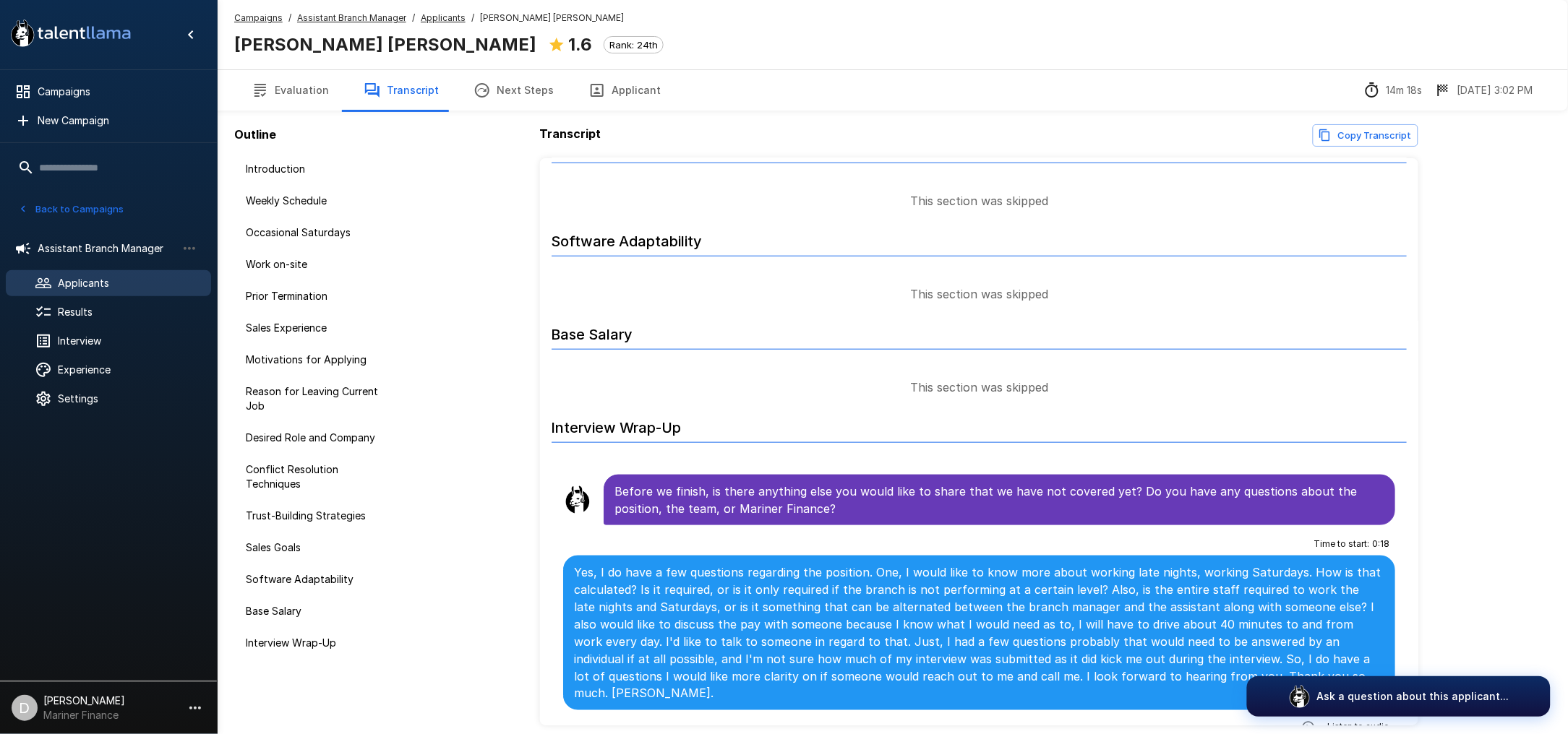
click at [63, 208] on button "Back to Campaigns" at bounding box center [70, 210] width 112 height 23
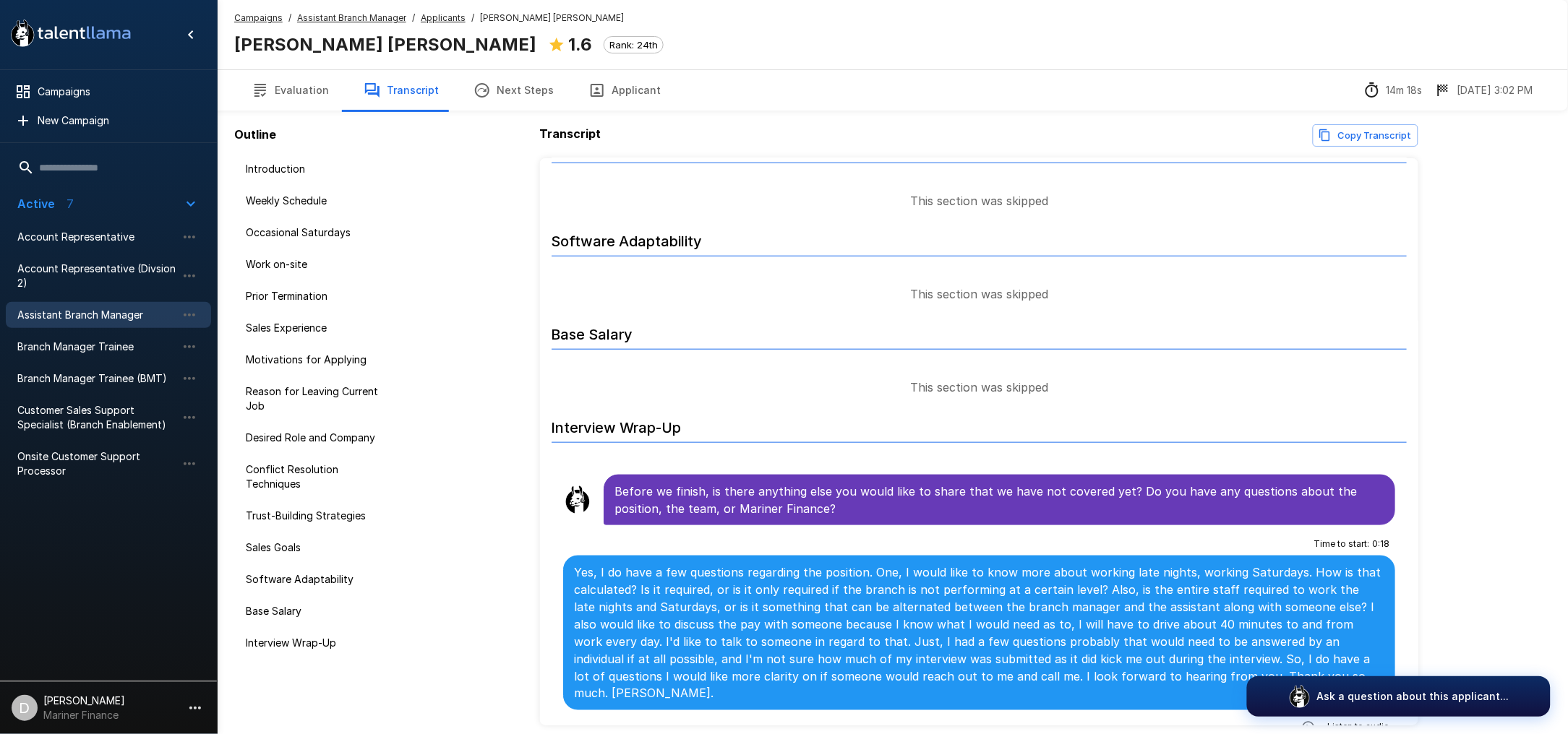
click at [87, 208] on span "Active 7" at bounding box center [99, 204] width 164 height 17
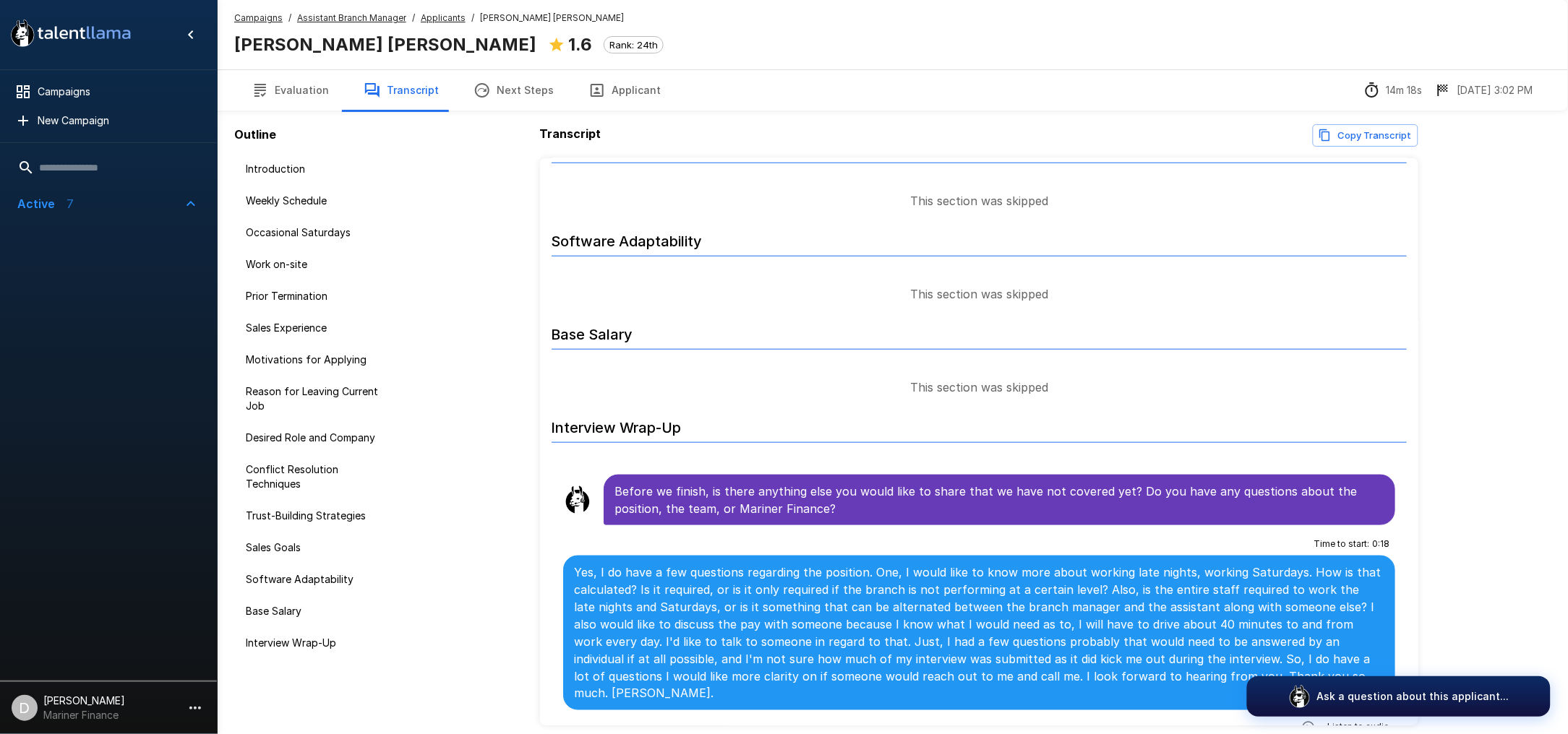
click at [78, 238] on div at bounding box center [109, 448] width 217 height 453
click at [80, 197] on span "Active 7" at bounding box center [99, 204] width 164 height 17
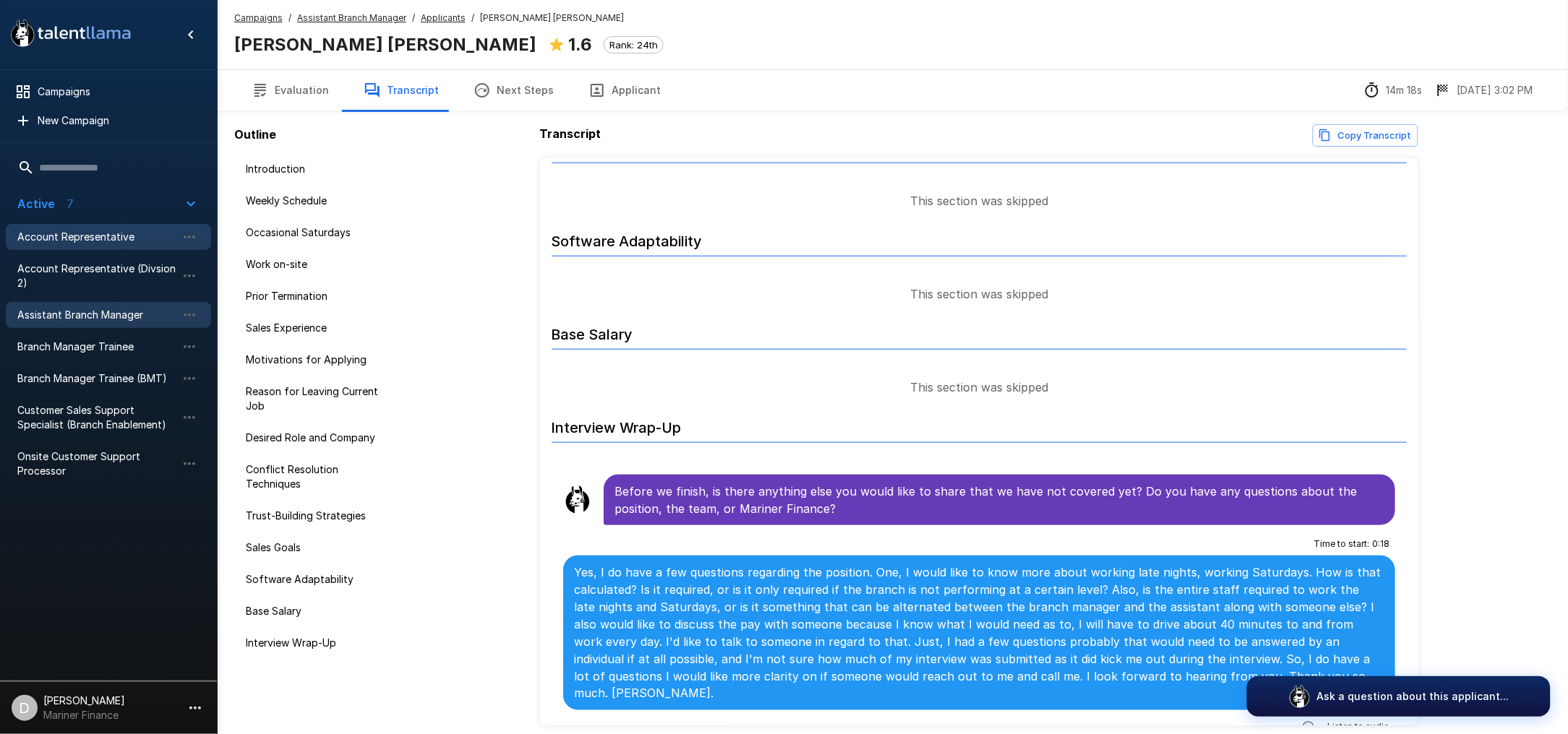
click at [81, 226] on div "Account Representative" at bounding box center [108, 237] width 205 height 26
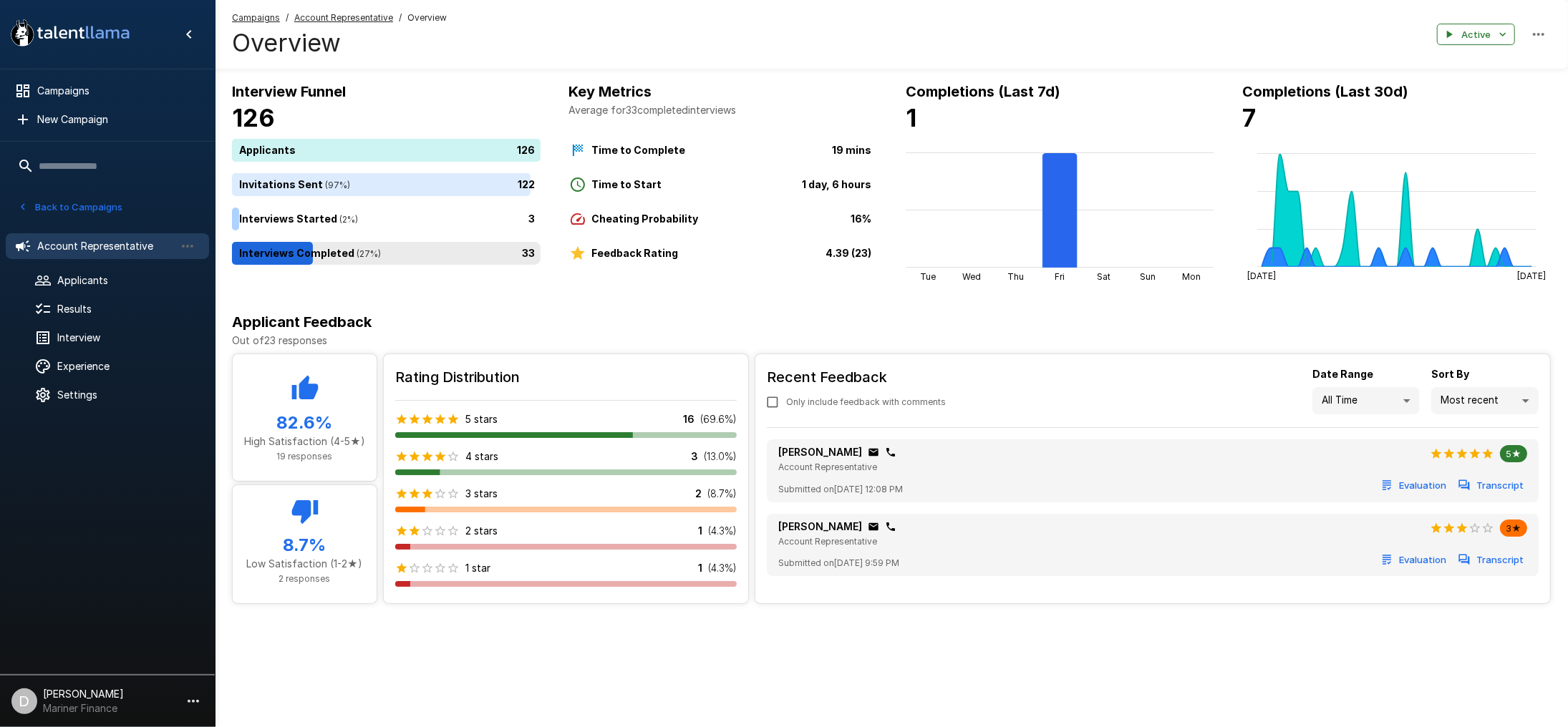
click at [428, 249] on div "33" at bounding box center [389, 254] width 315 height 22
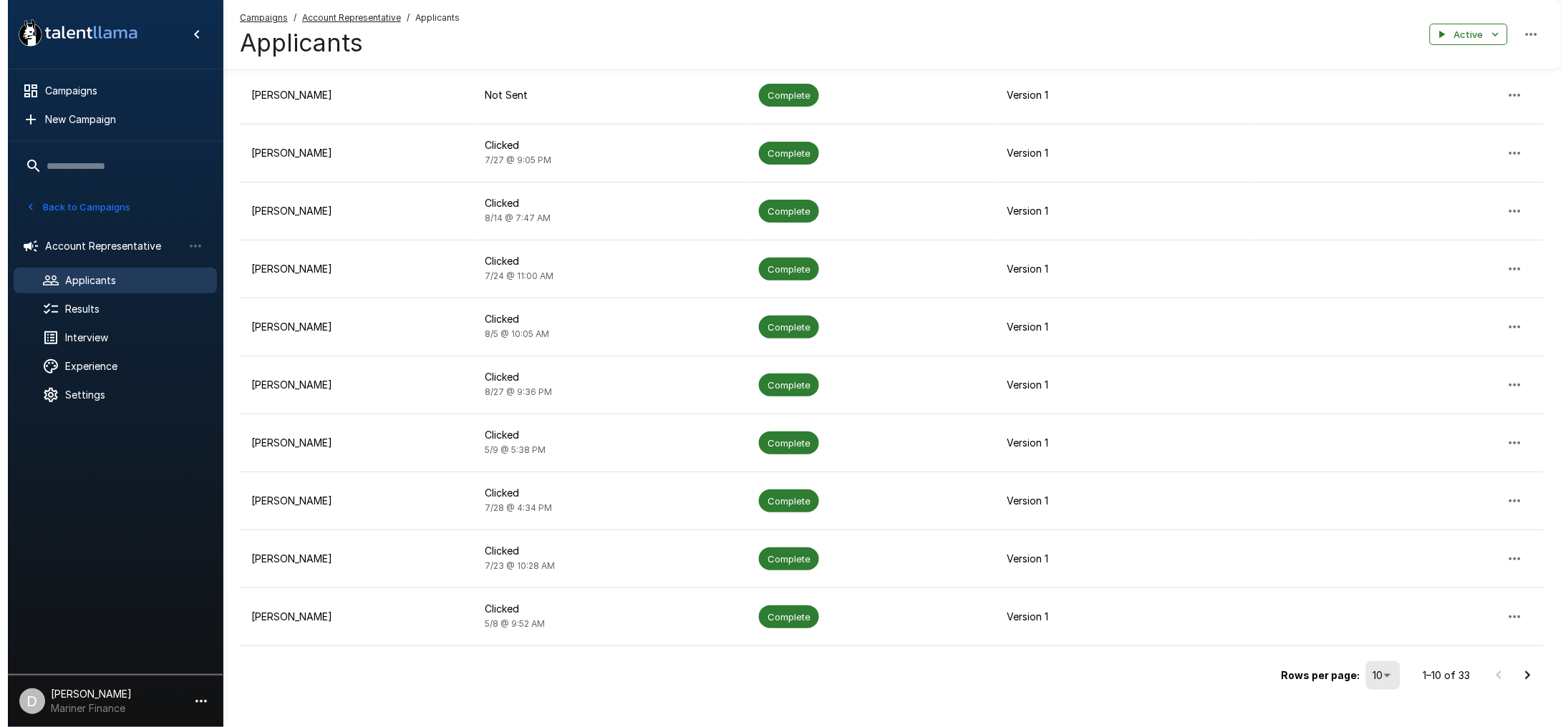
scroll to position [240, 0]
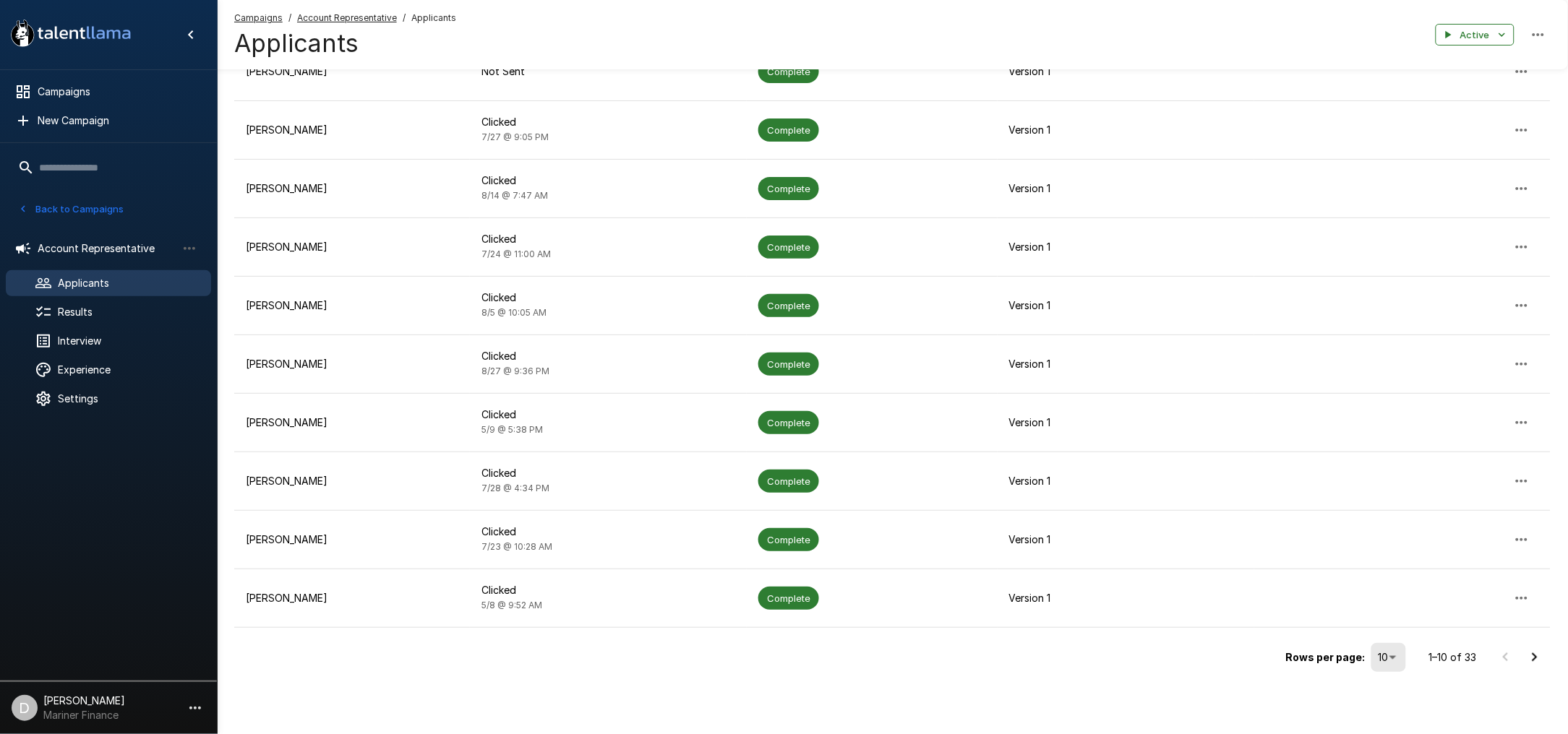
click at [1385, 492] on body ".st0{fill:#FFFFFF;} .st1{fill:#76a4ed;} Campaigns New Campaign Active 7 Account…" at bounding box center [784, 125] width 1568 height 734
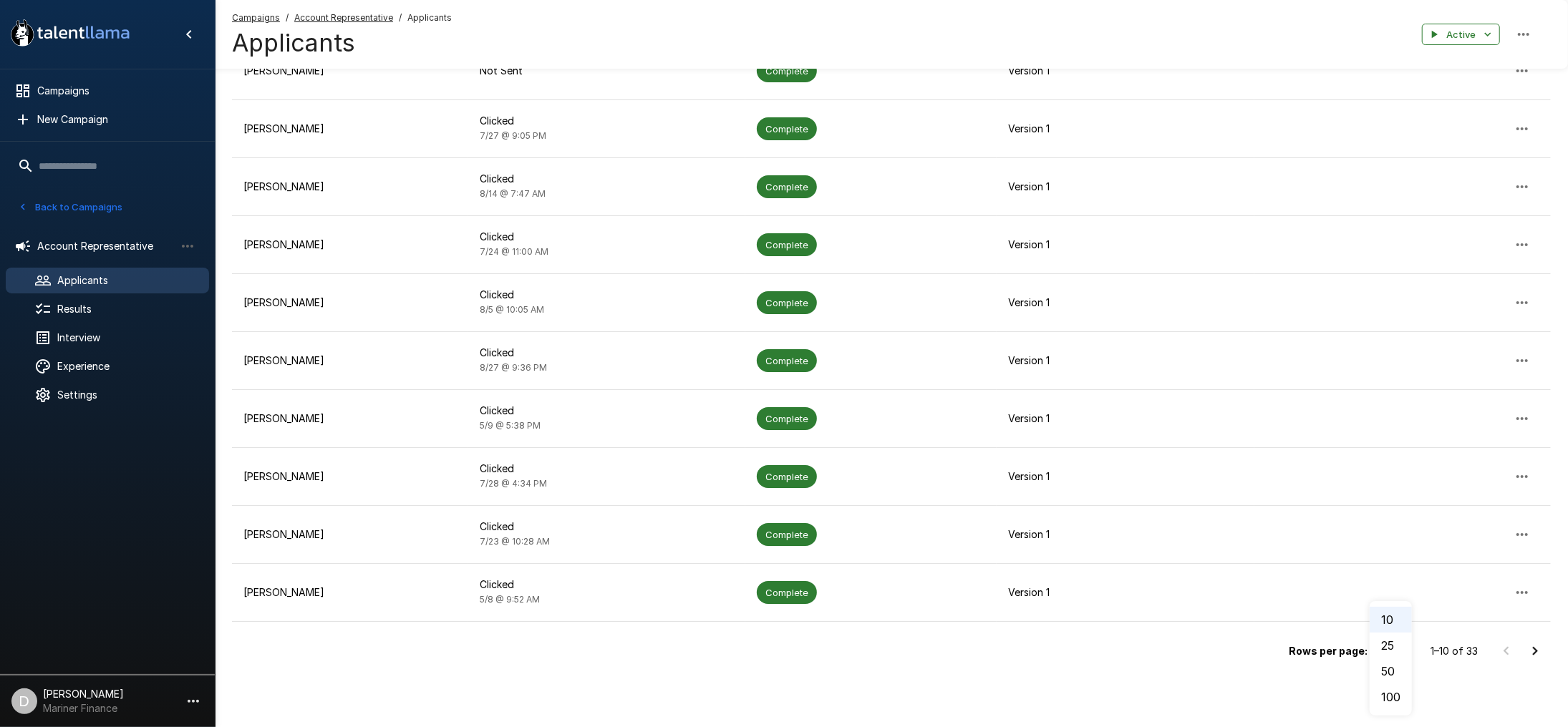
click at [1392, 691] on li "100" at bounding box center [1390, 697] width 42 height 26
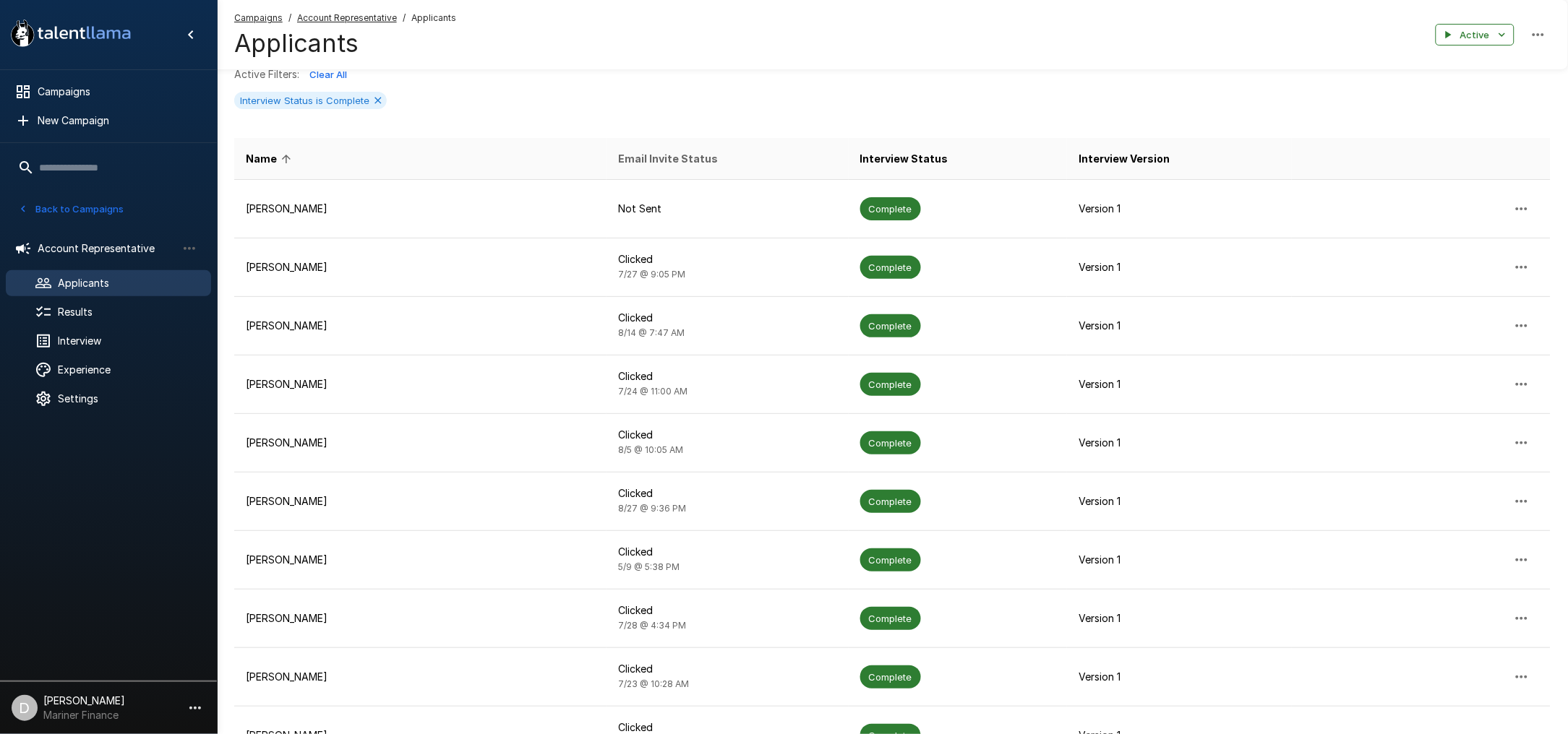
scroll to position [0, 0]
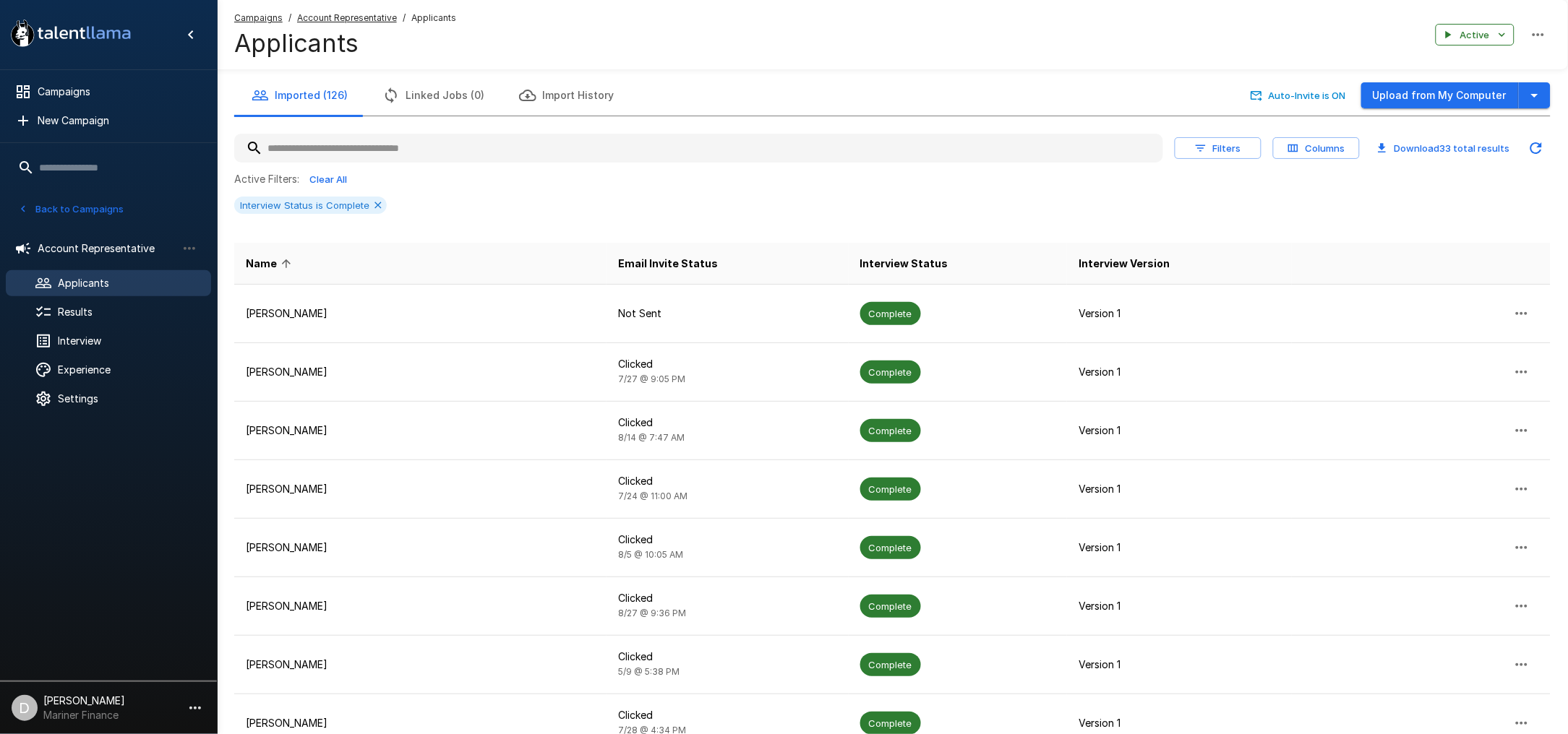
click at [76, 199] on button "Back to Campaigns" at bounding box center [70, 210] width 112 height 23
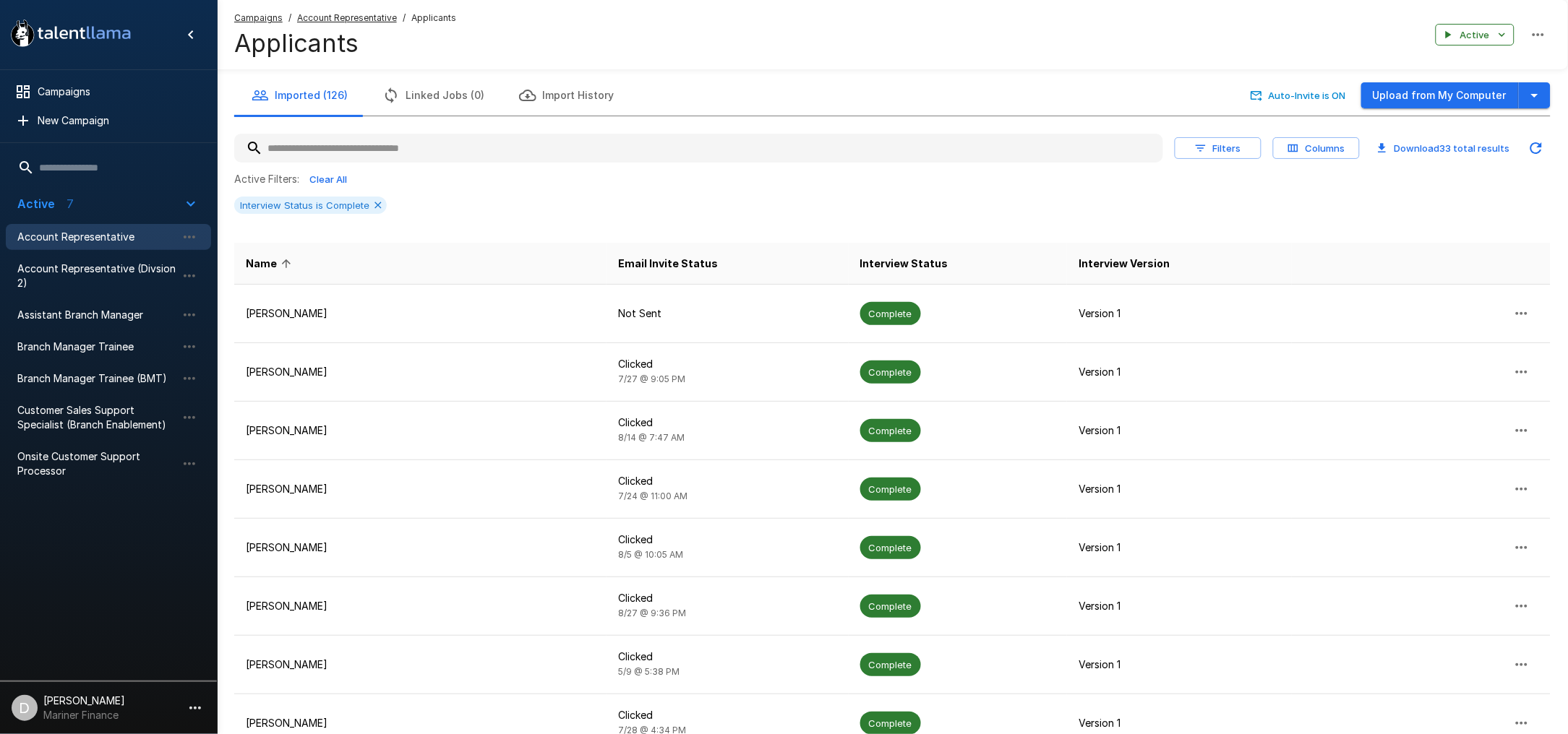
click at [95, 230] on span "Account Representative" at bounding box center [96, 236] width 159 height 14
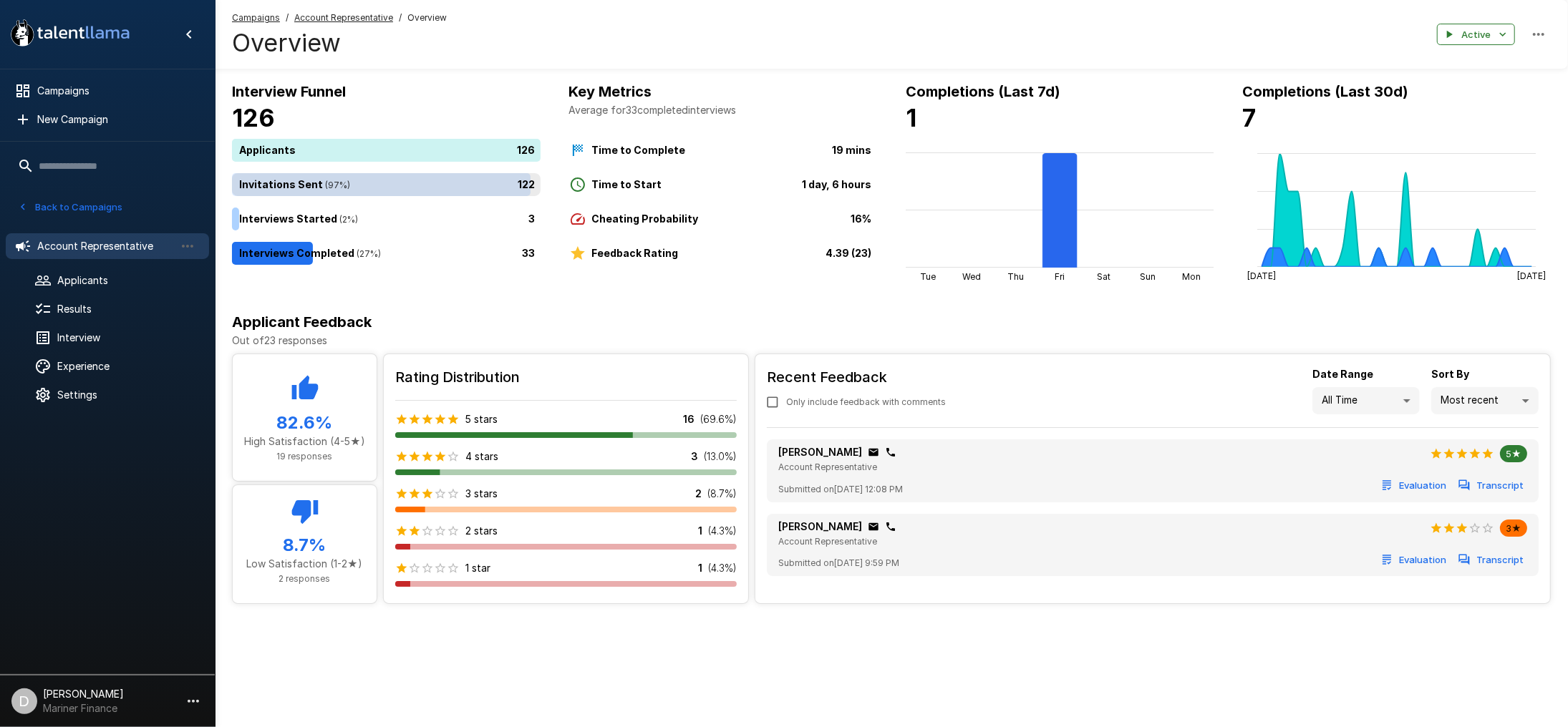
click at [366, 179] on div "122" at bounding box center [389, 184] width 315 height 22
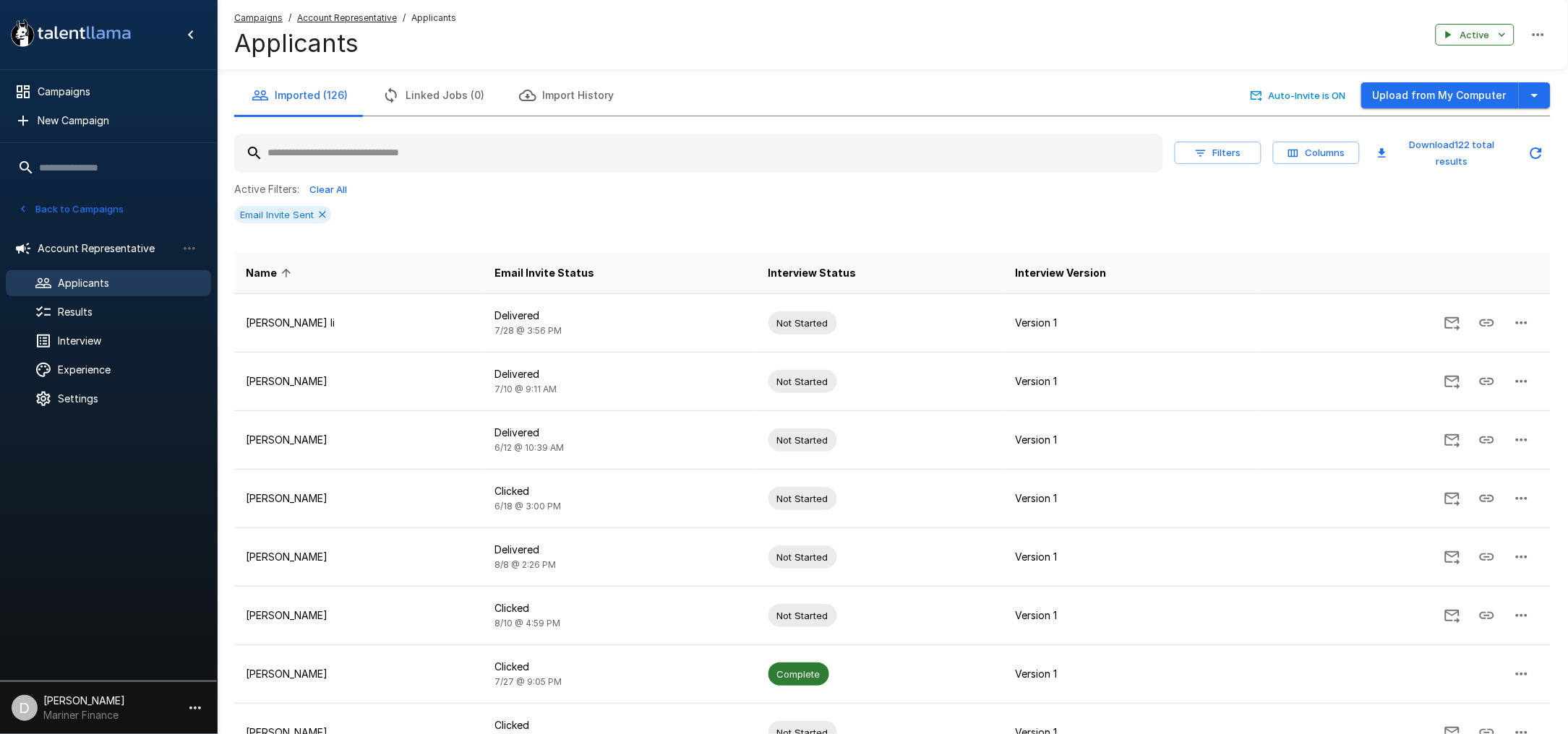
click at [250, 277] on span "Name" at bounding box center [270, 273] width 50 height 17
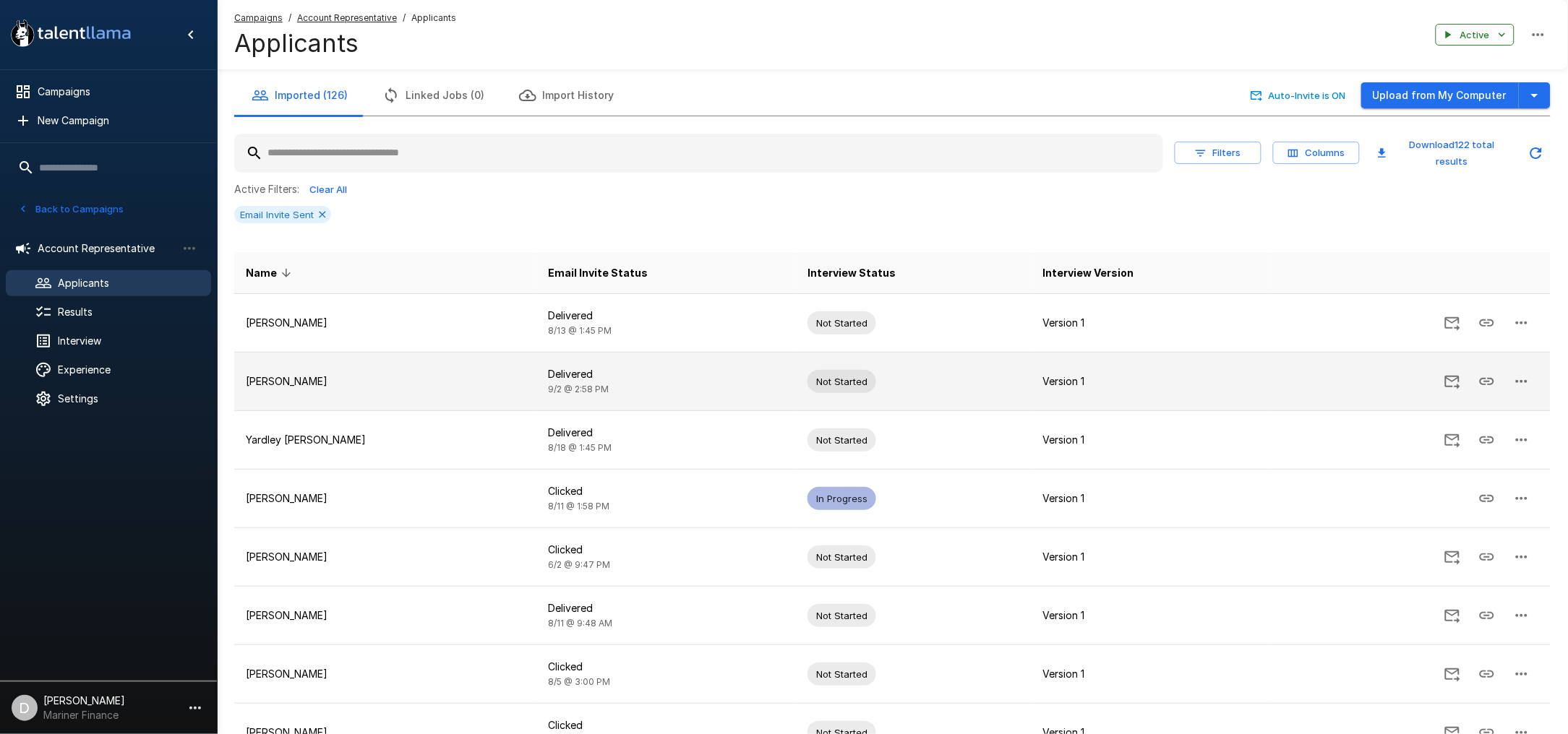
scroll to position [96, 0]
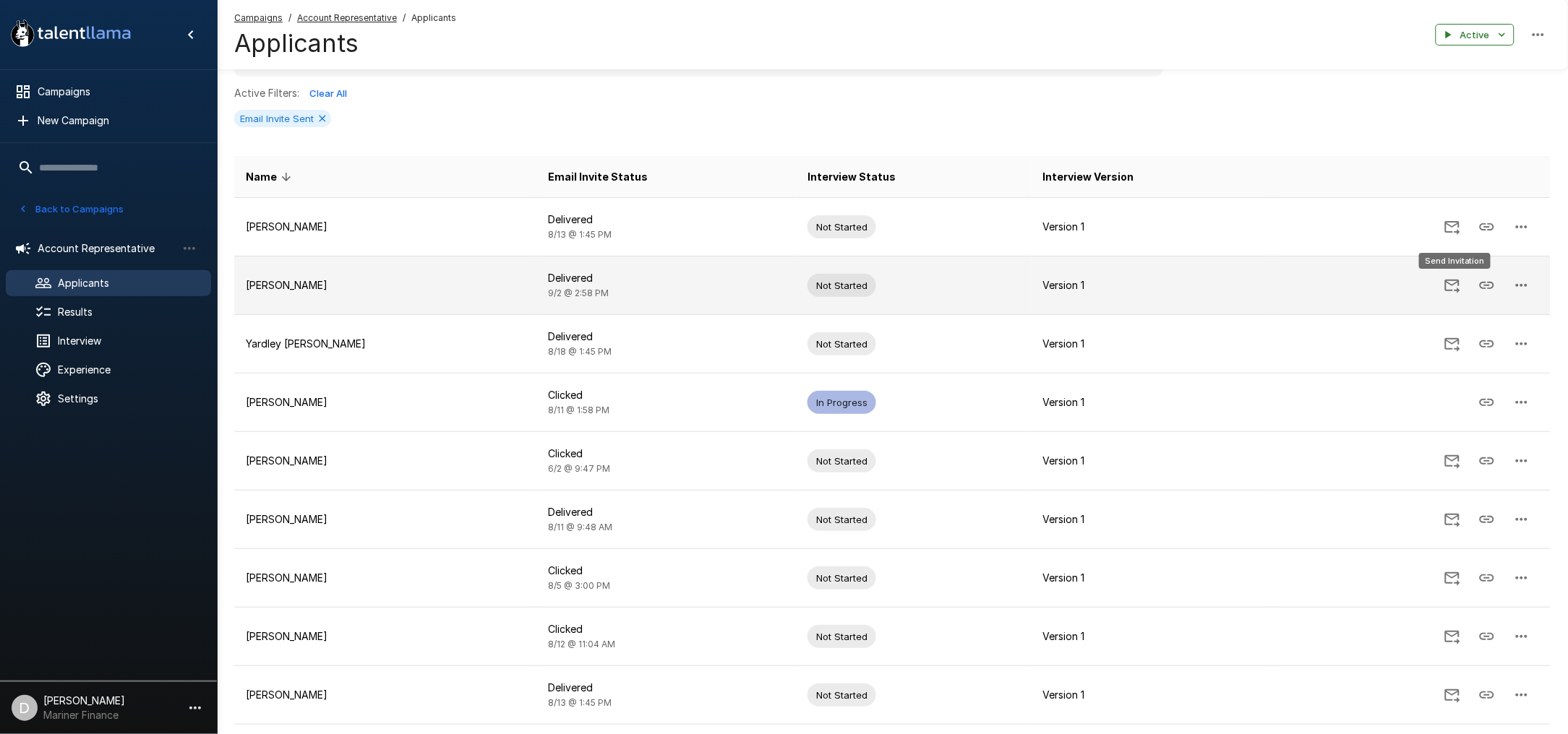
click at [1444, 283] on icon "Send Invitation" at bounding box center [1453, 285] width 17 height 17
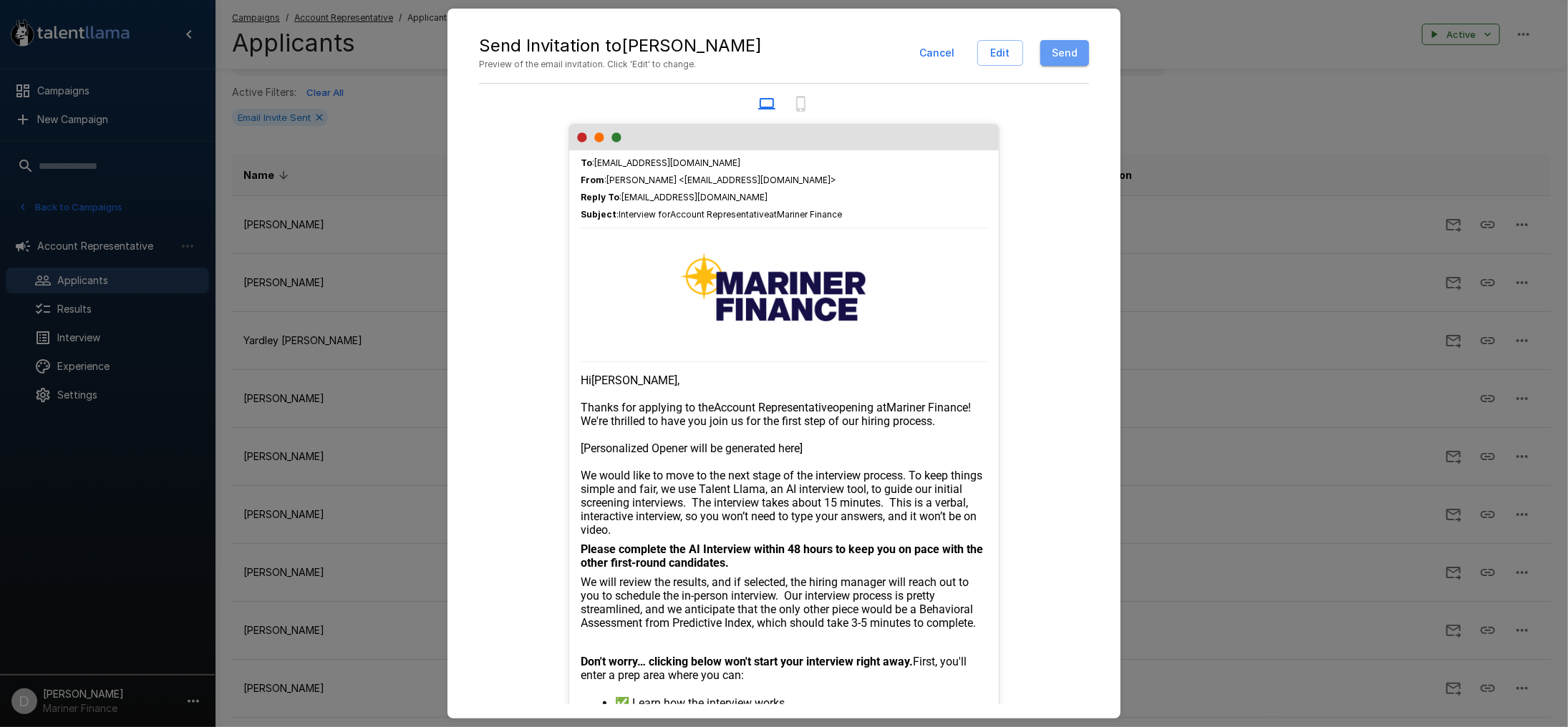
click at [1073, 45] on button "Send" at bounding box center [1065, 53] width 49 height 26
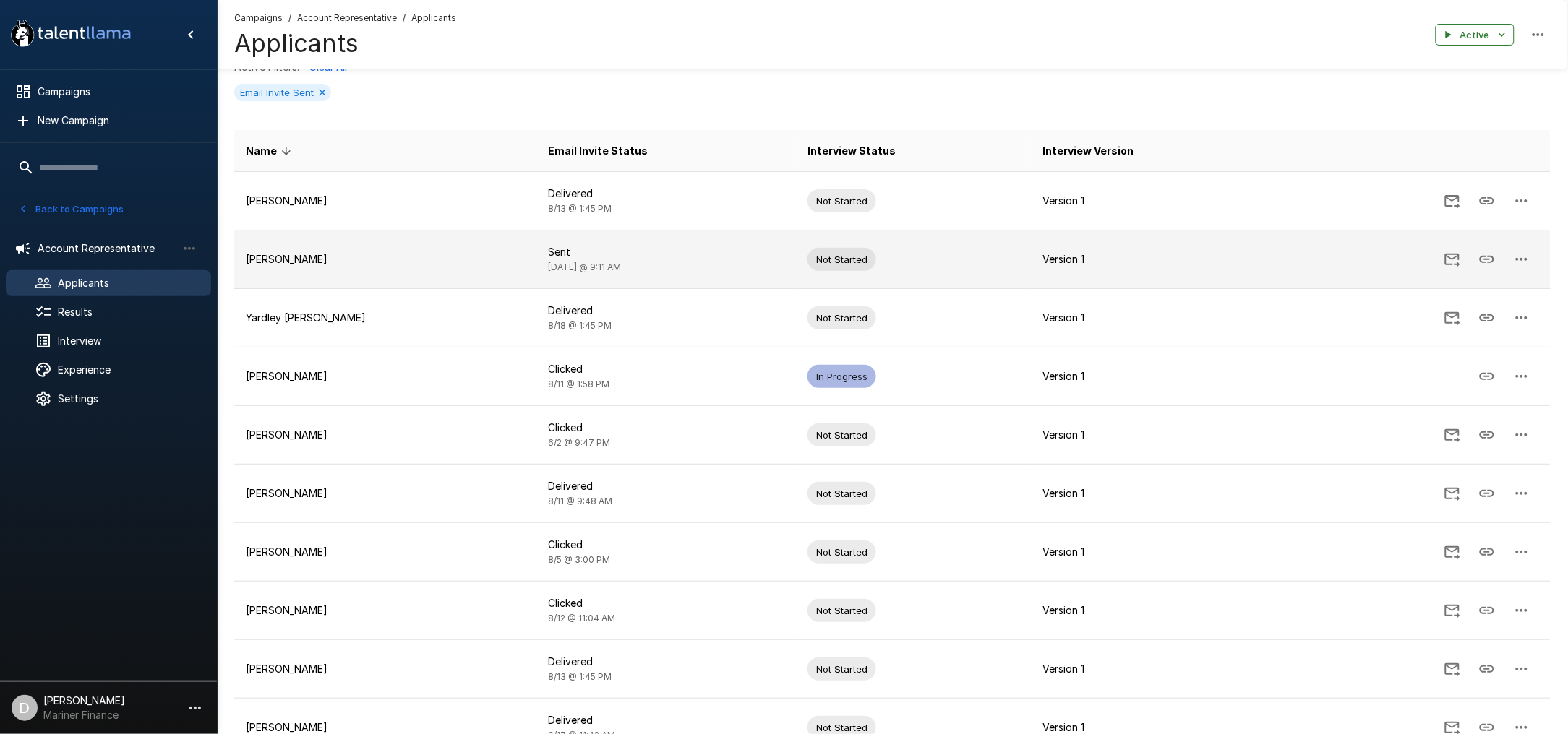
scroll to position [60, 0]
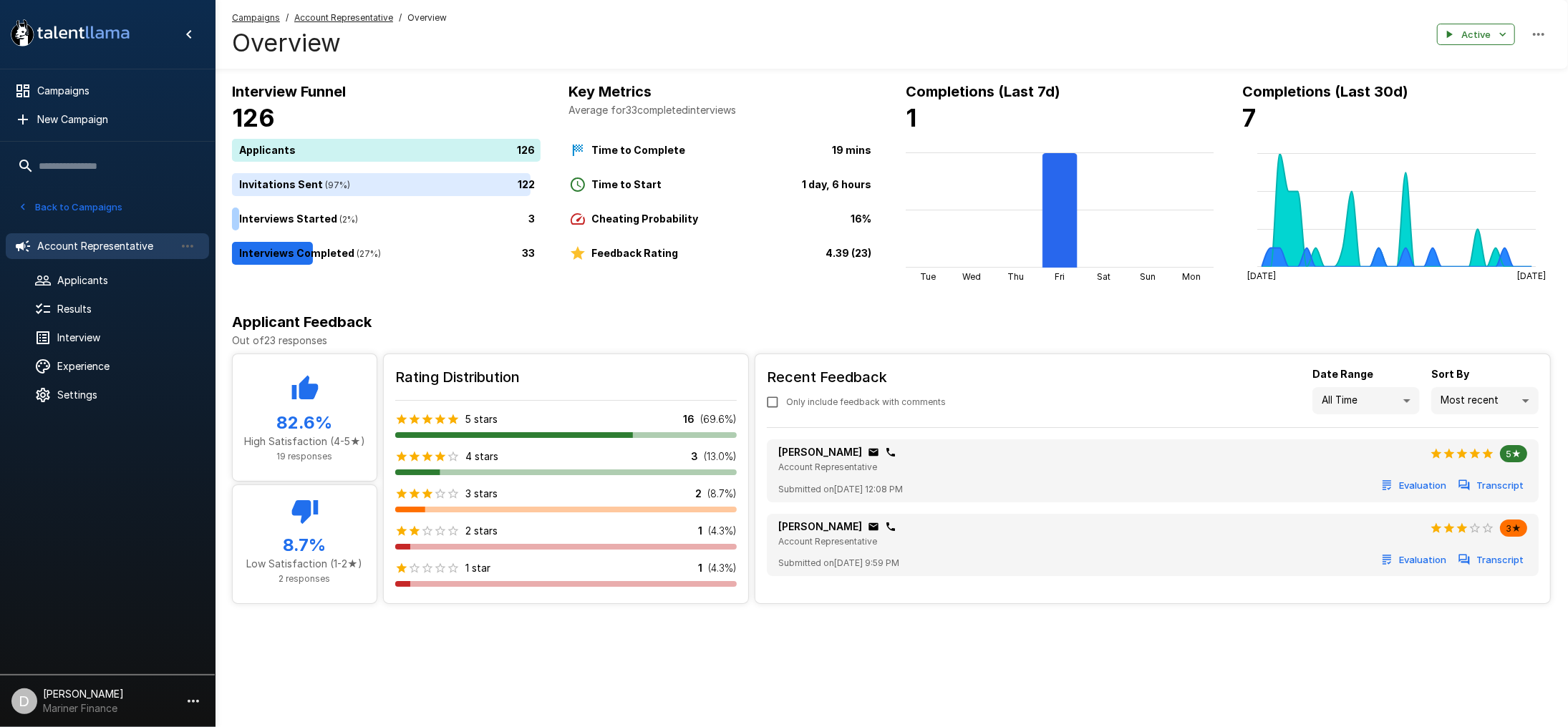
click at [1196, 540] on div "Jahquan Collins Account Representative 3★" at bounding box center [1153, 533] width 749 height 29
click at [63, 198] on button "Back to Campaigns" at bounding box center [69, 208] width 111 height 22
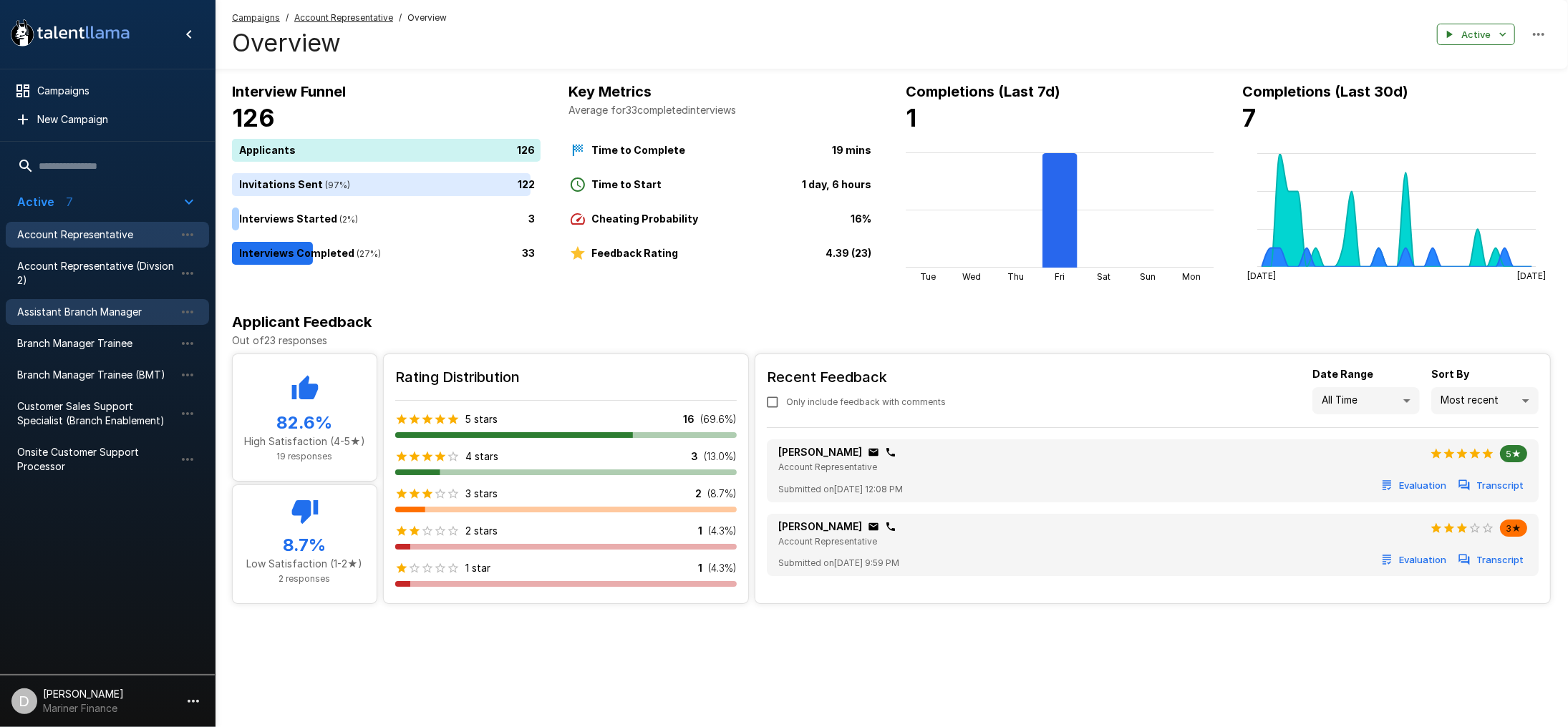
click at [112, 306] on span "Assistant Branch Manager" at bounding box center [95, 312] width 157 height 14
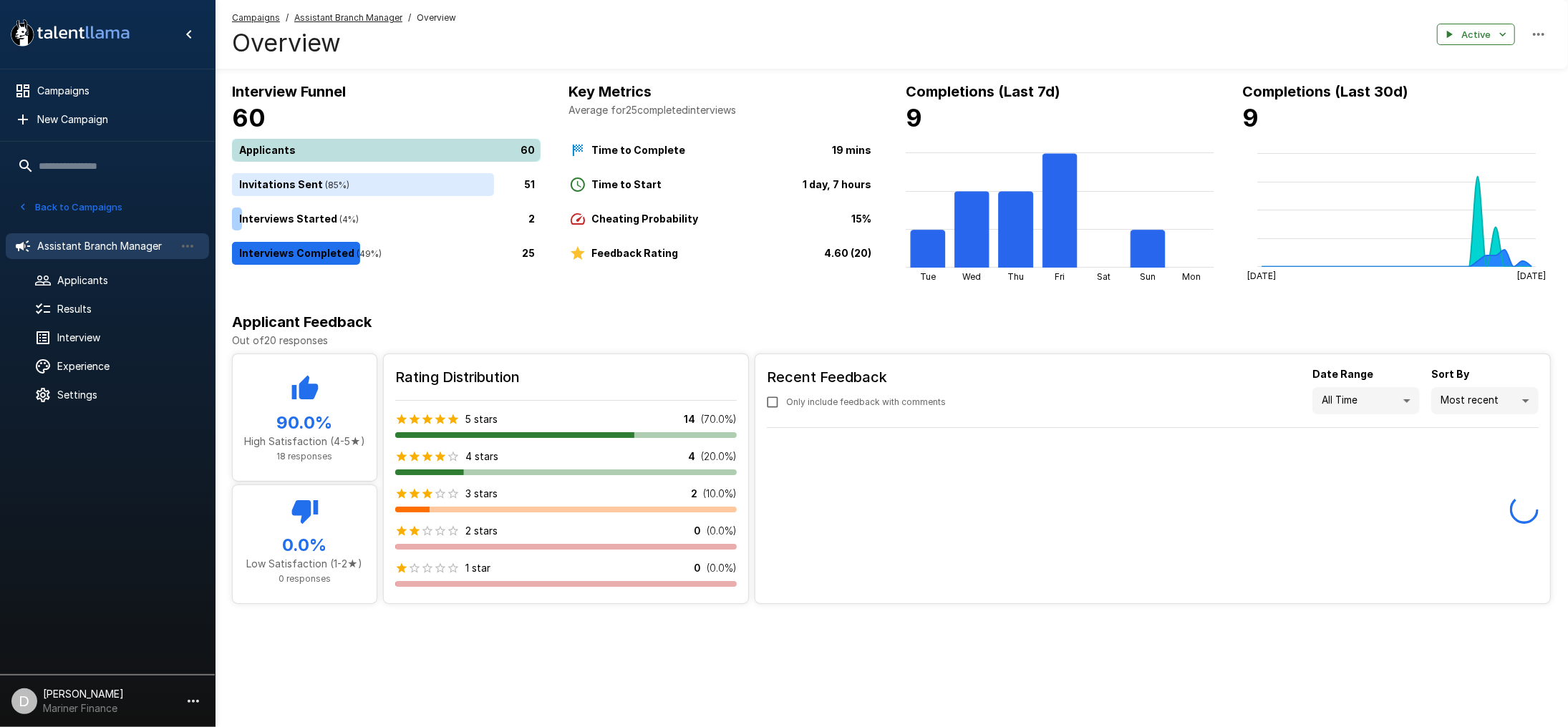
click at [331, 148] on div "60" at bounding box center [389, 150] width 315 height 22
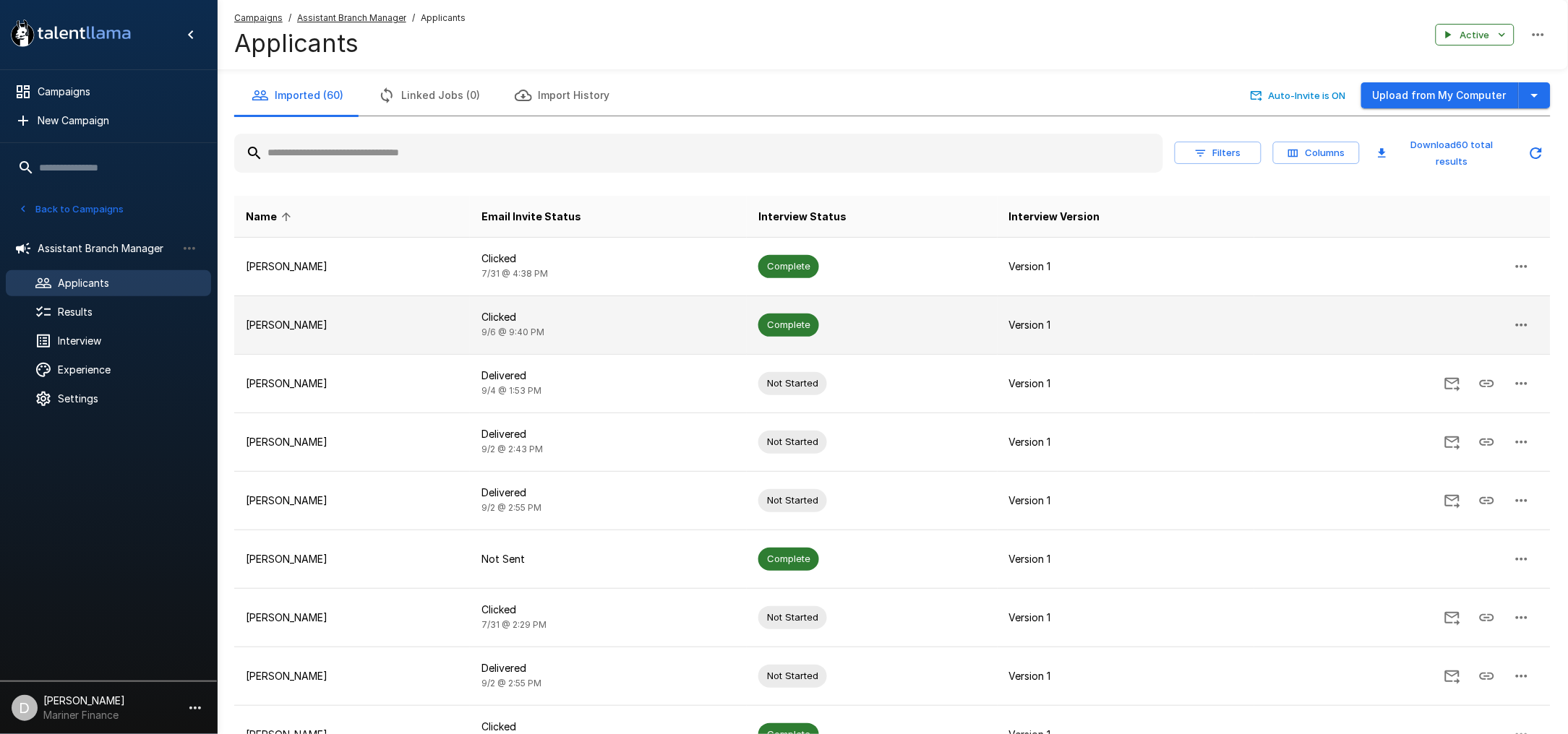
click at [379, 318] on p "Alexis Rivera - Lopez" at bounding box center [352, 325] width 213 height 14
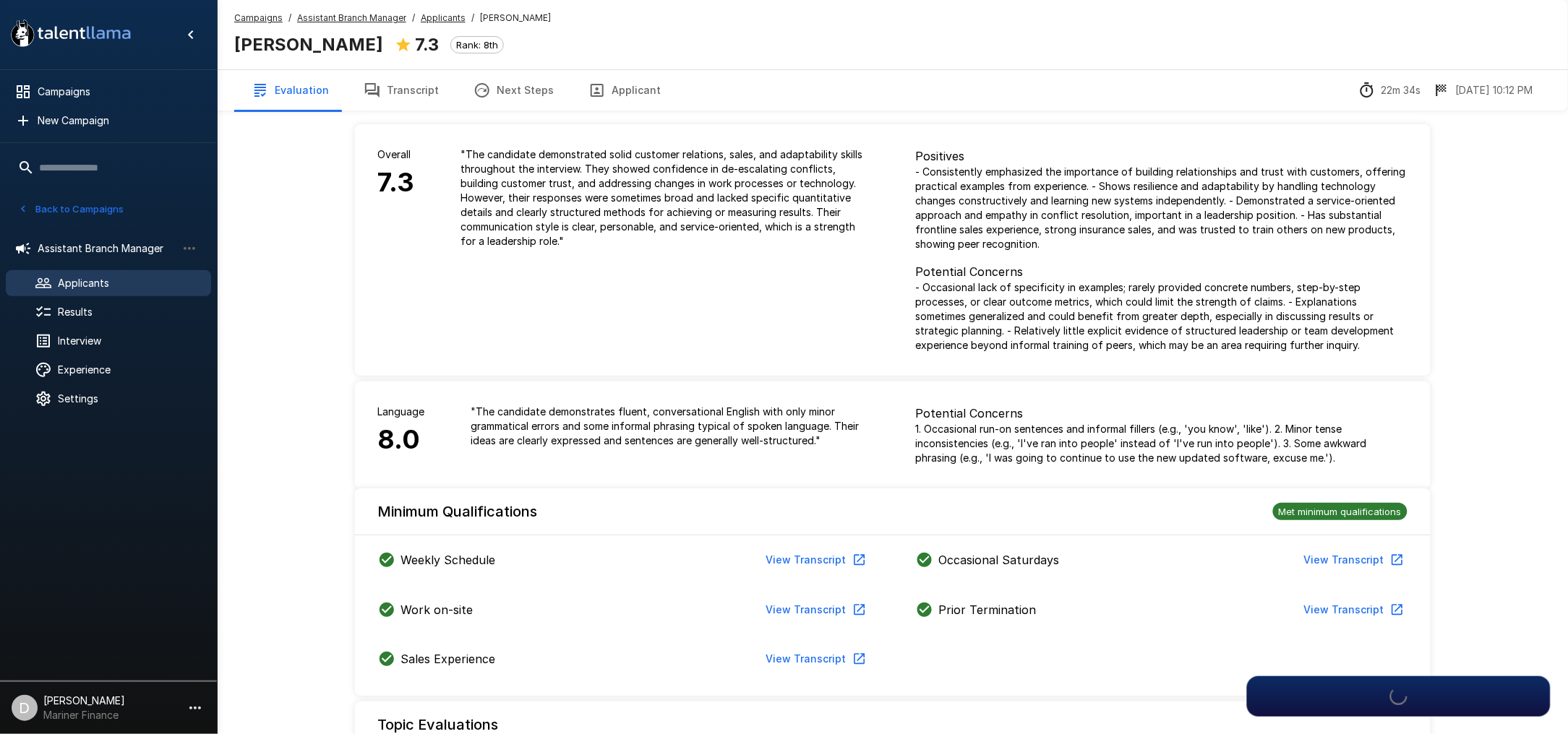
click at [387, 86] on button "Transcript" at bounding box center [401, 90] width 110 height 41
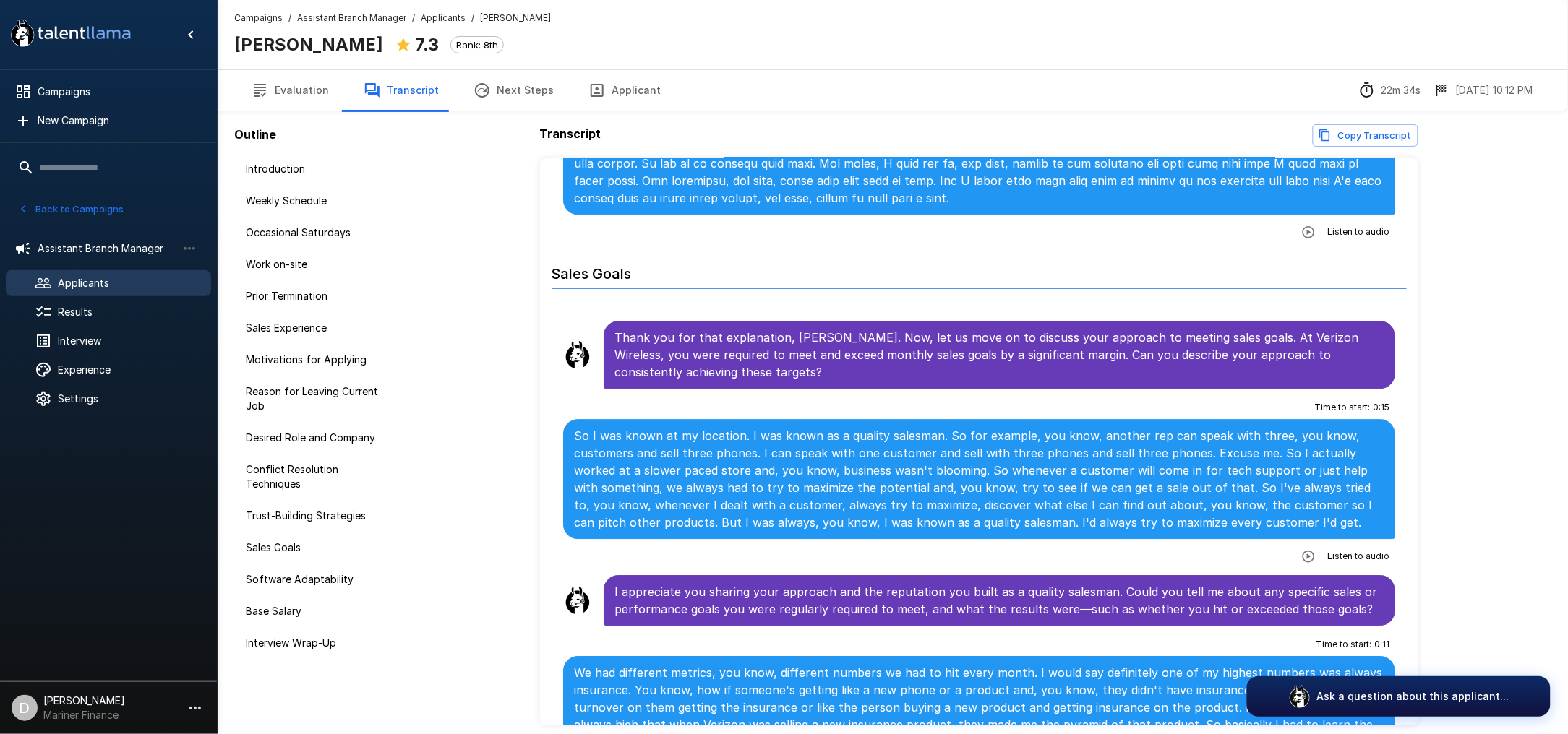
scroll to position [2953, 0]
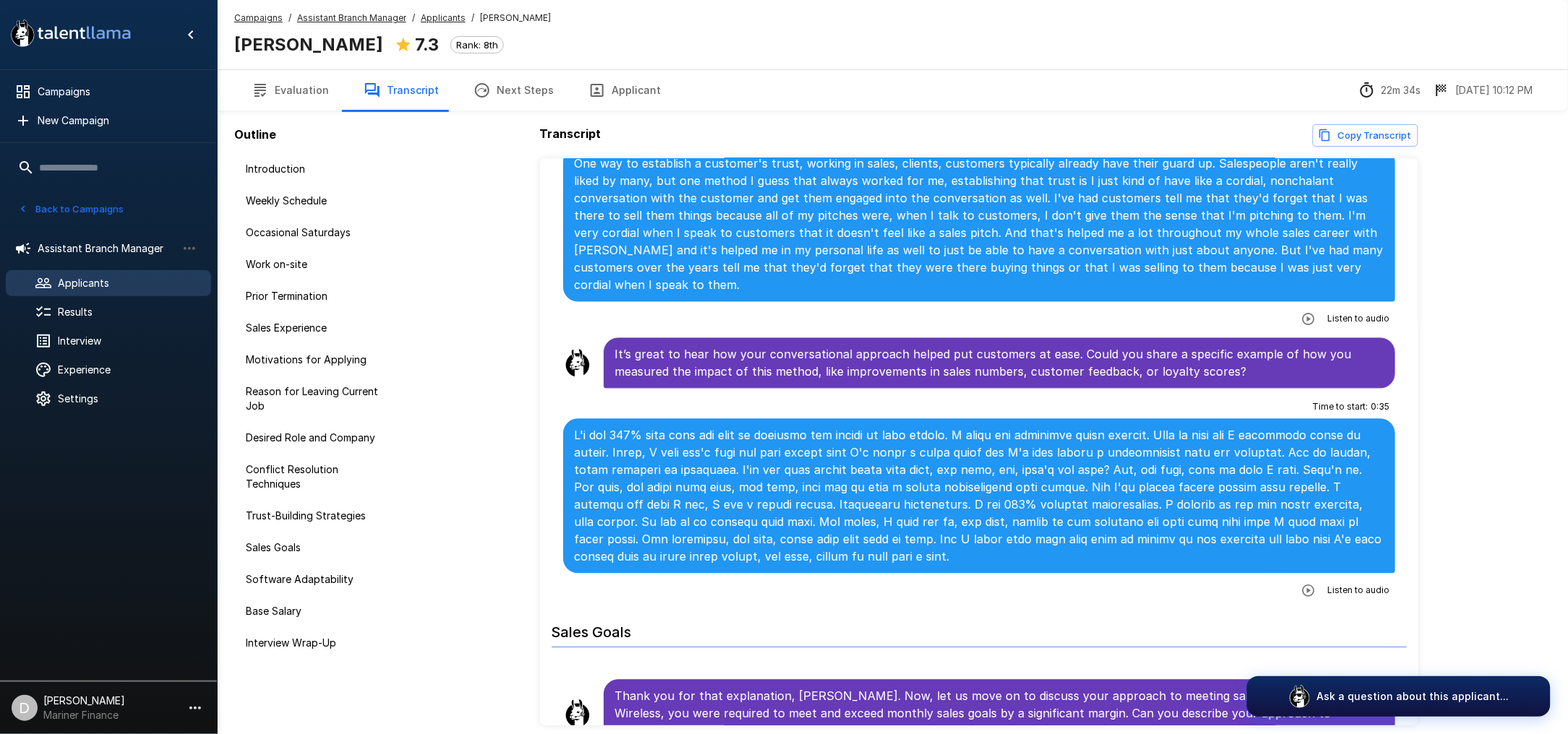
click at [282, 81] on button "Evaluation" at bounding box center [290, 90] width 112 height 41
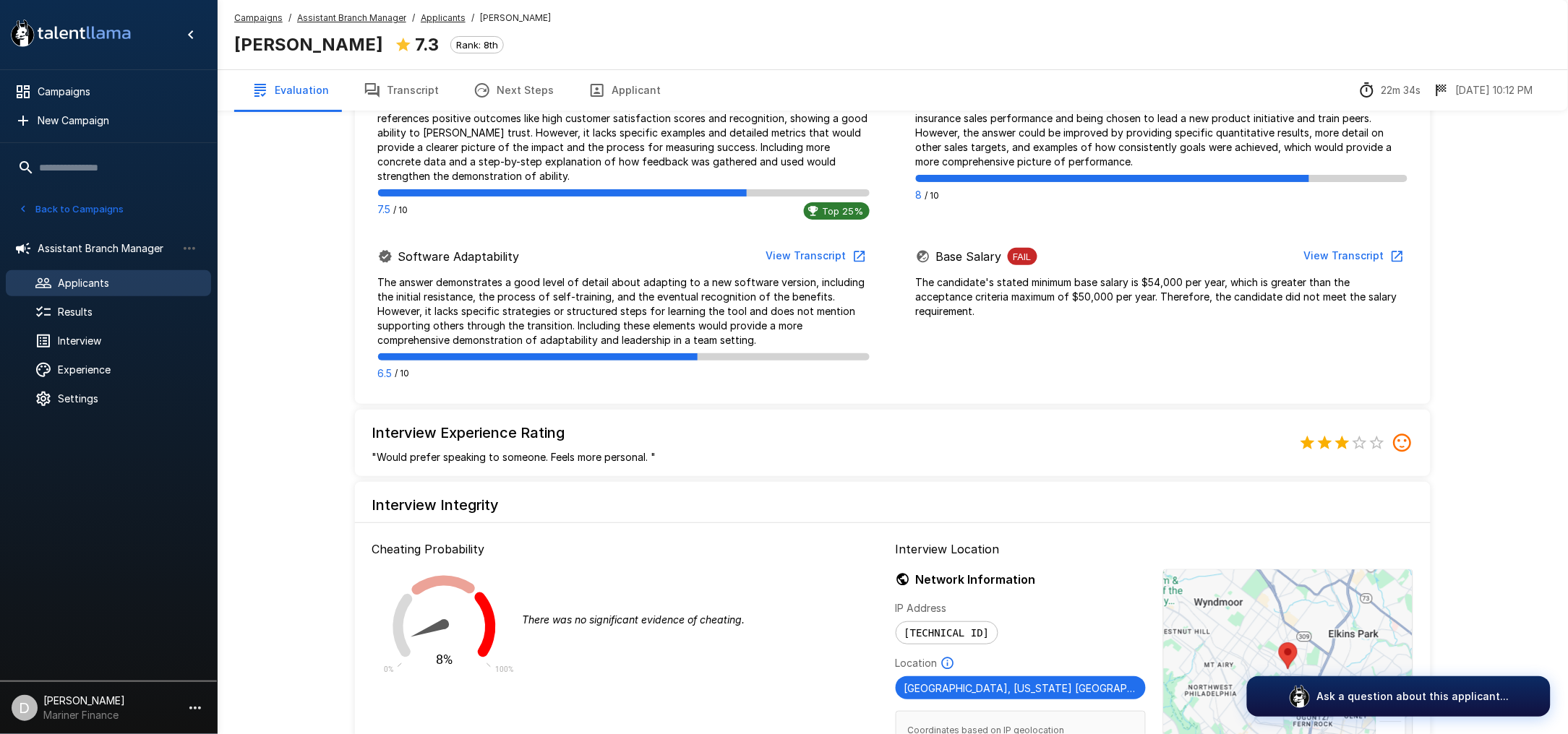
scroll to position [385, 0]
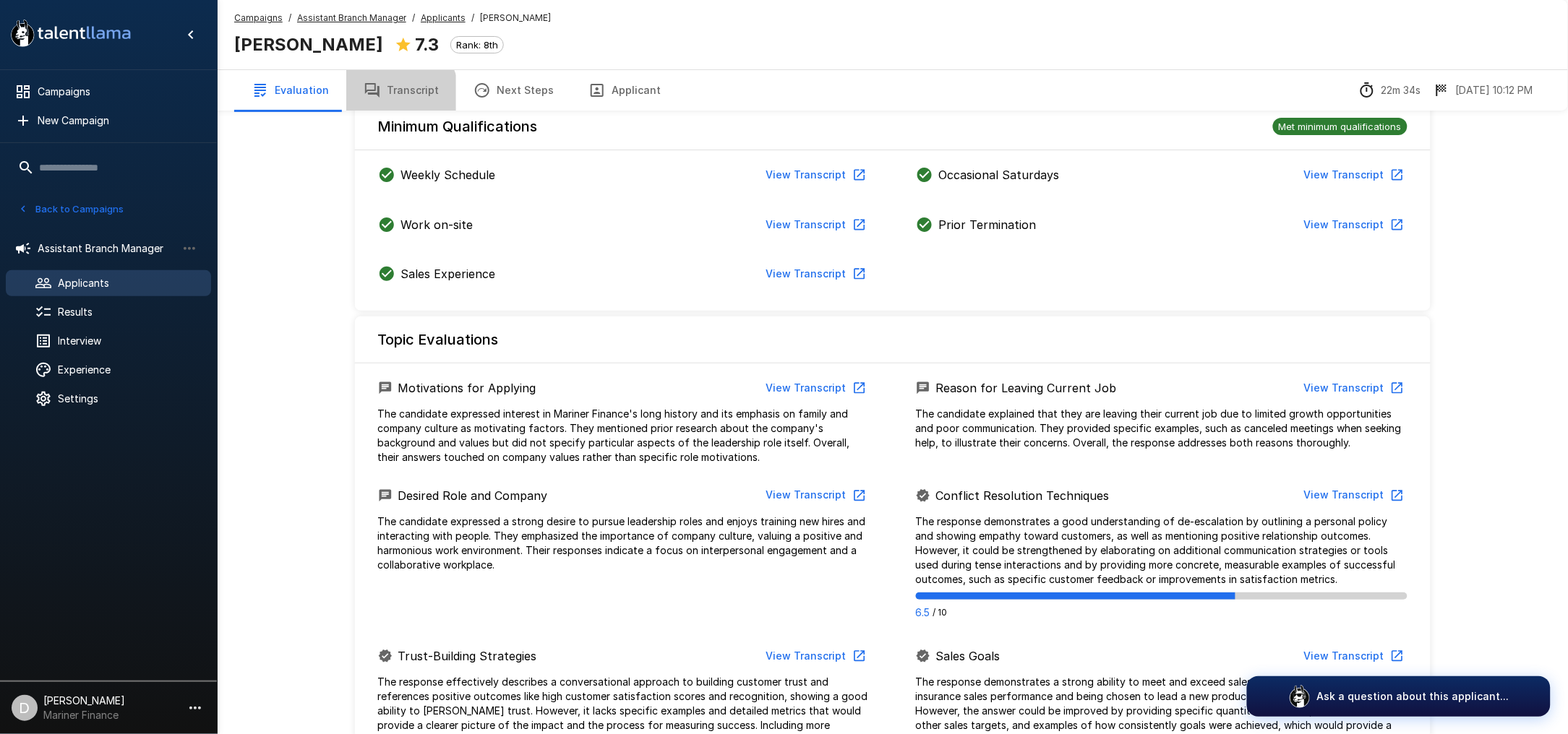
click at [387, 97] on button "Transcript" at bounding box center [401, 90] width 110 height 41
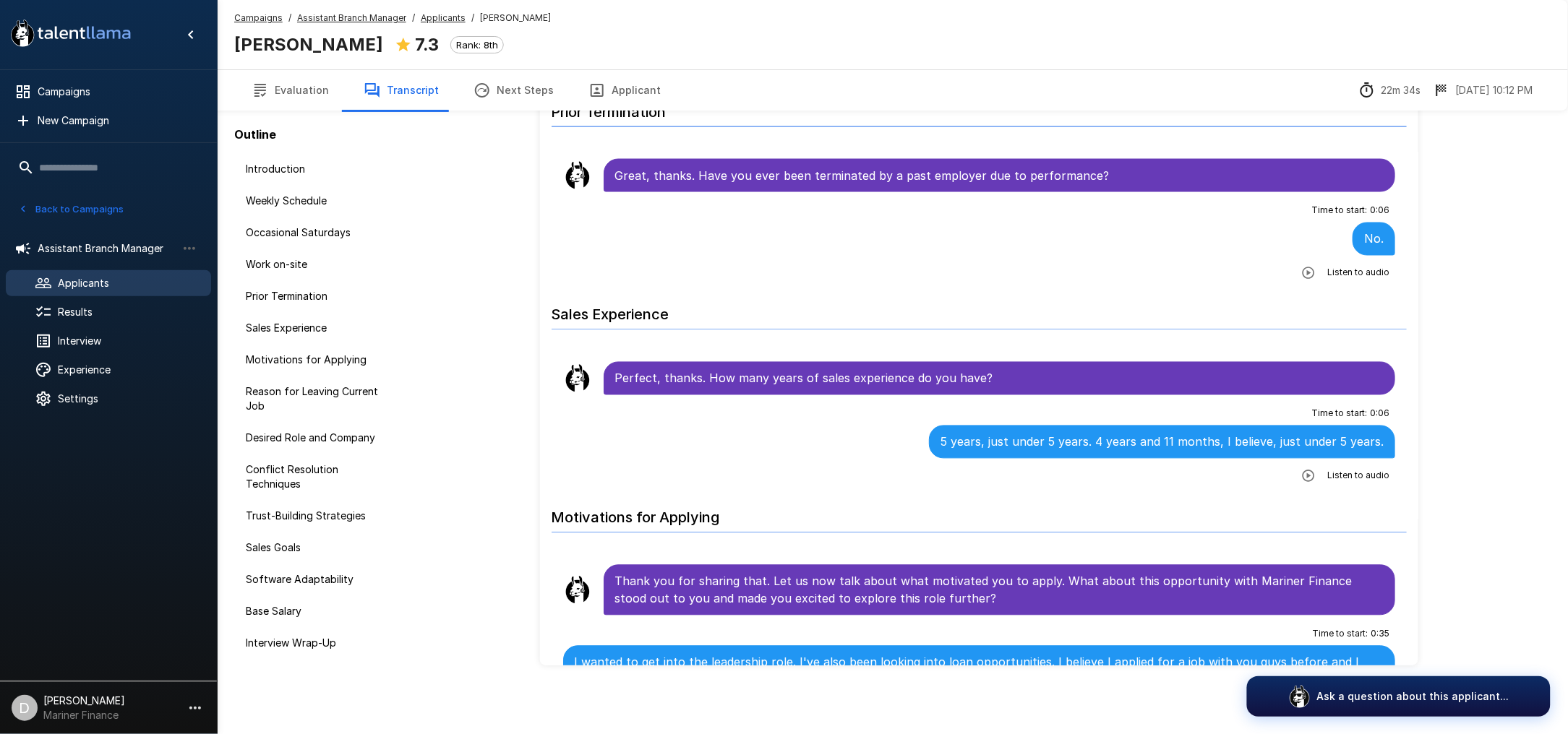
scroll to position [867, 0]
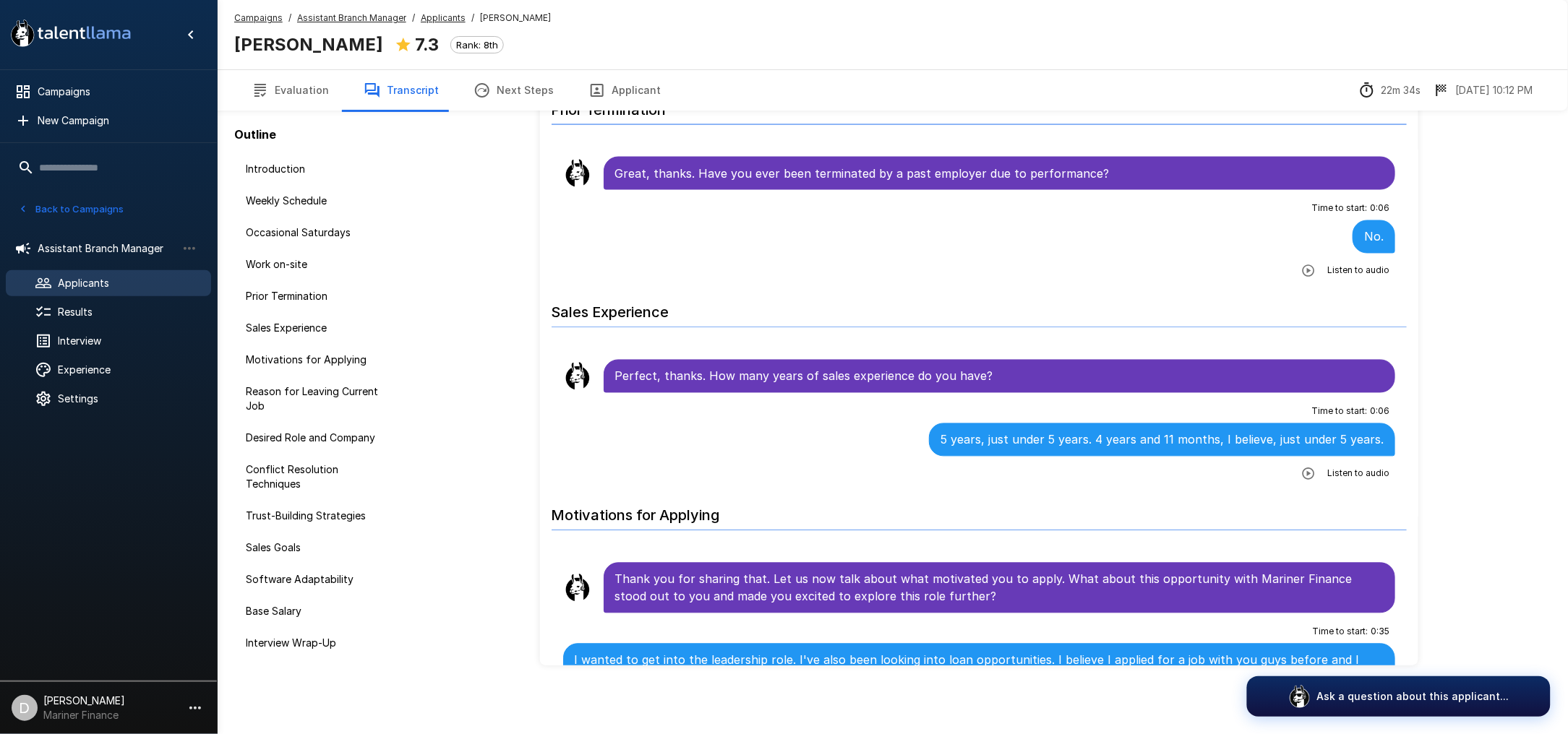
click at [645, 87] on button "Applicant" at bounding box center [624, 90] width 107 height 41
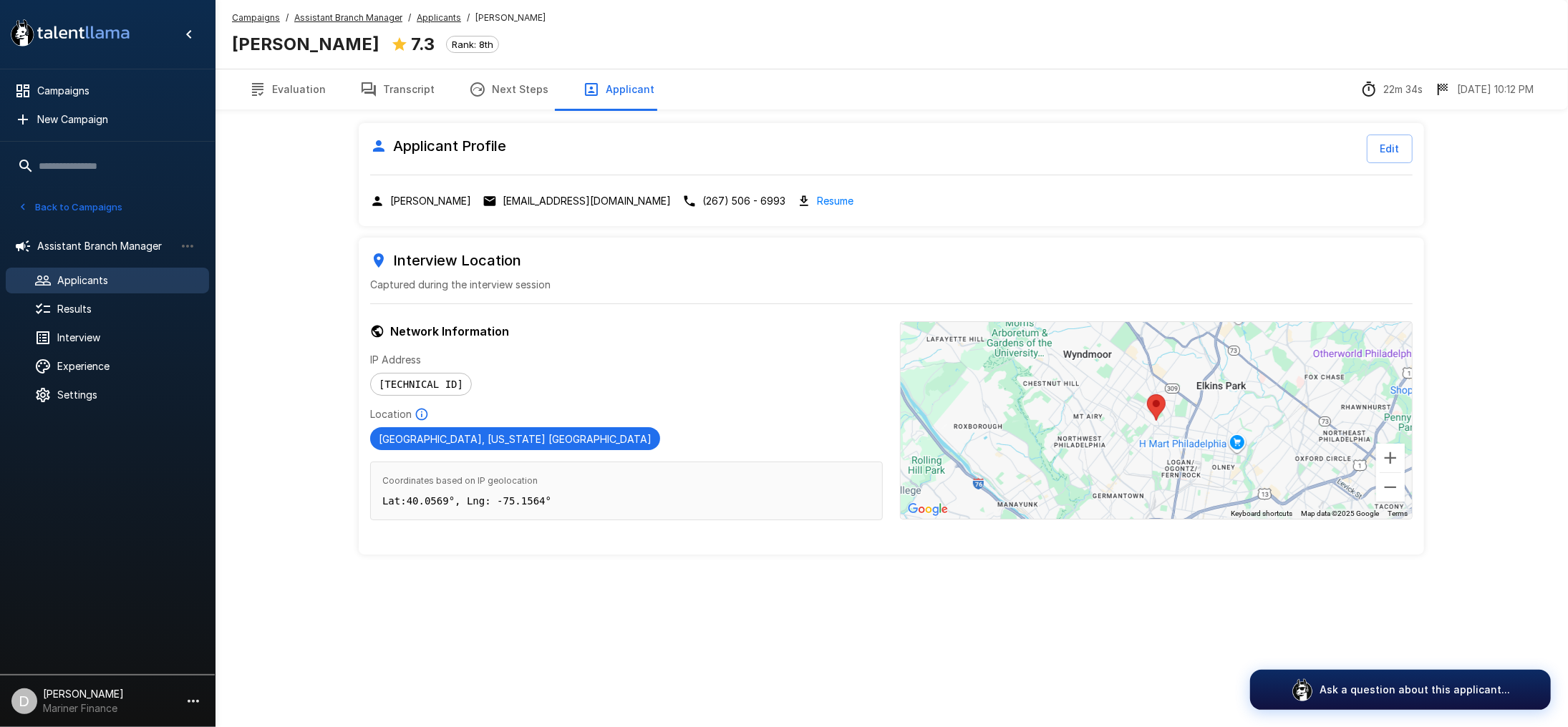
click at [826, 196] on link "Resume" at bounding box center [835, 201] width 37 height 17
click at [299, 93] on button "Evaluation" at bounding box center [287, 89] width 111 height 40
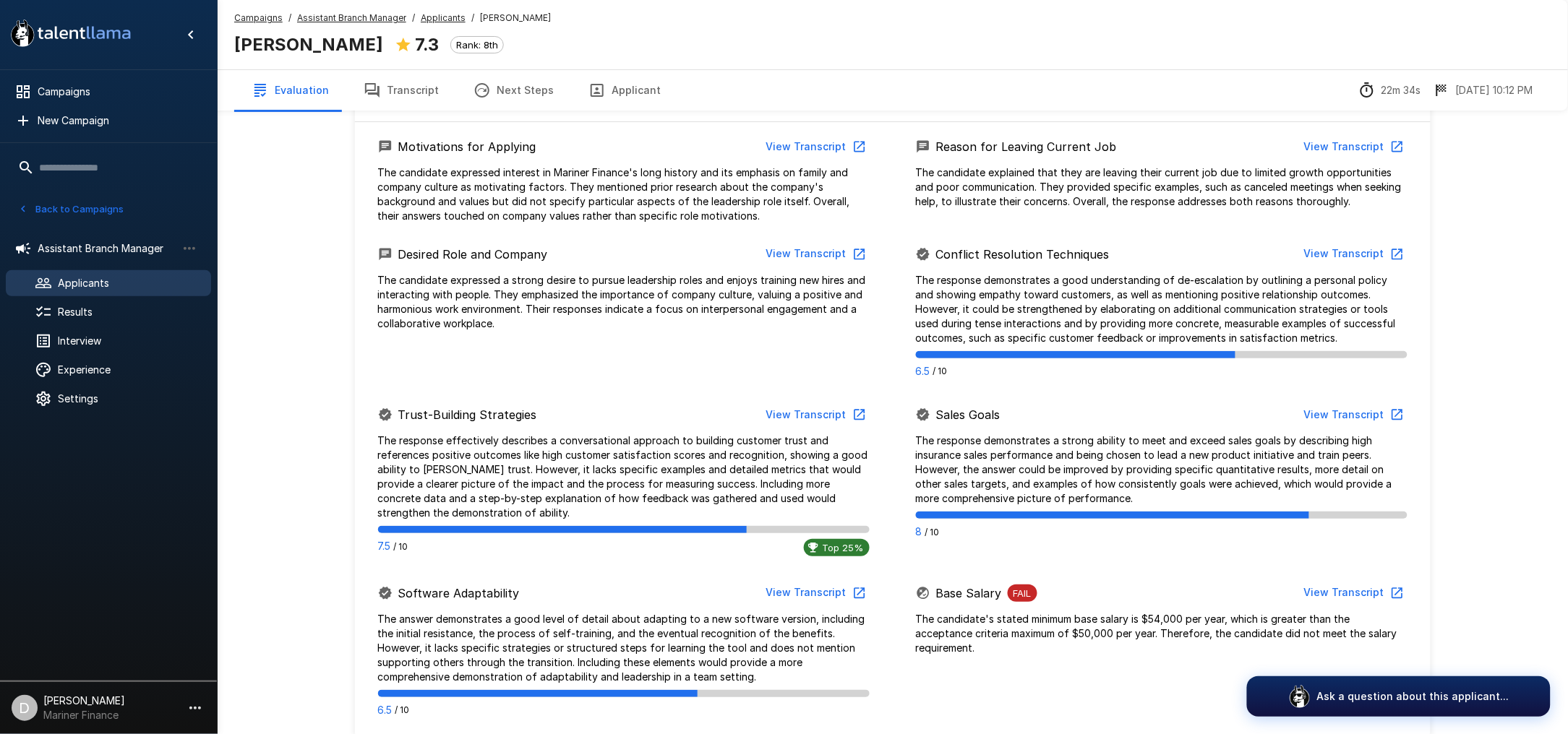
click at [414, 75] on button "Transcript" at bounding box center [401, 90] width 110 height 41
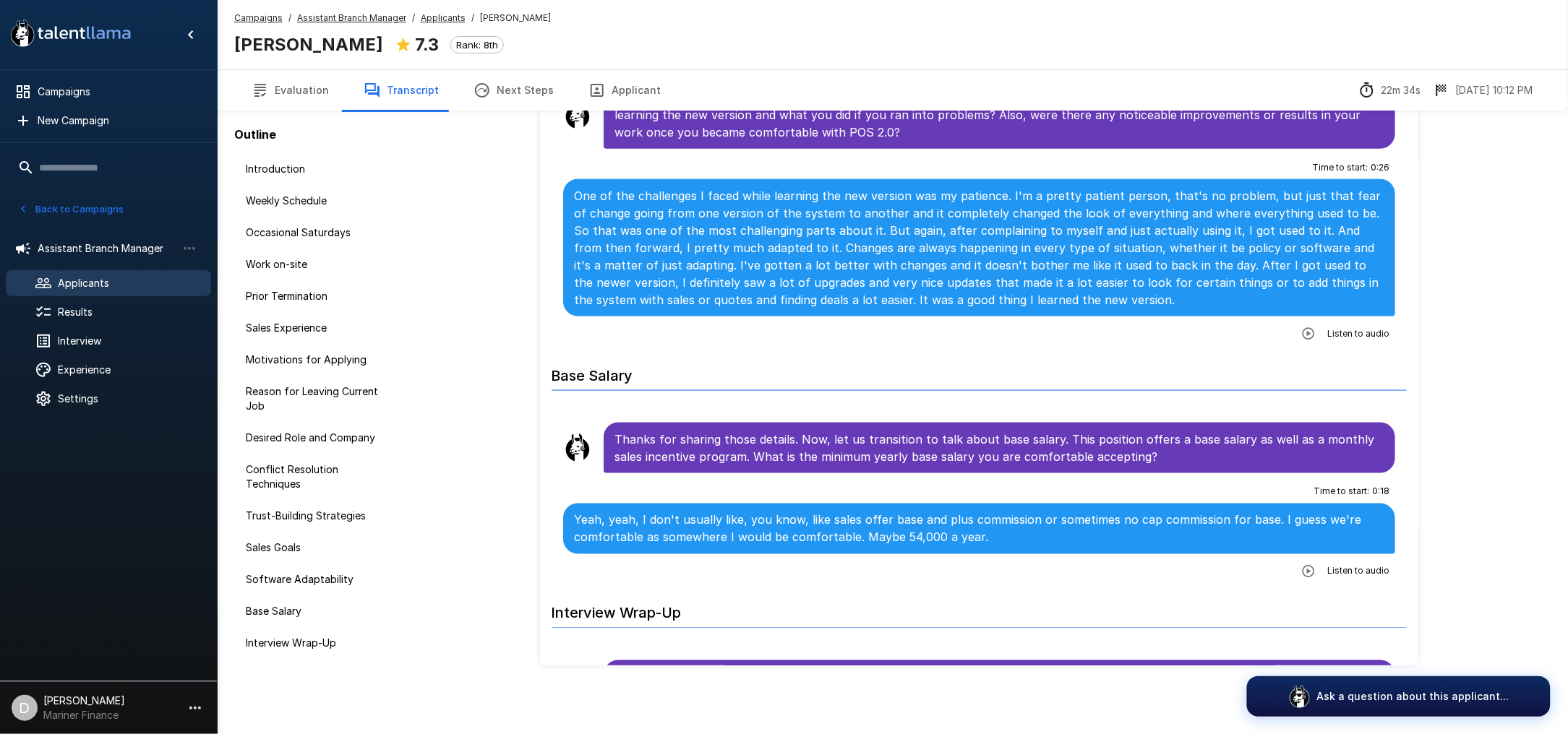
scroll to position [4529, 0]
click at [267, 84] on icon "button" at bounding box center [260, 90] width 17 height 17
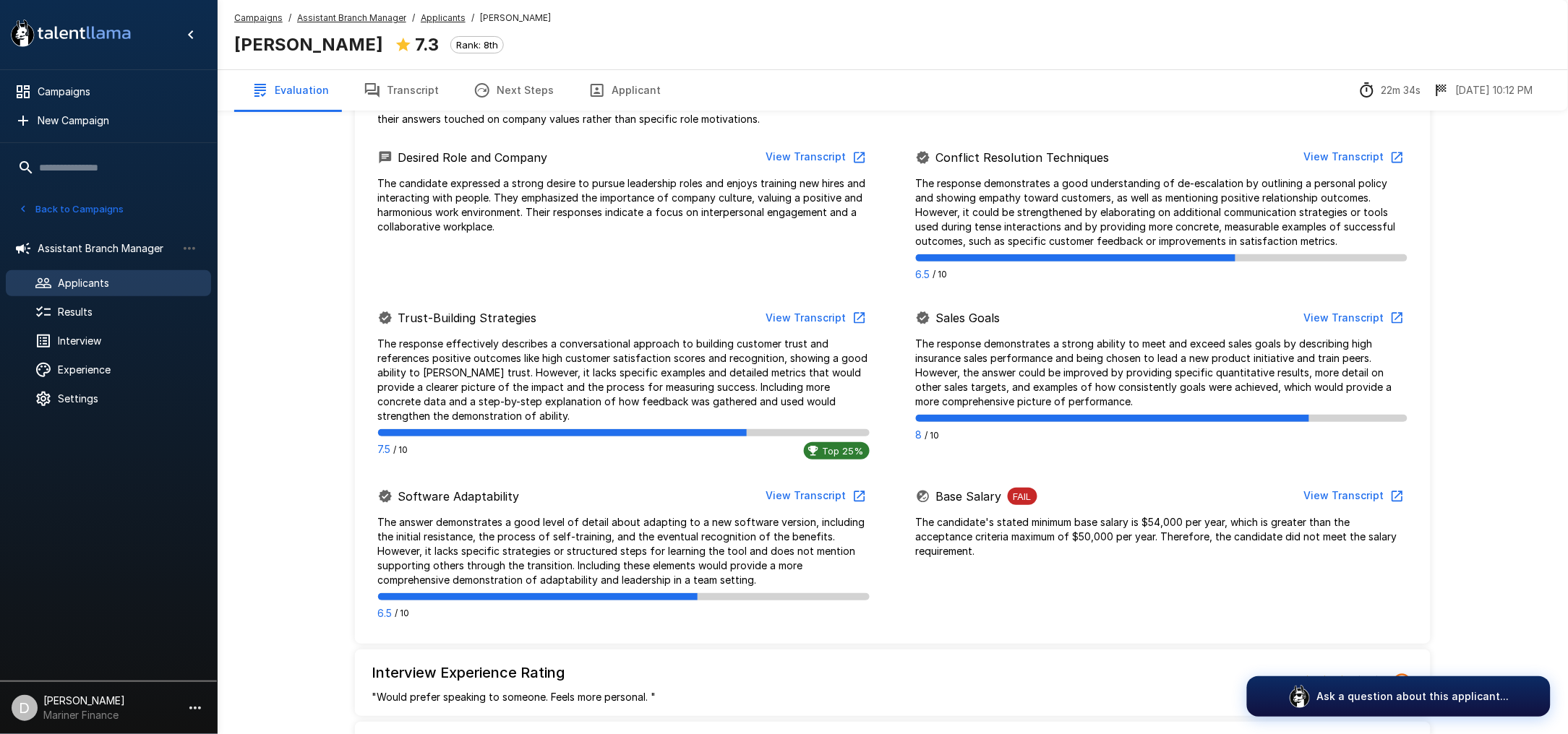
scroll to position [674, 0]
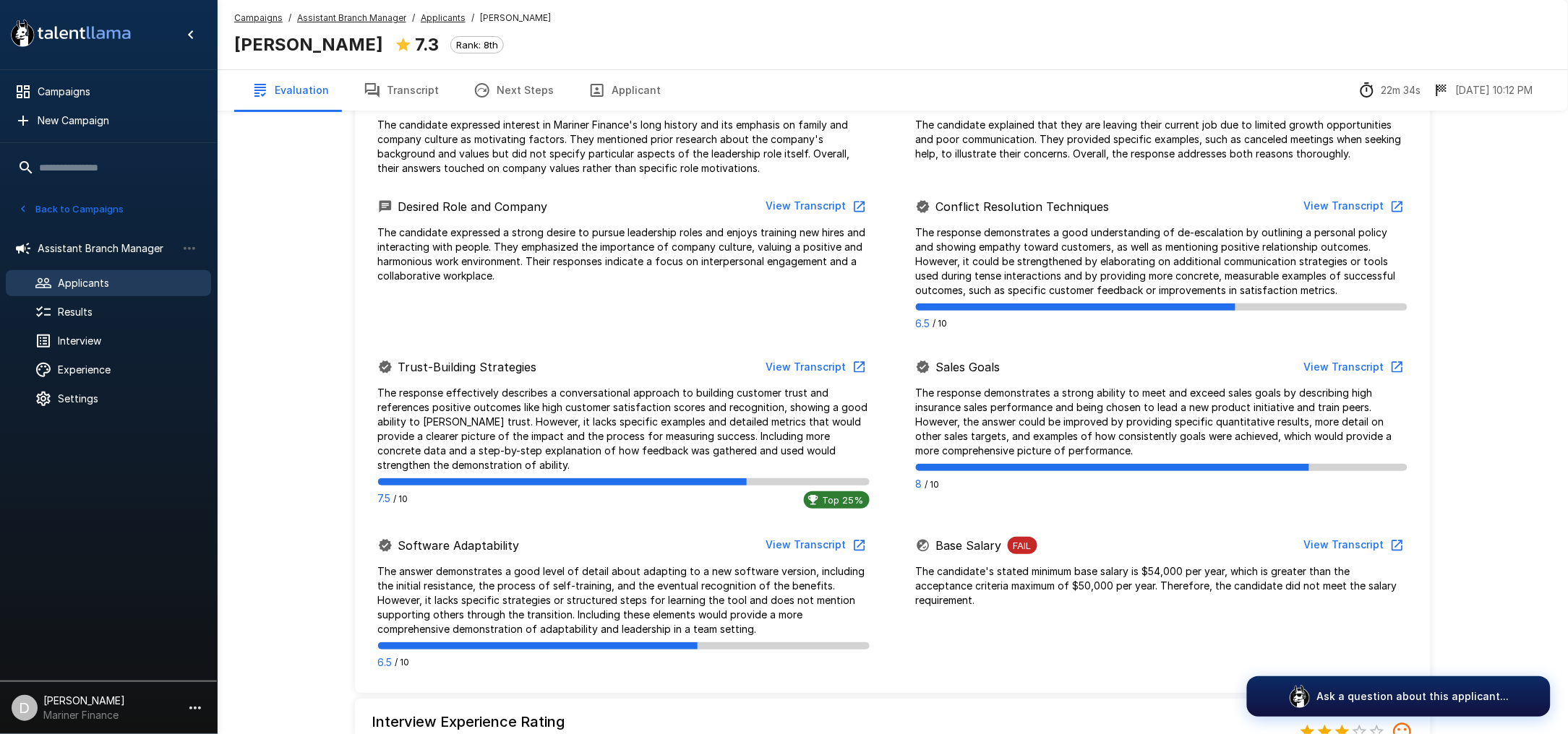
click at [81, 212] on button "Back to Campaigns" at bounding box center [70, 210] width 112 height 23
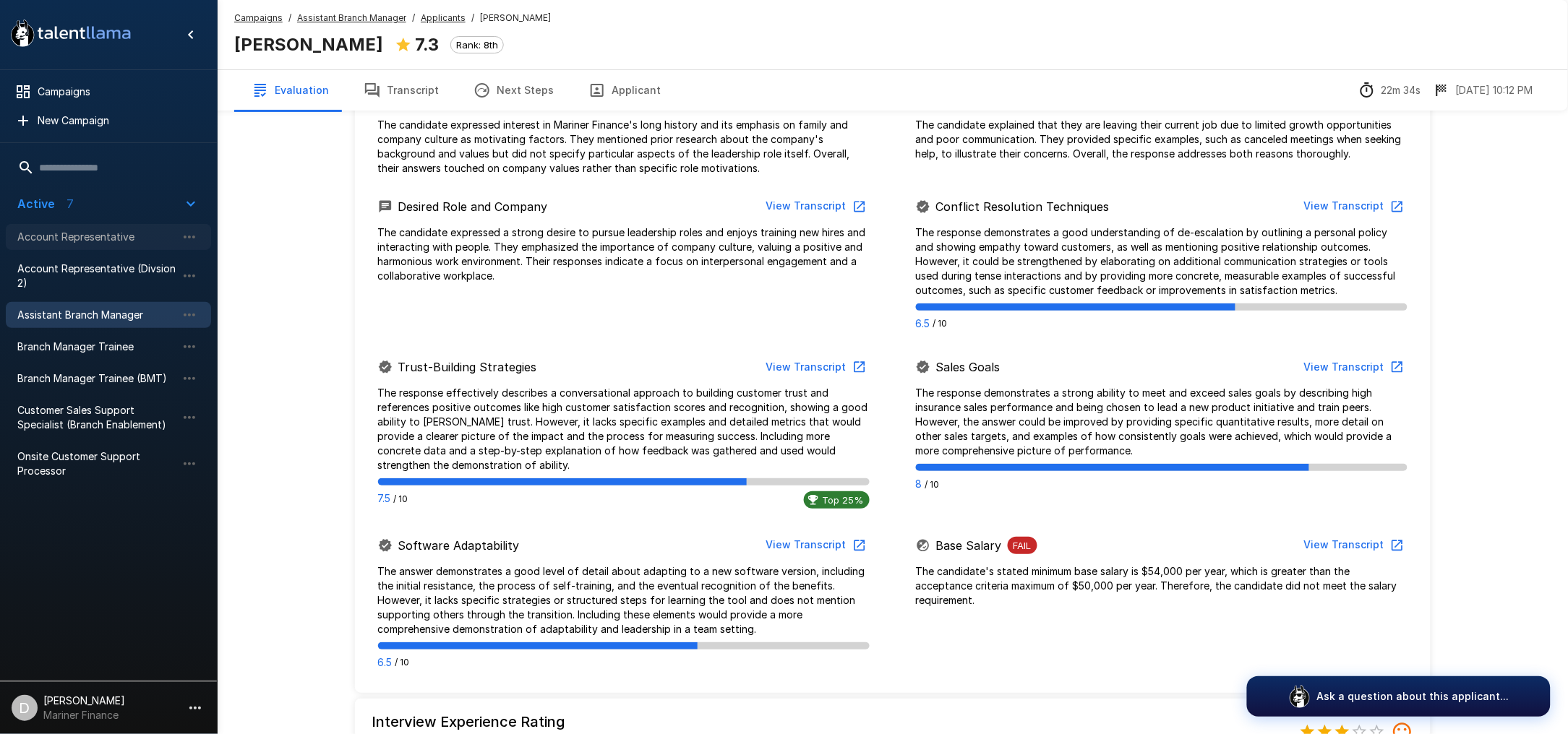
click at [103, 234] on span "Account Representative" at bounding box center [96, 236] width 159 height 14
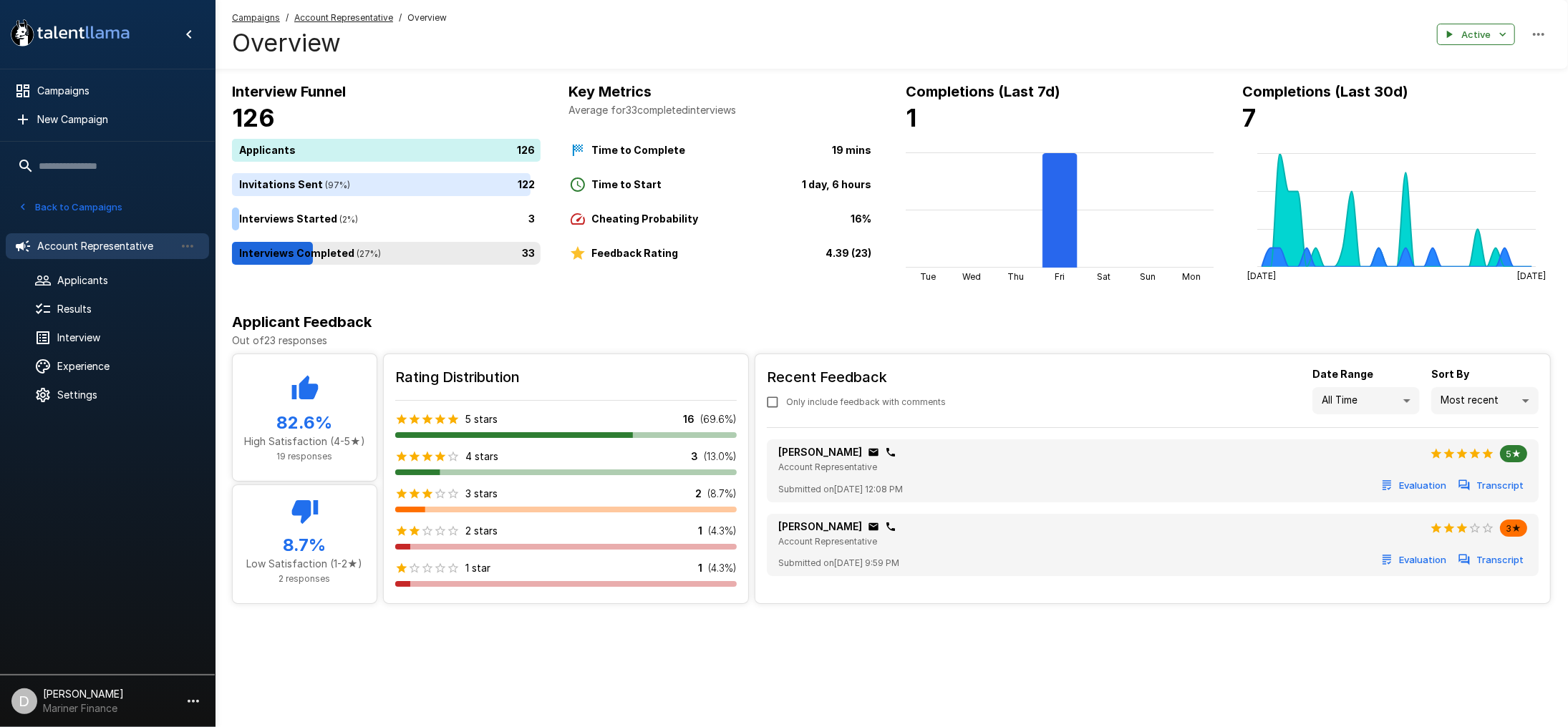
click at [315, 254] on div "33" at bounding box center [389, 254] width 315 height 22
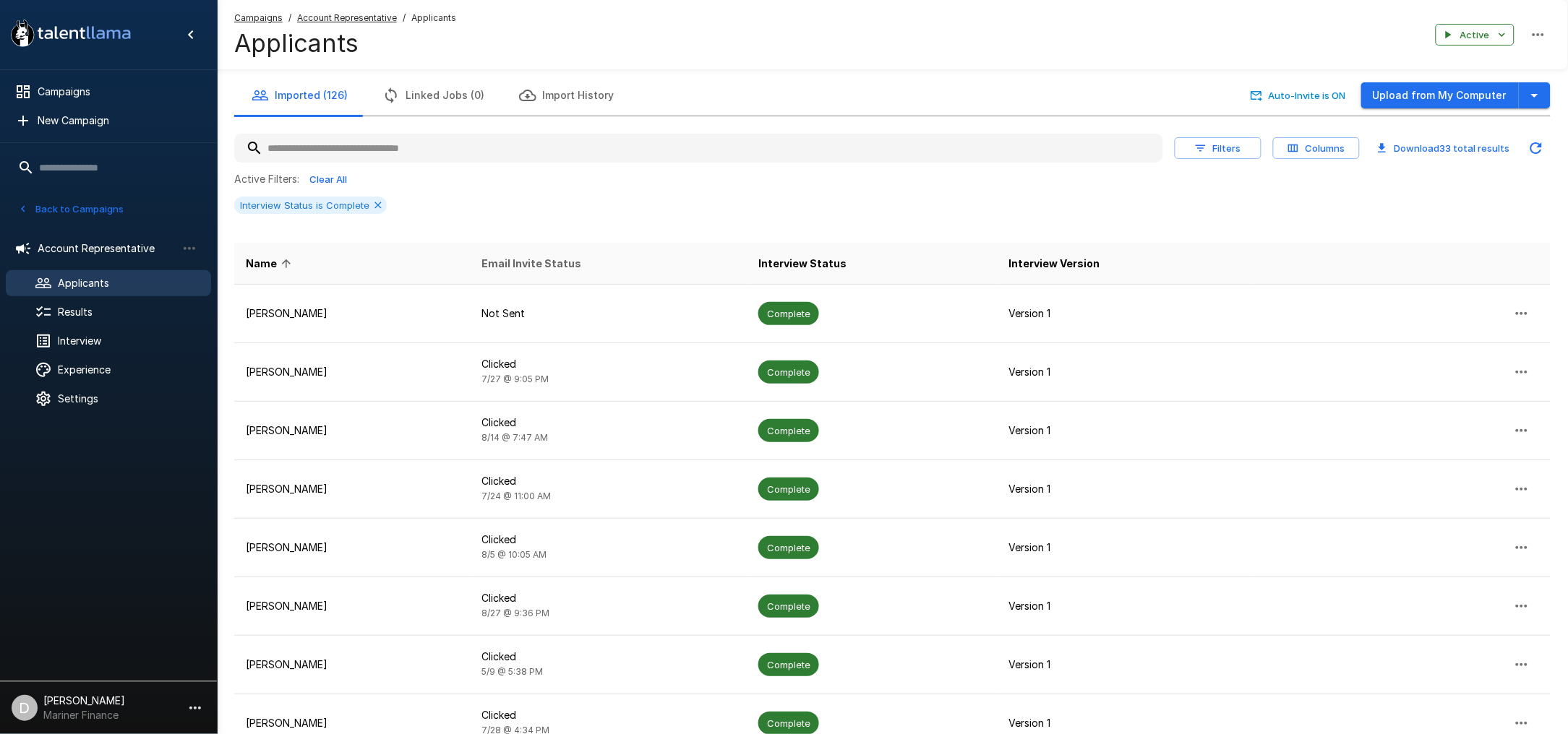
click at [527, 266] on span "Email Invite Status" at bounding box center [531, 264] width 100 height 17
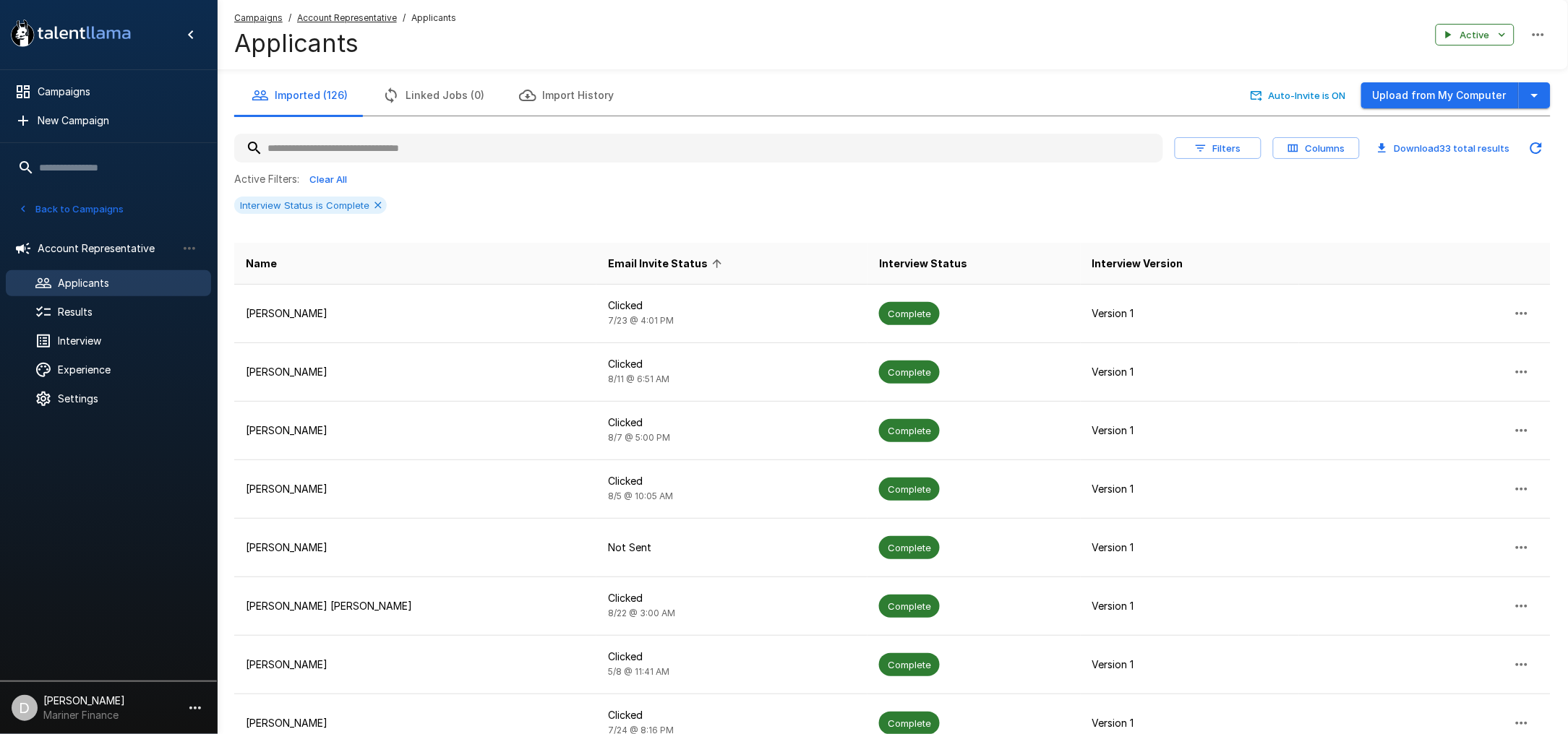
click at [608, 261] on span "Email Invite Status" at bounding box center [666, 264] width 118 height 17
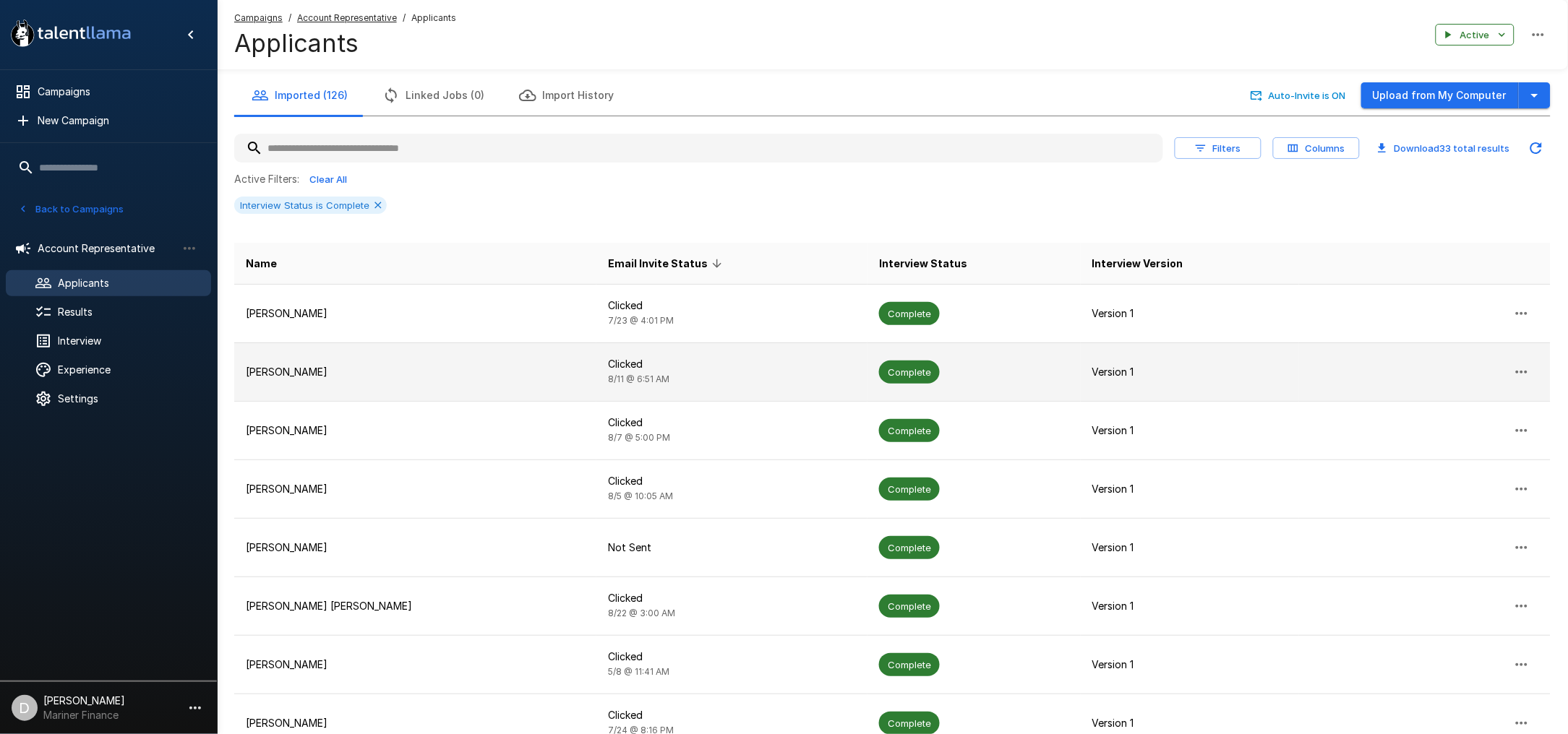
click at [656, 370] on p "Clicked" at bounding box center [732, 364] width 248 height 14
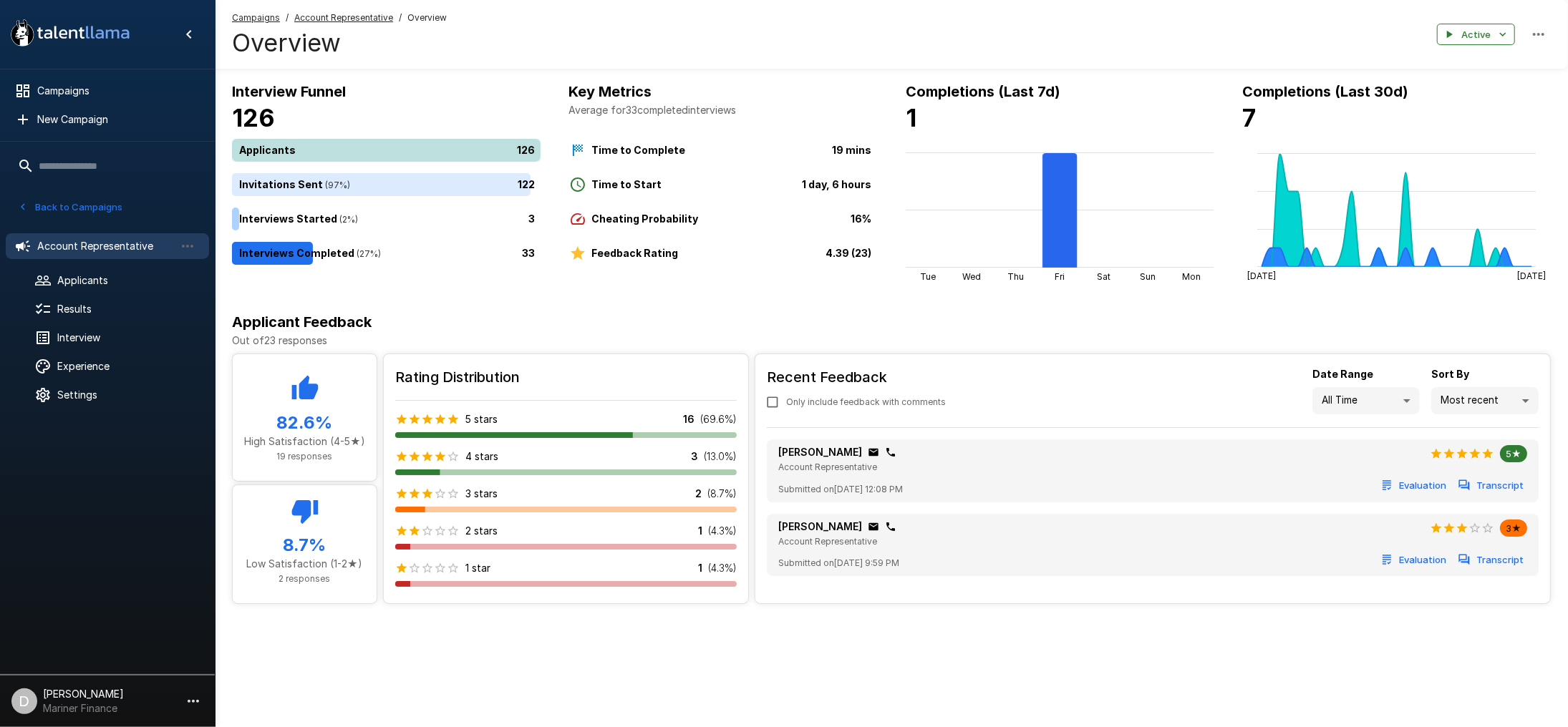
click at [337, 151] on div "126" at bounding box center [389, 150] width 315 height 22
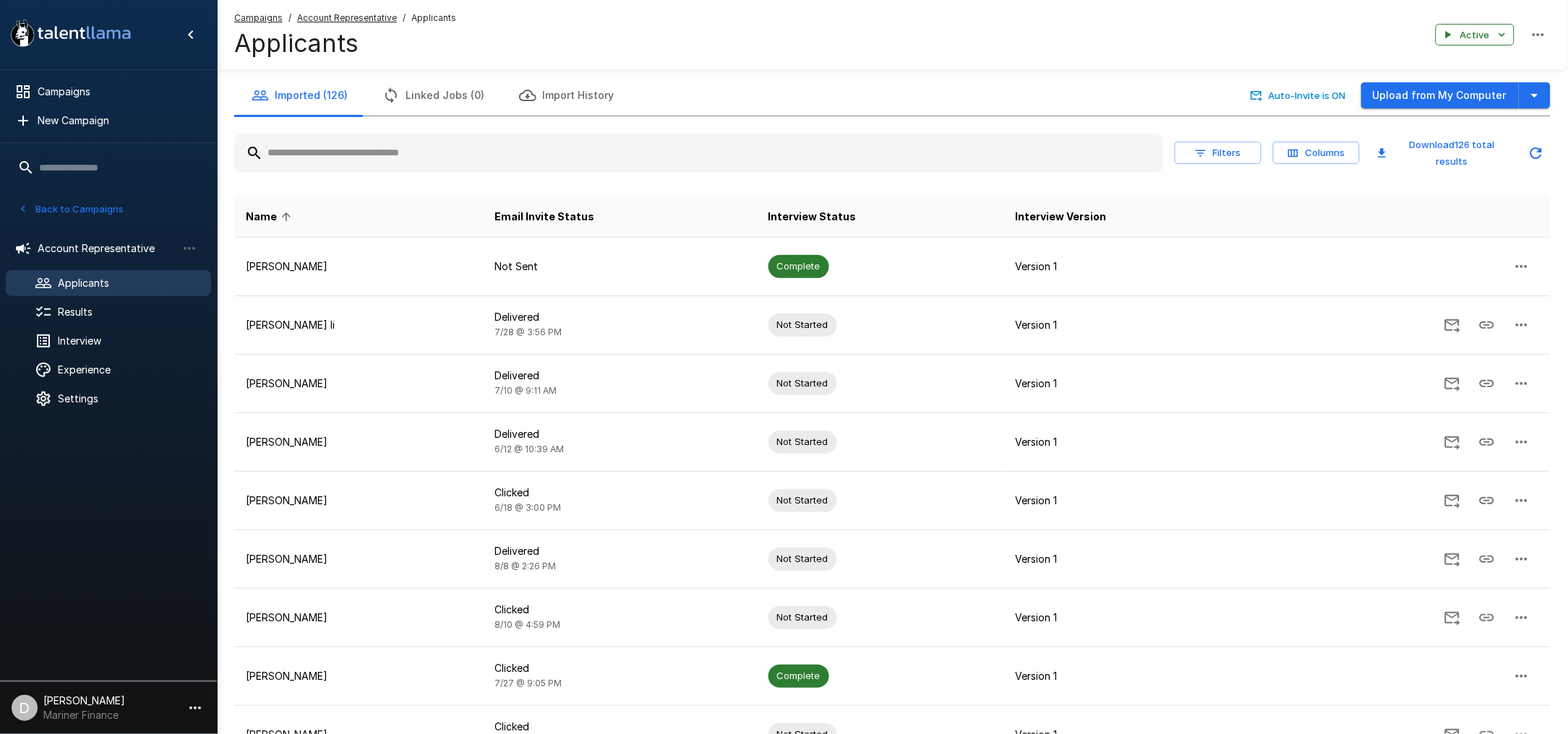
click at [777, 207] on th "Interview Status" at bounding box center [881, 216] width 248 height 42
click at [540, 219] on span "Email Invite Status" at bounding box center [545, 216] width 100 height 17
